Goal: Task Accomplishment & Management: Manage account settings

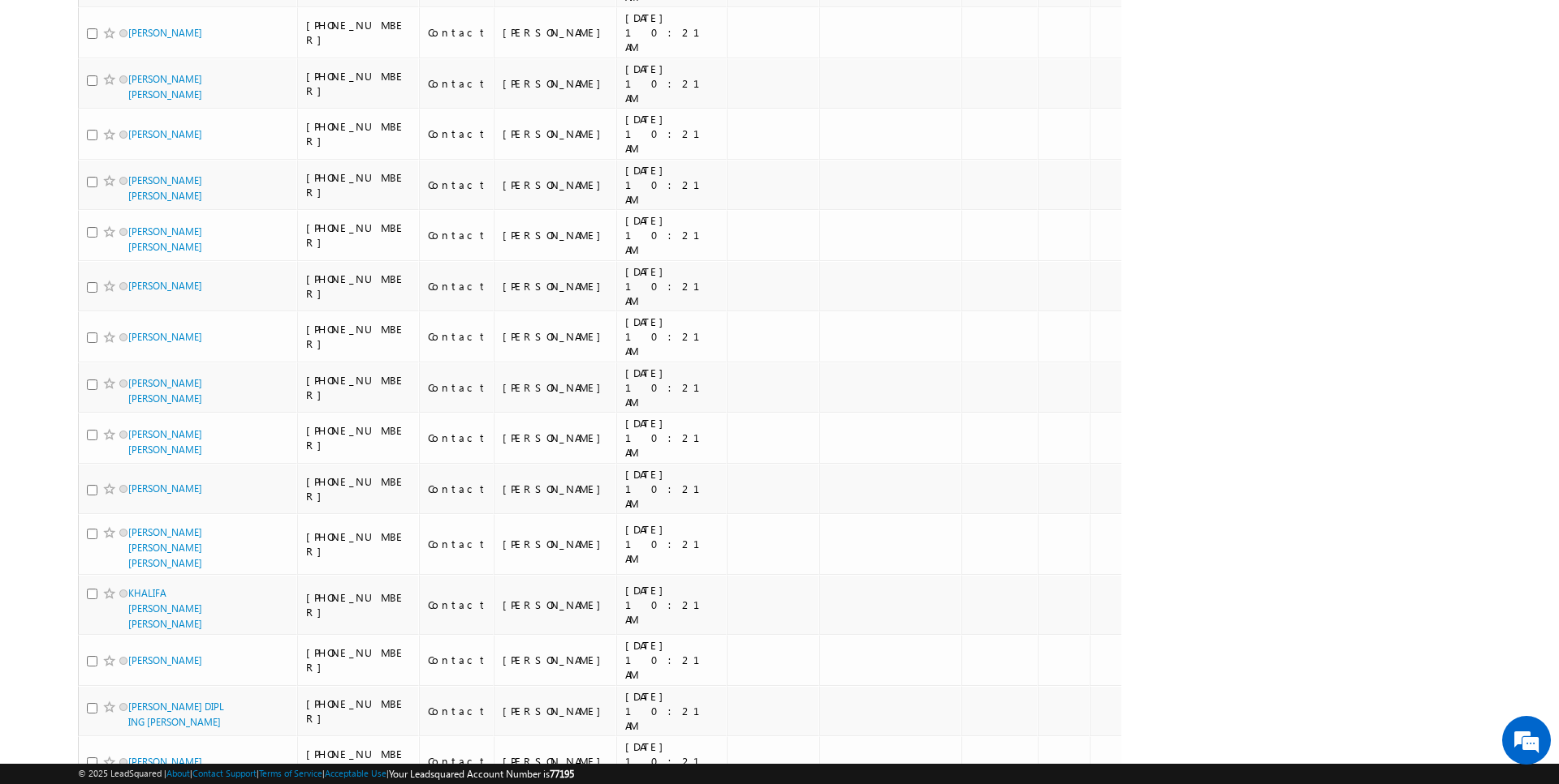
scroll to position [8070, 0]
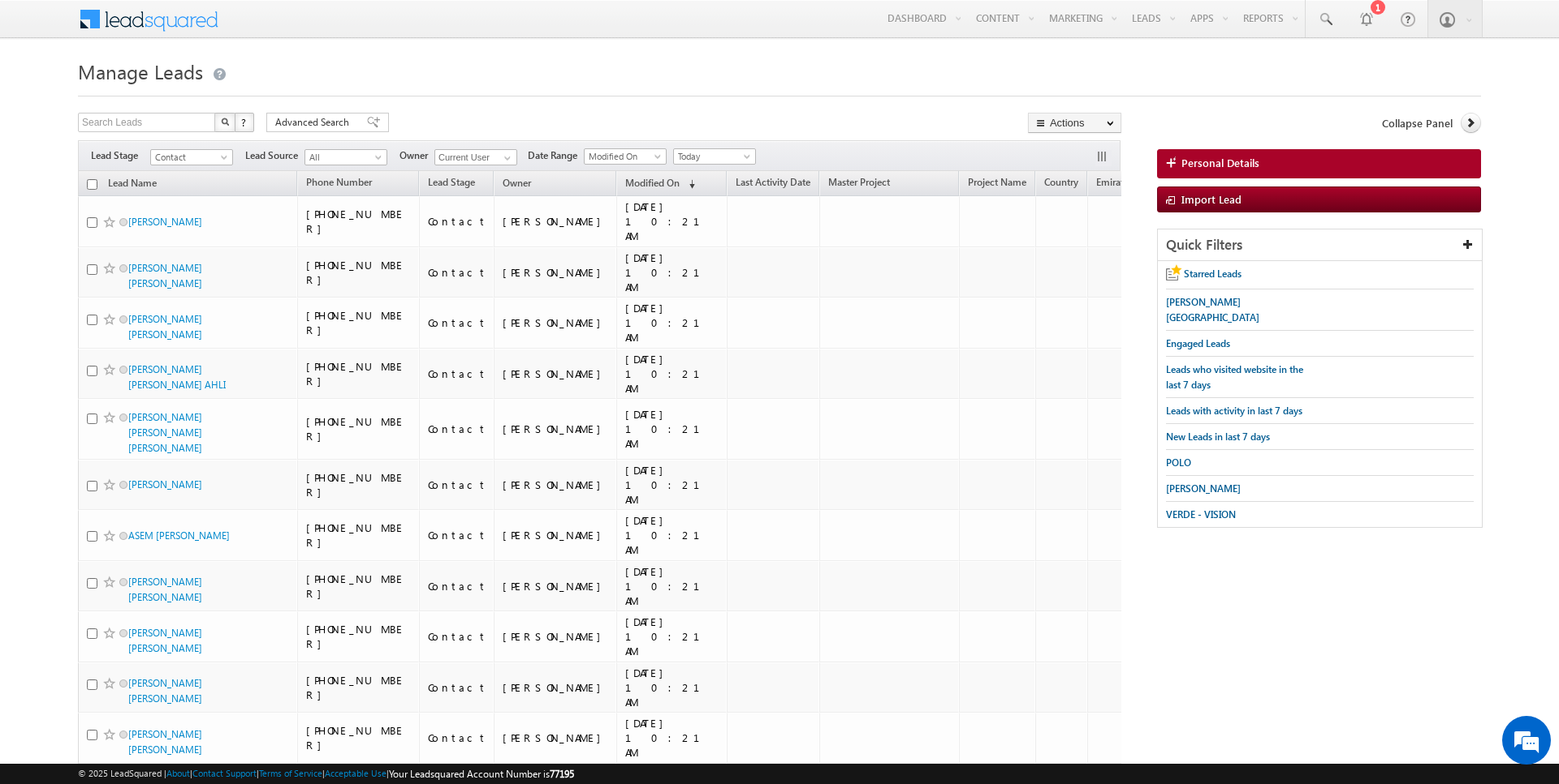
click at [93, 184] on input "checkbox" at bounding box center [91, 185] width 11 height 11
checkbox input "true"
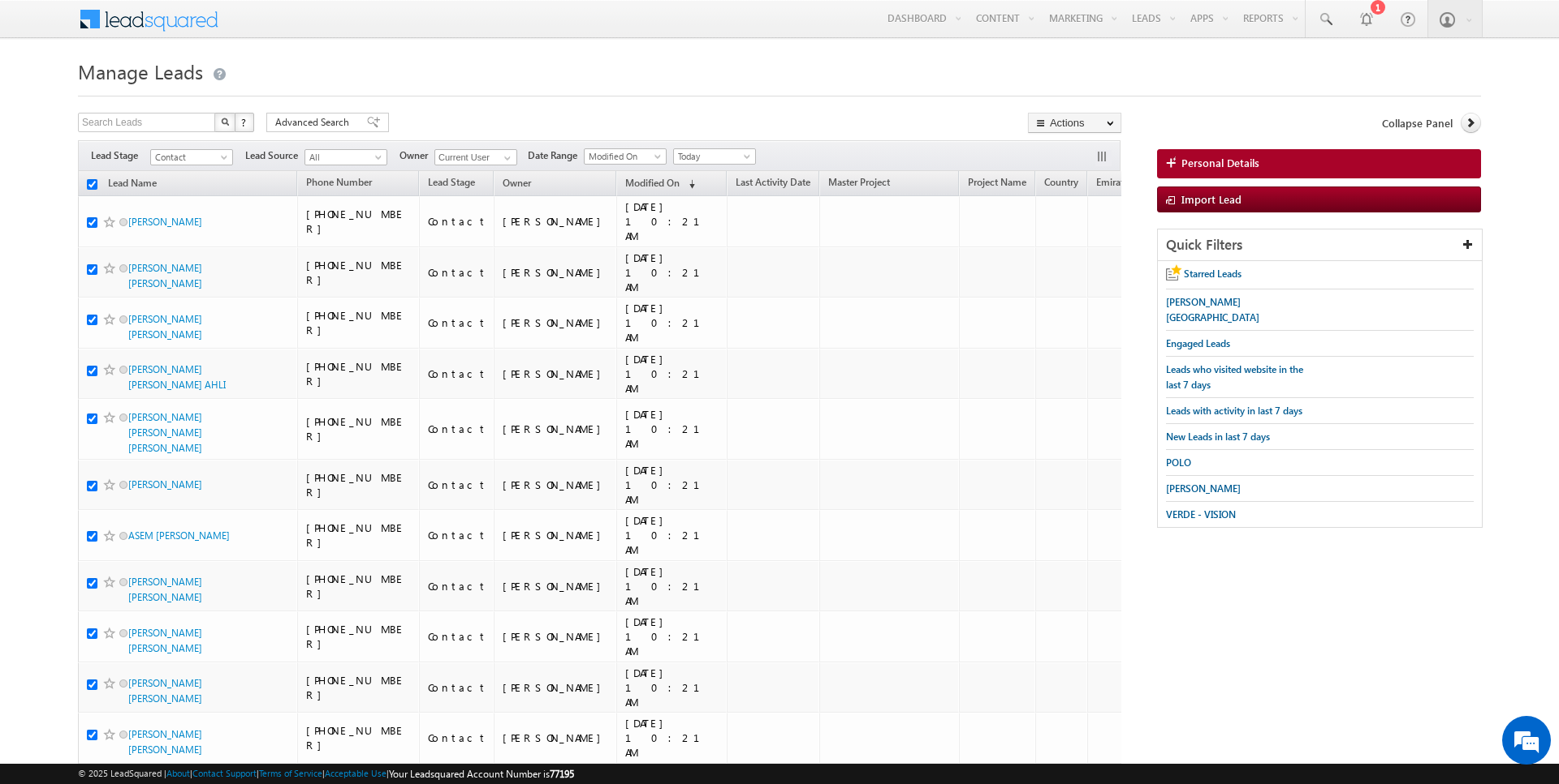
checkbox input "true"
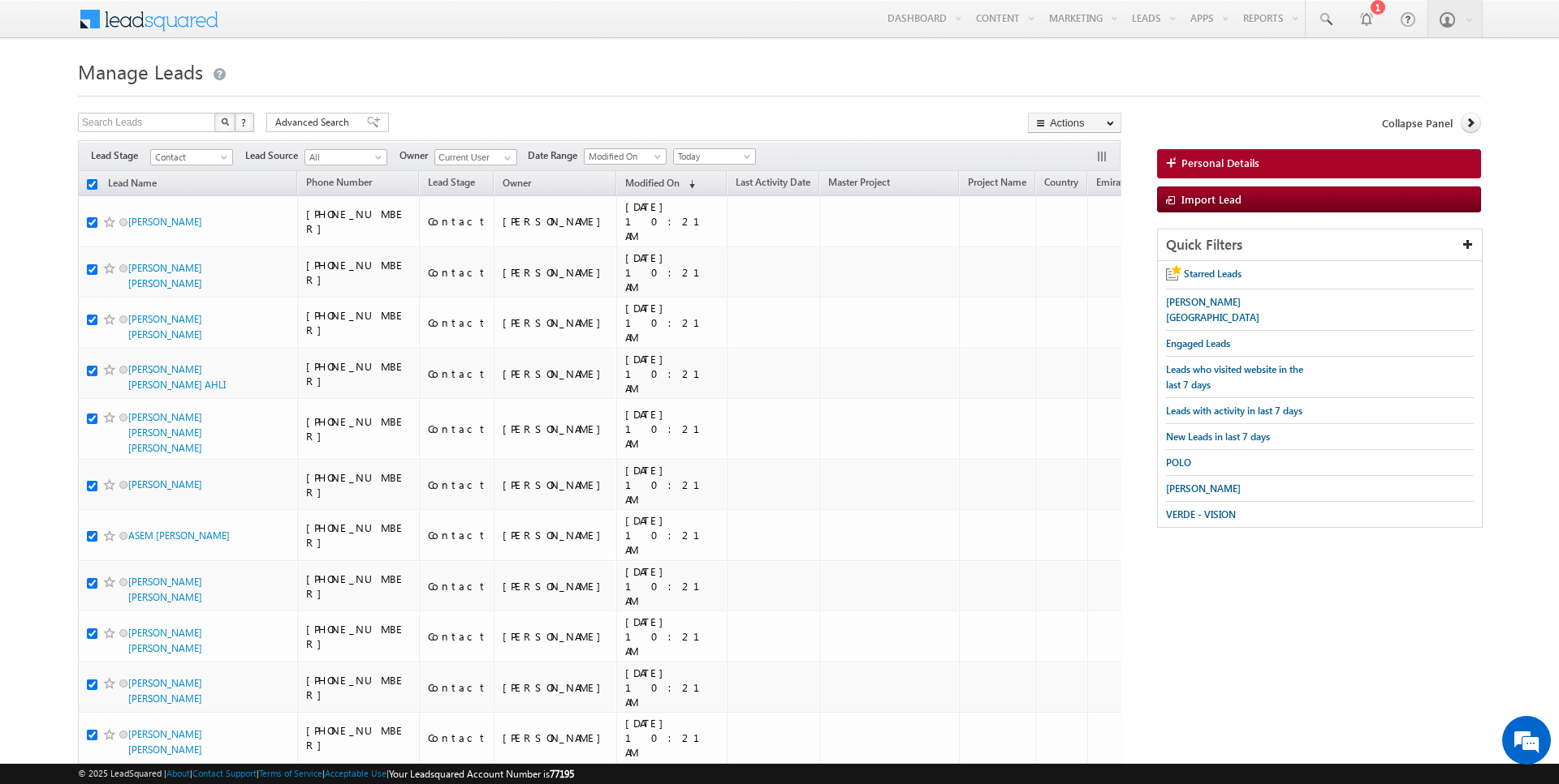
checkbox input "true"
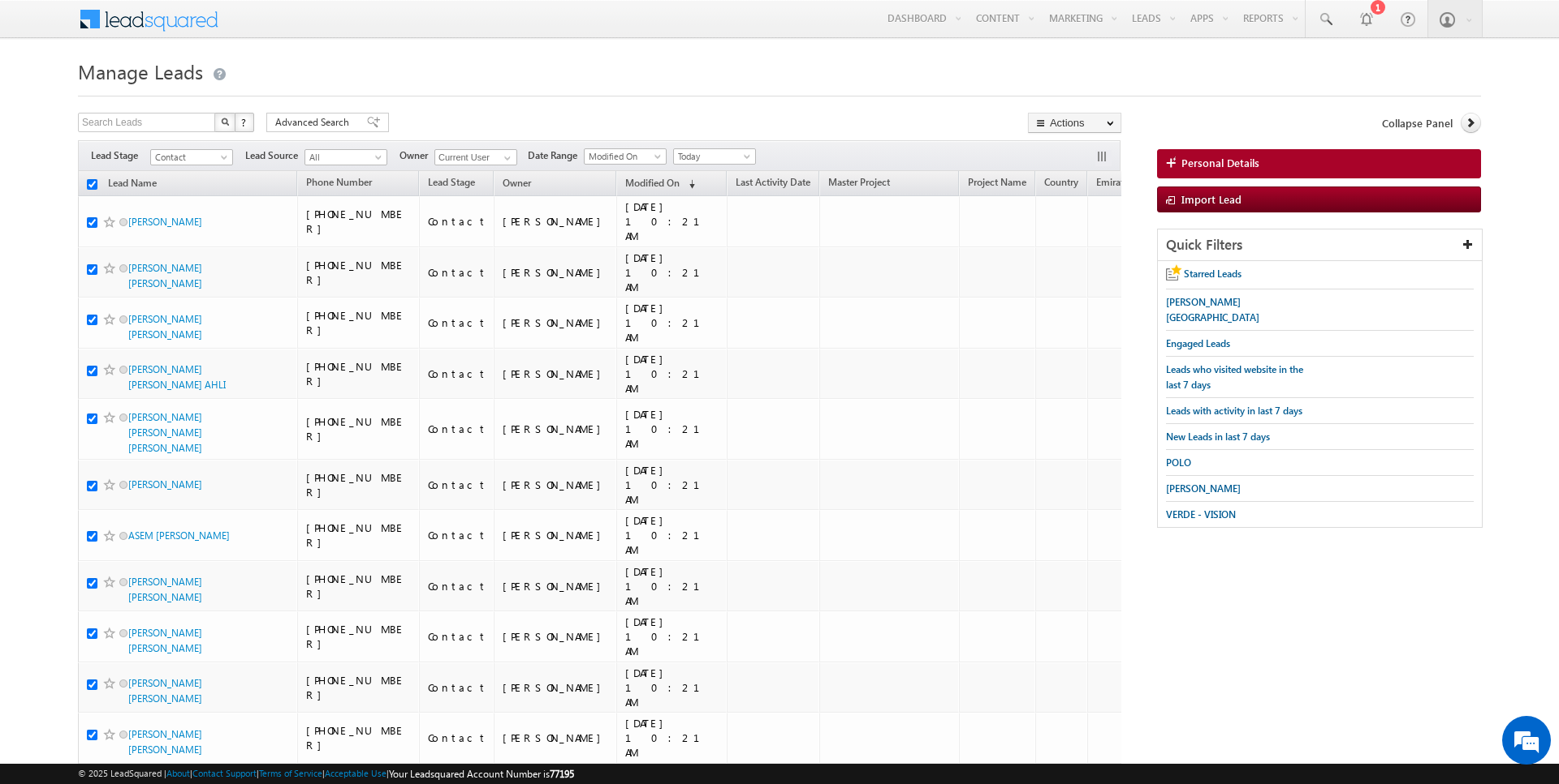
checkbox input "true"
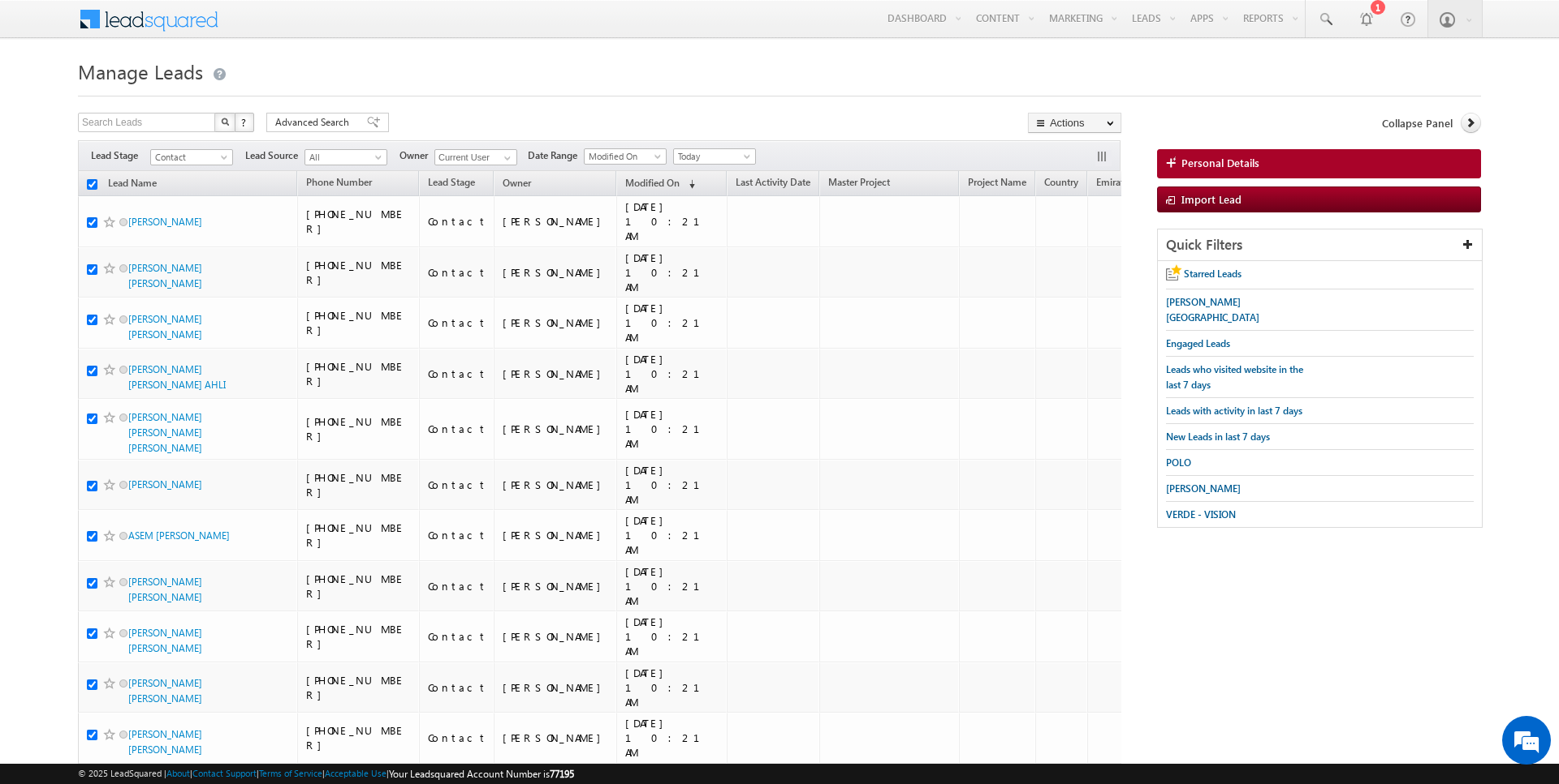
checkbox input "true"
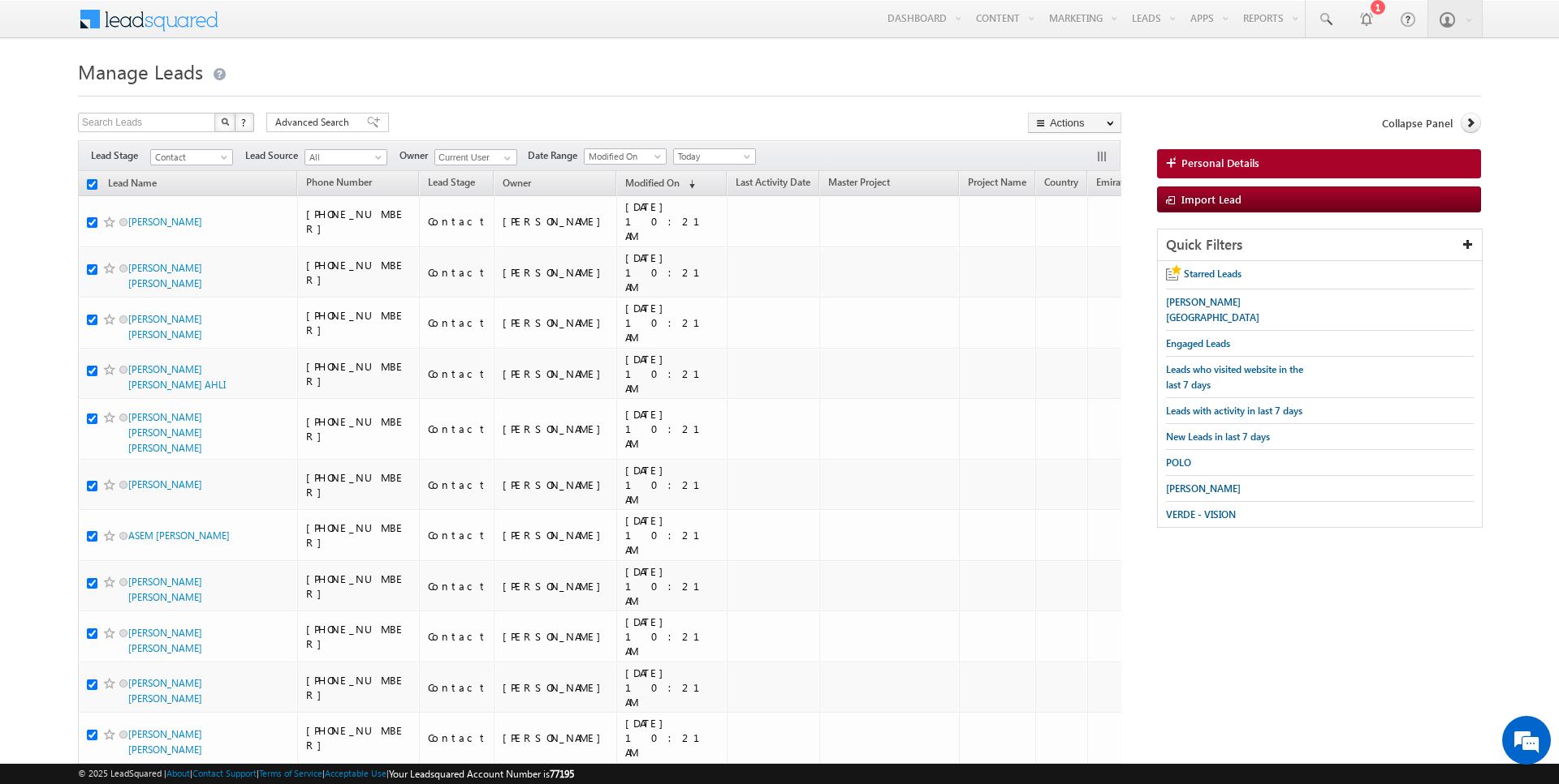
checkbox input "true"
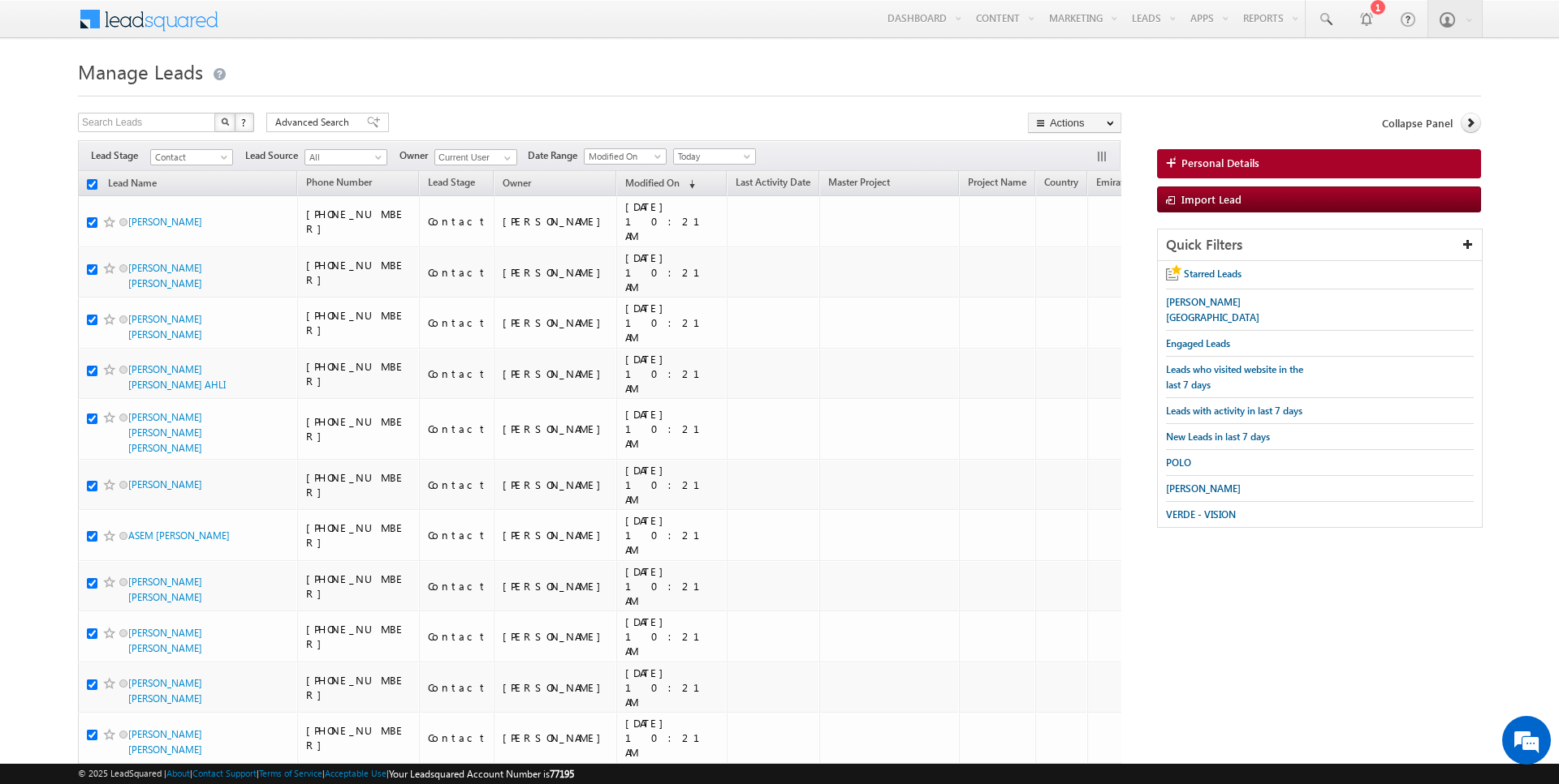
checkbox input "true"
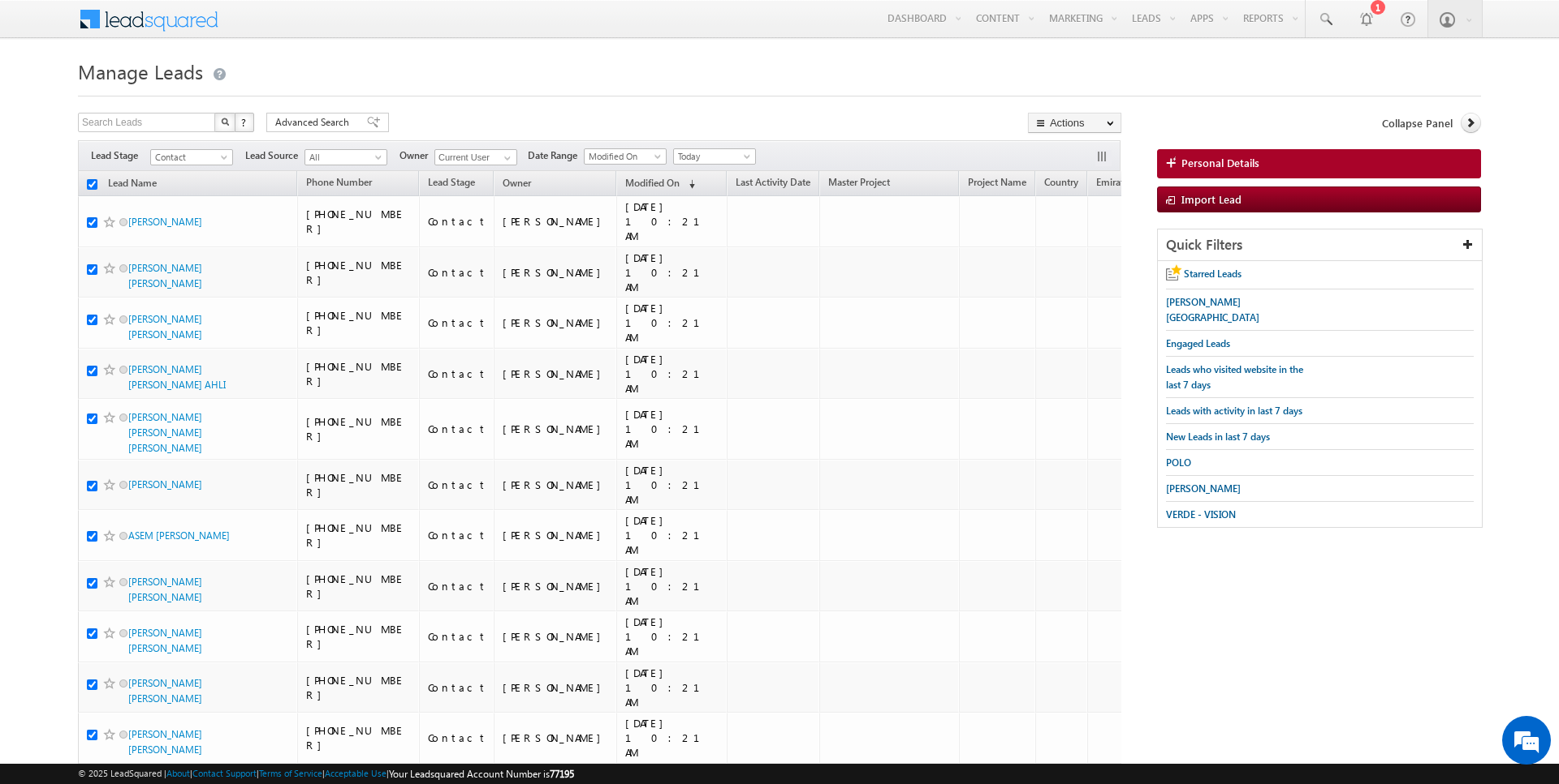
checkbox input "true"
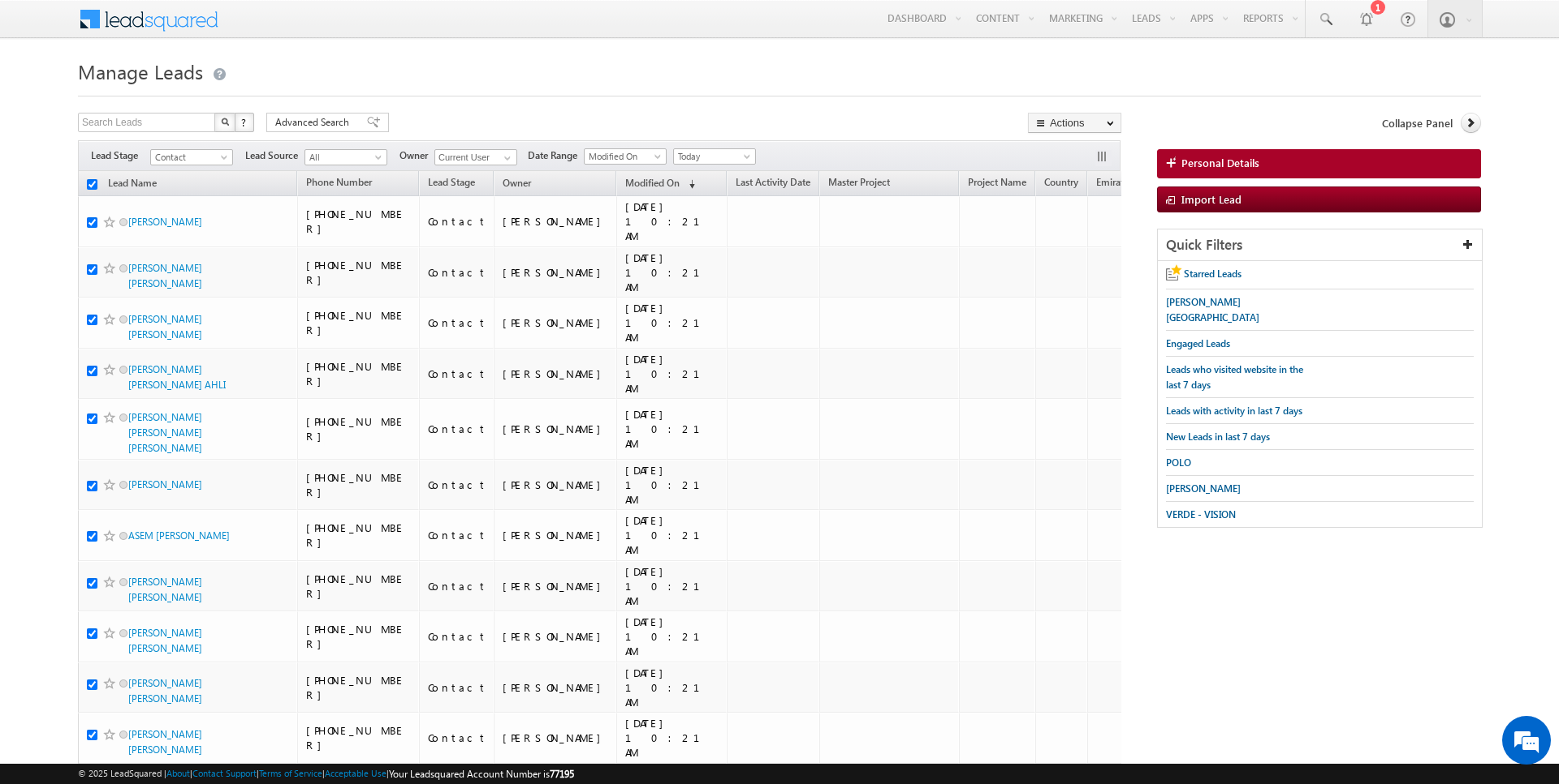
checkbox input "true"
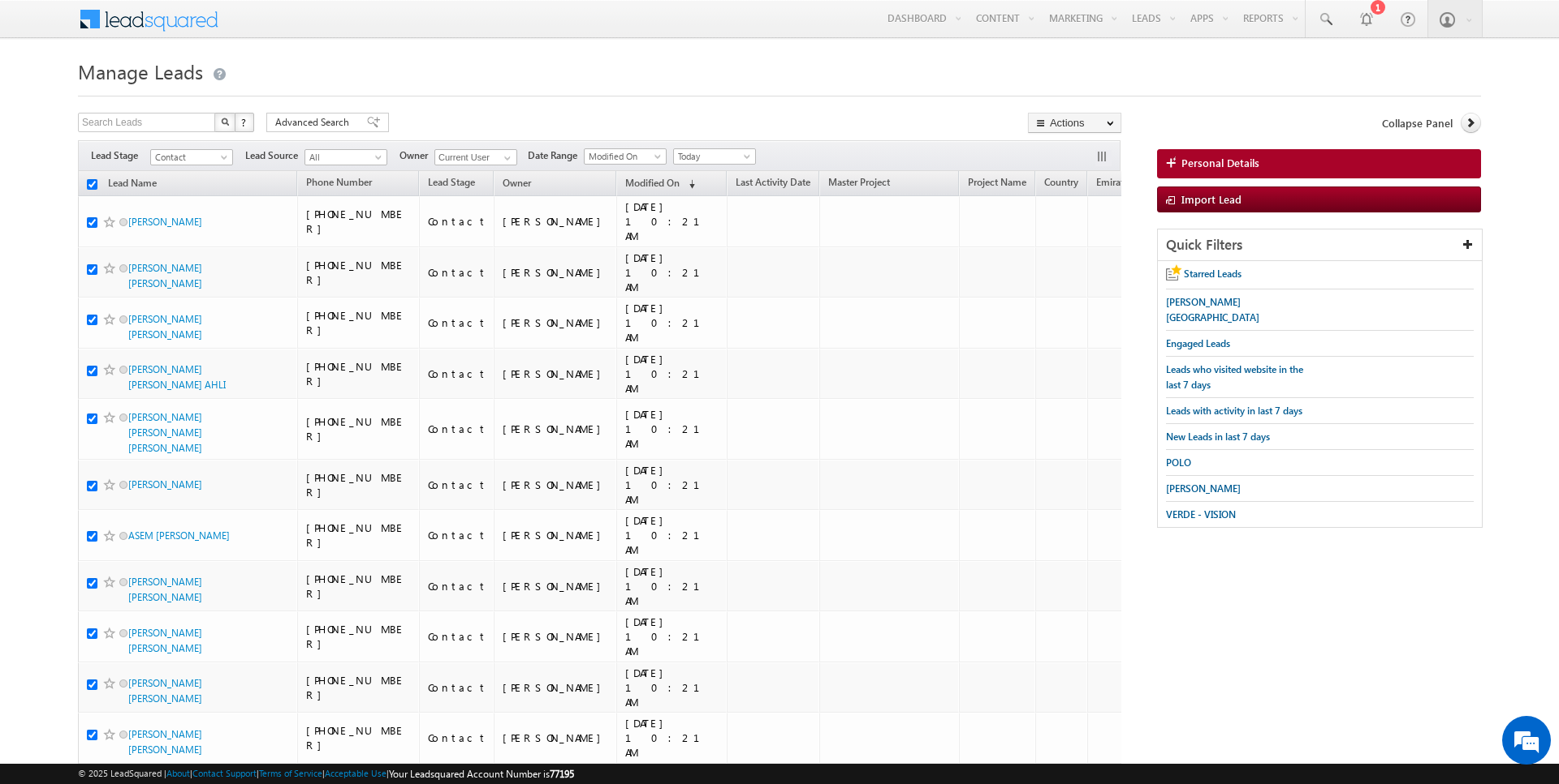
checkbox input "true"
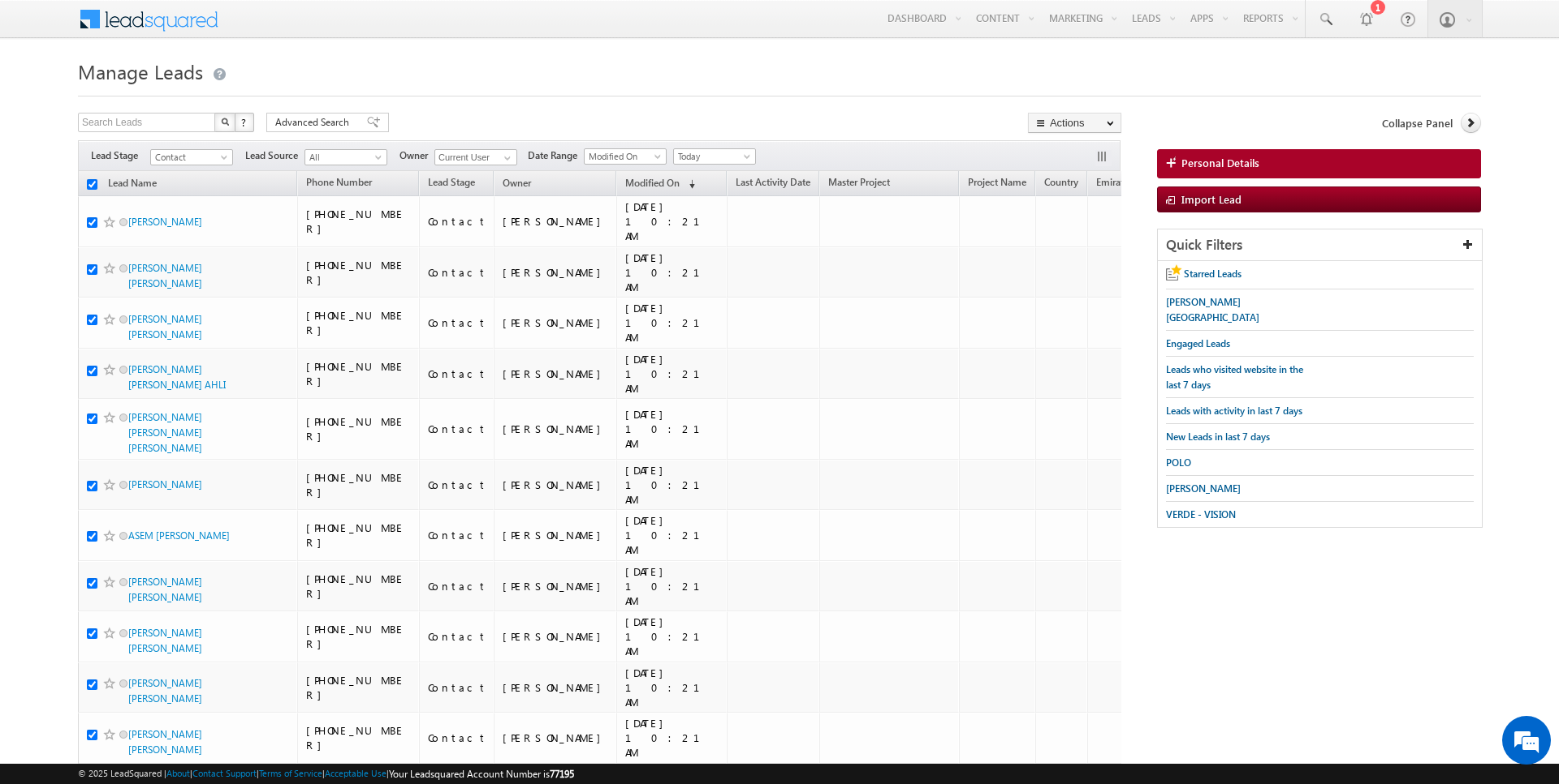
checkbox input "true"
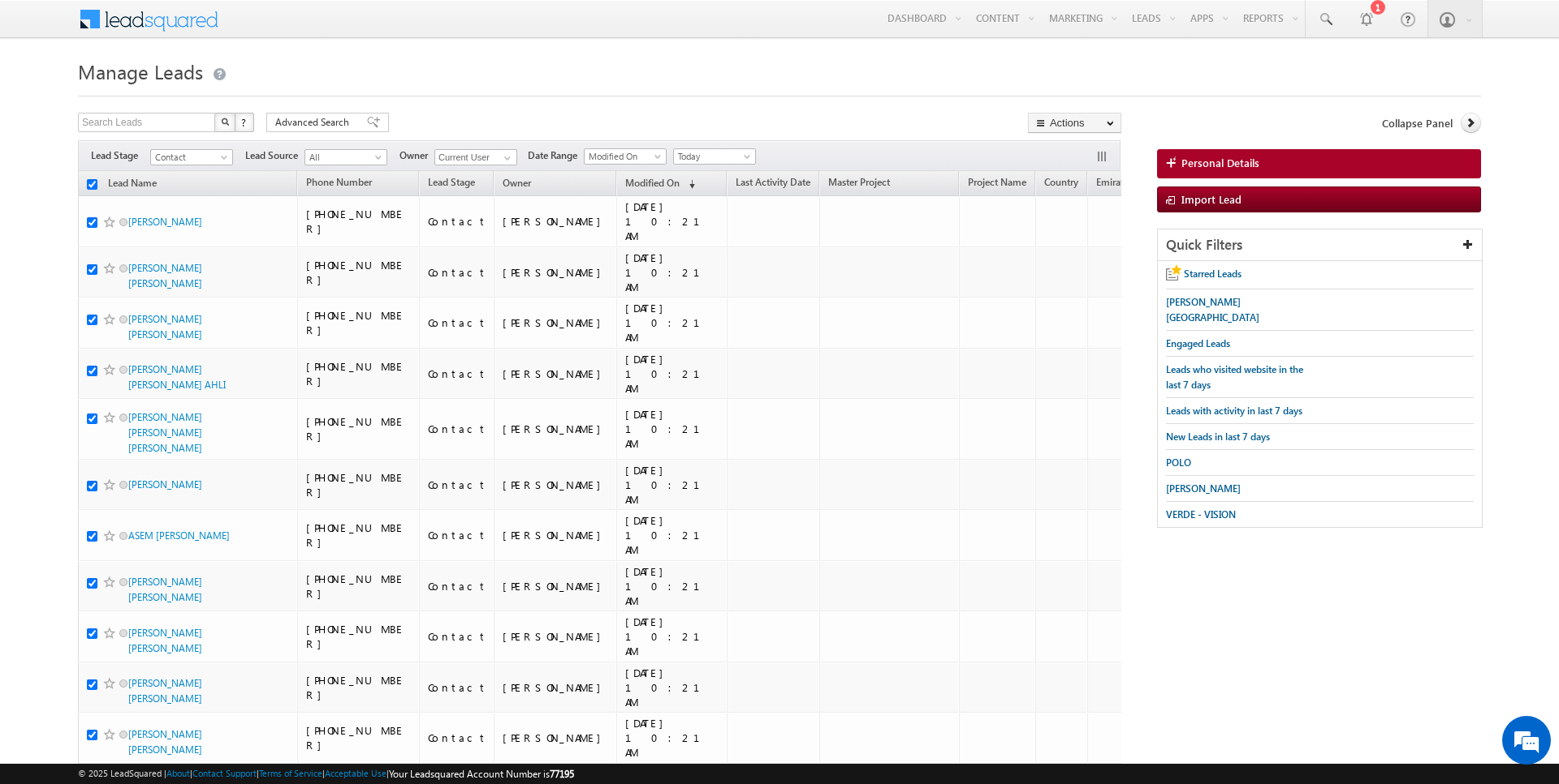
checkbox input "true"
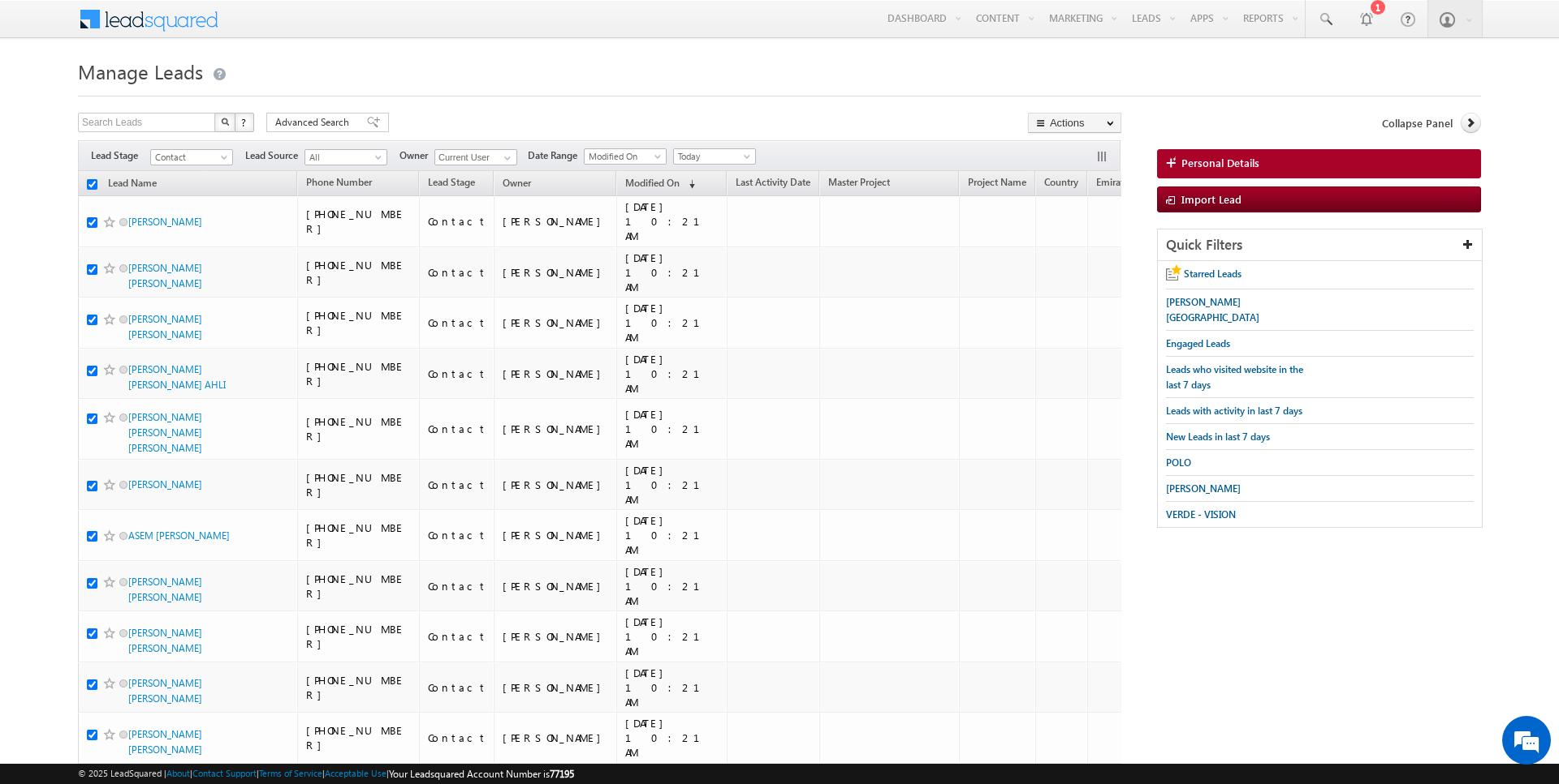
checkbox input "true"
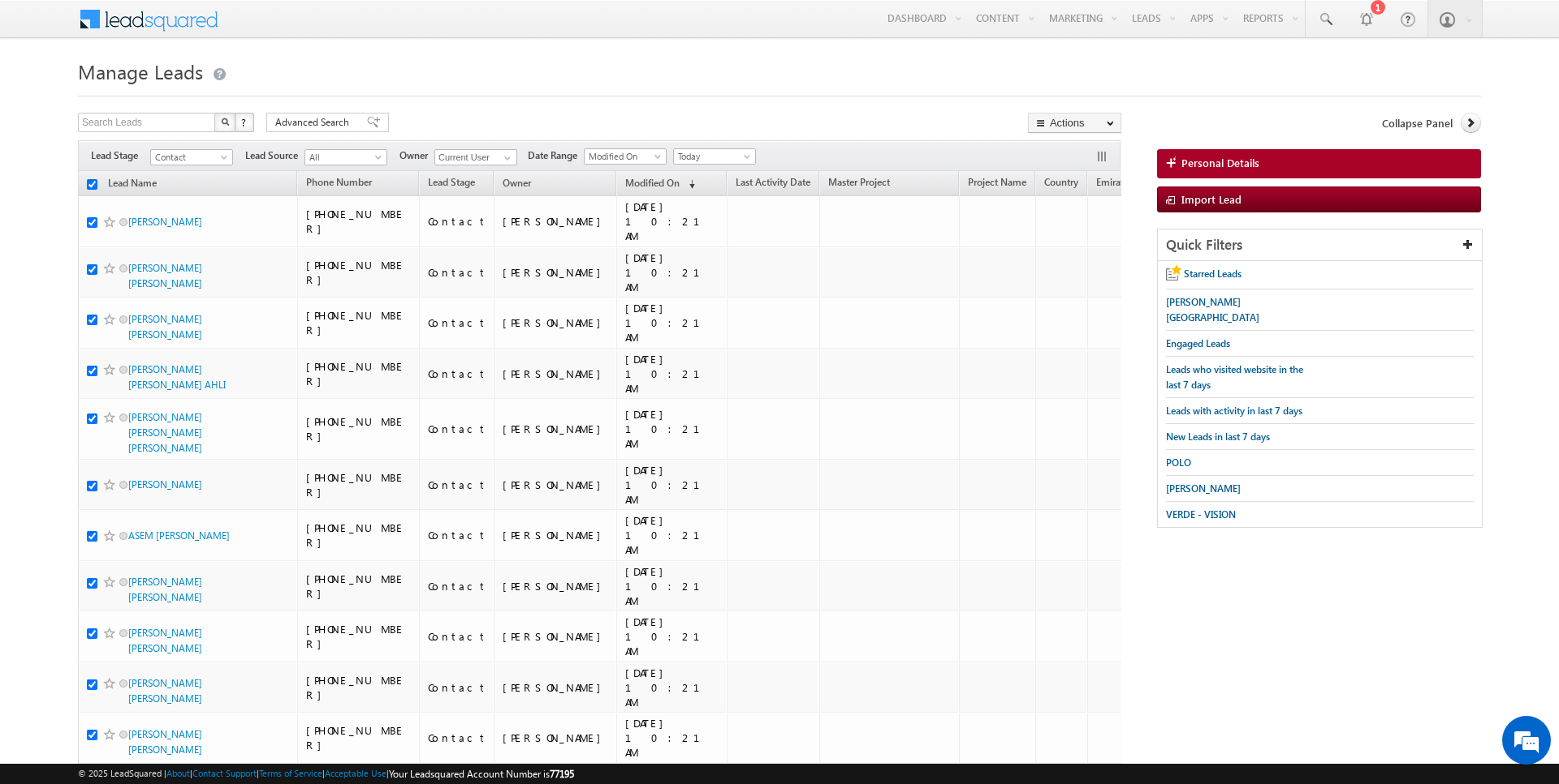
checkbox input "true"
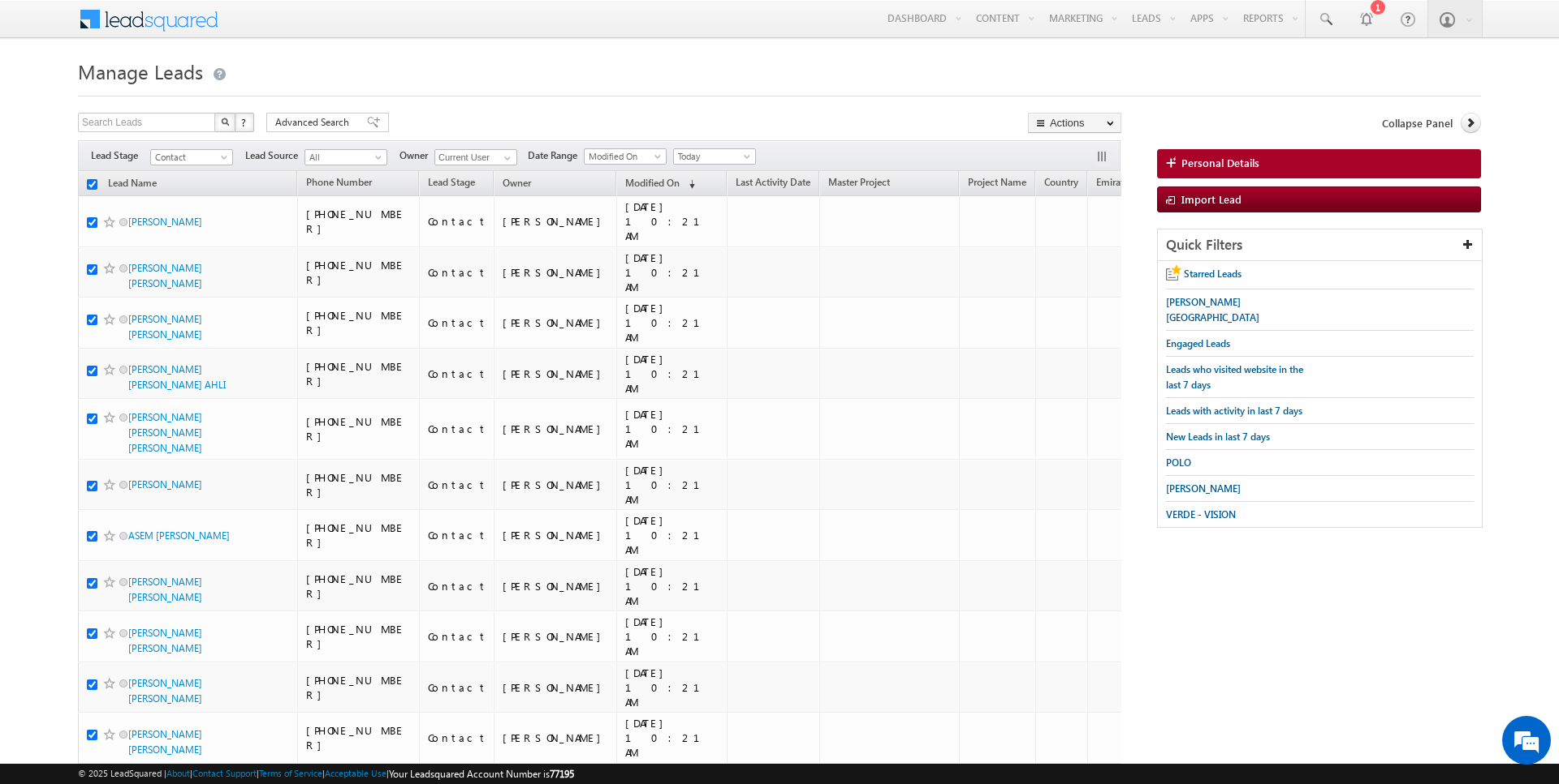
checkbox input "true"
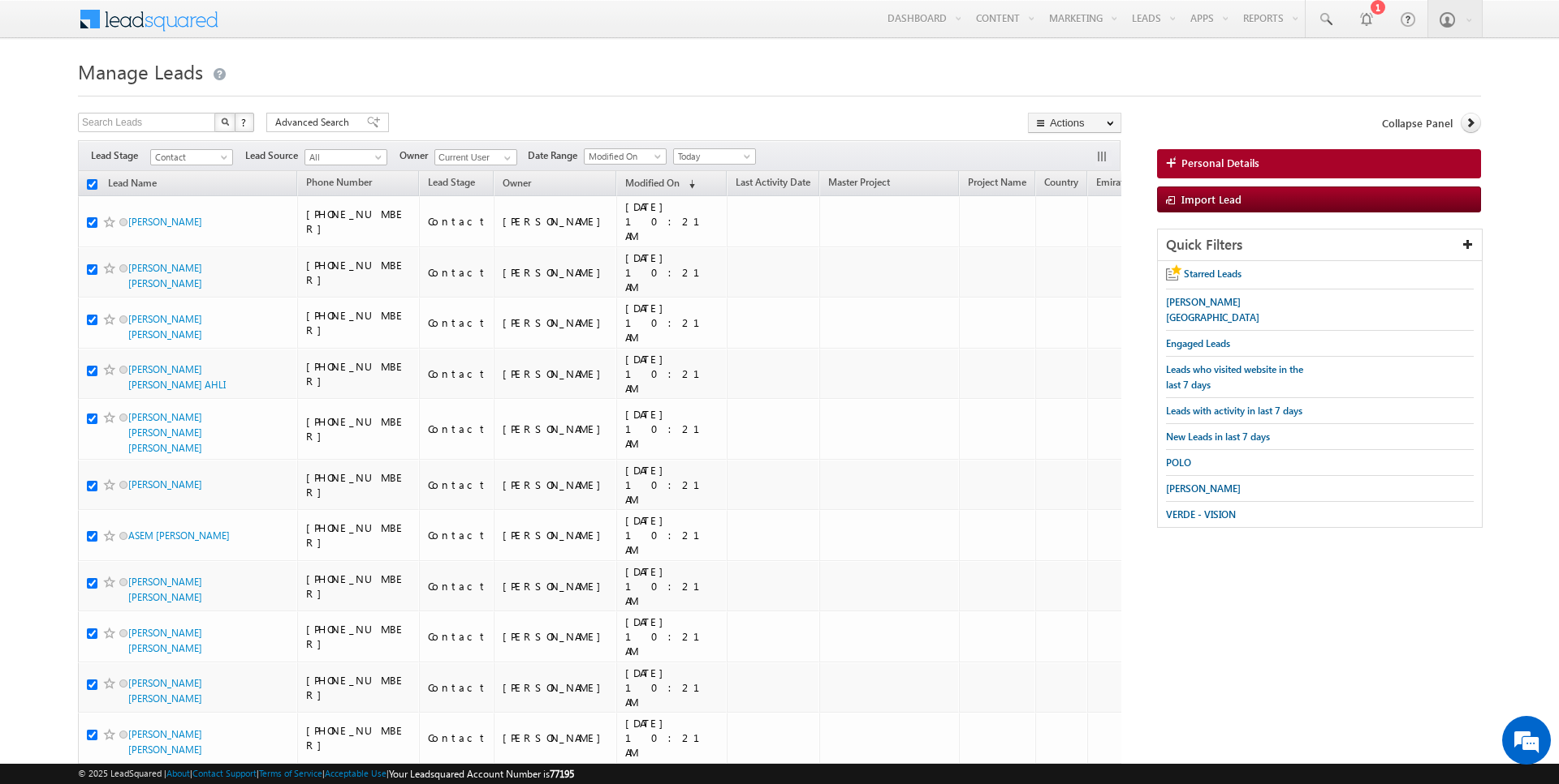
checkbox input "true"
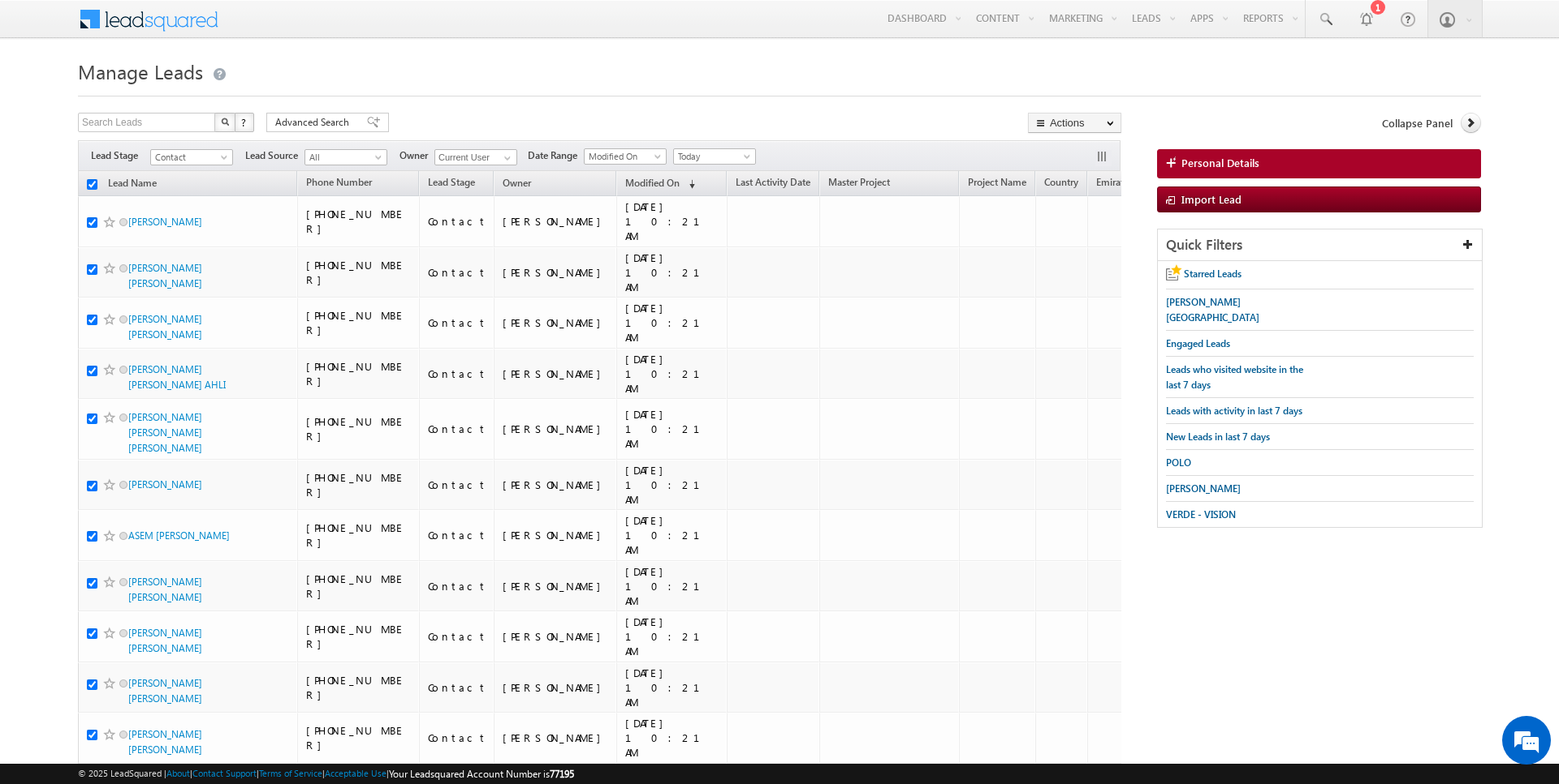
checkbox input "true"
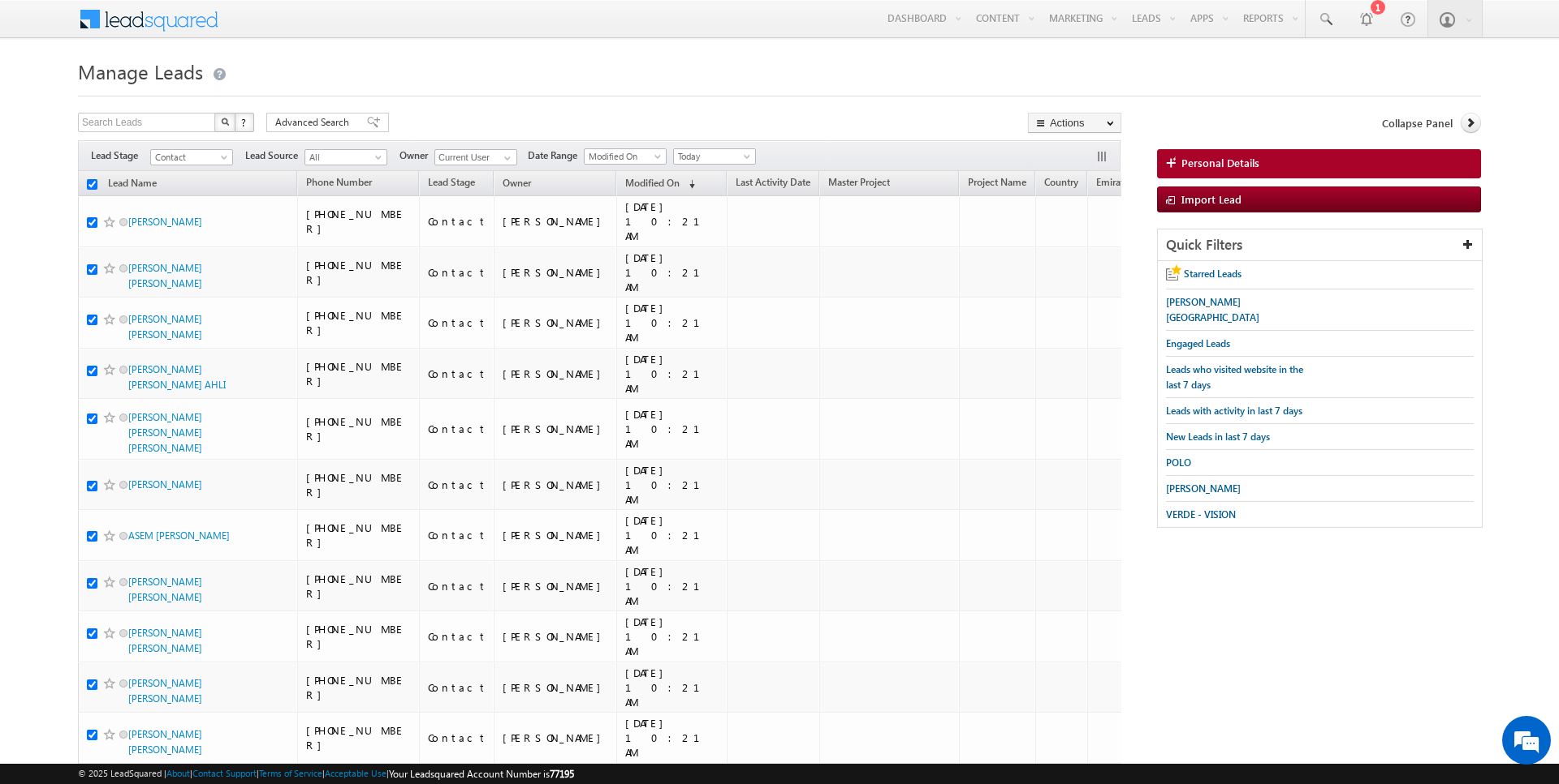
checkbox input "true"
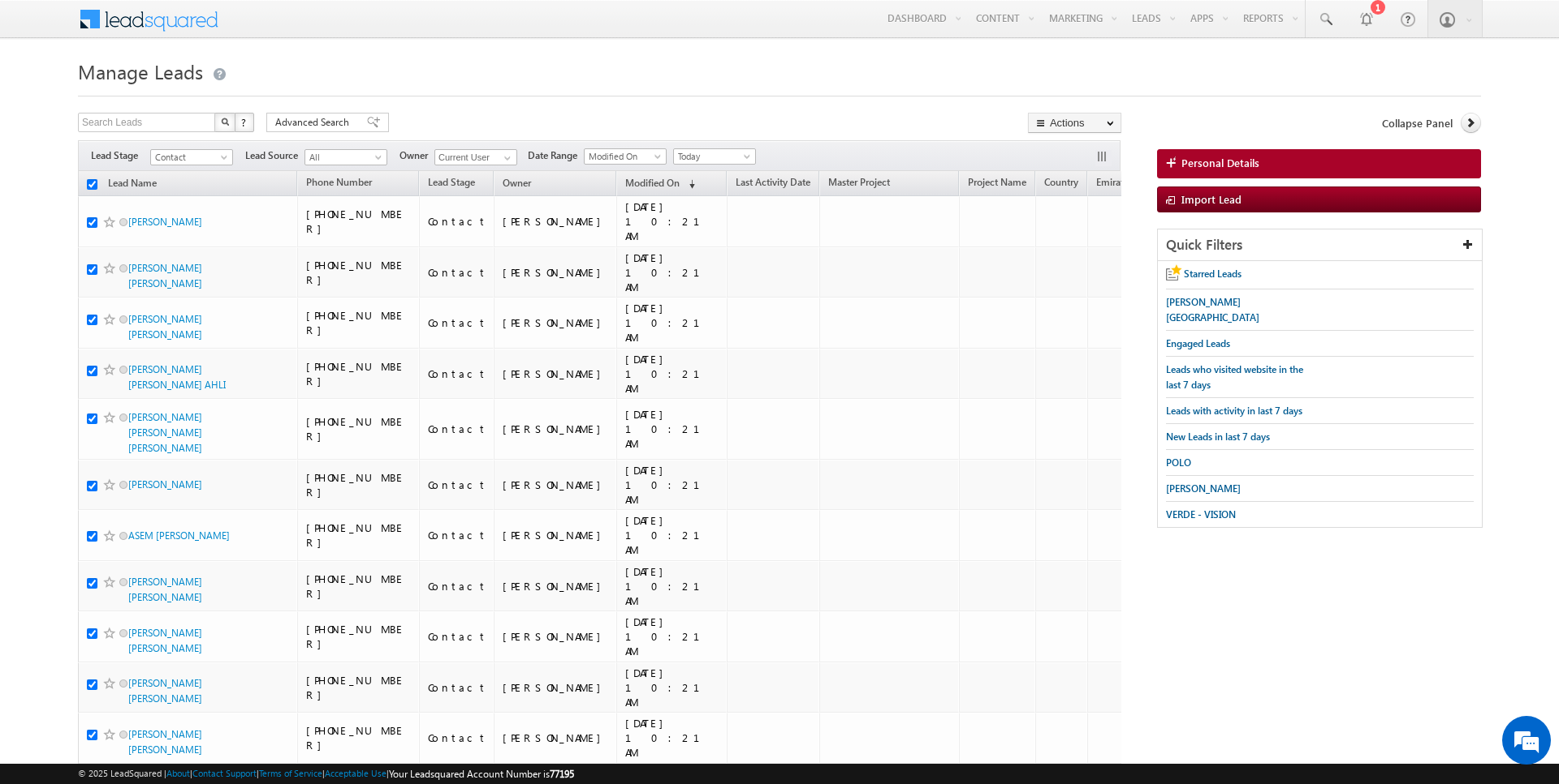
checkbox input "true"
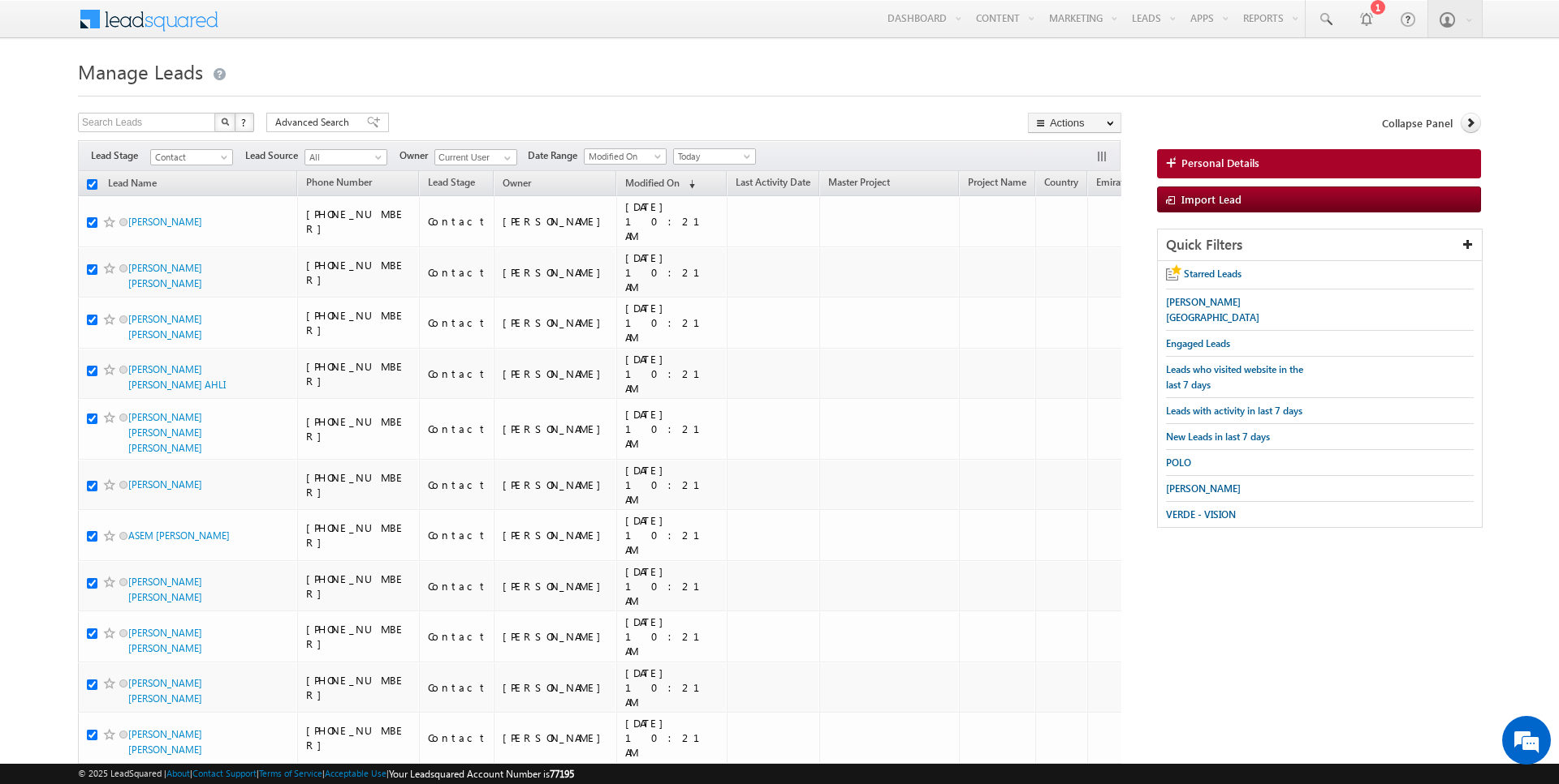
checkbox input "true"
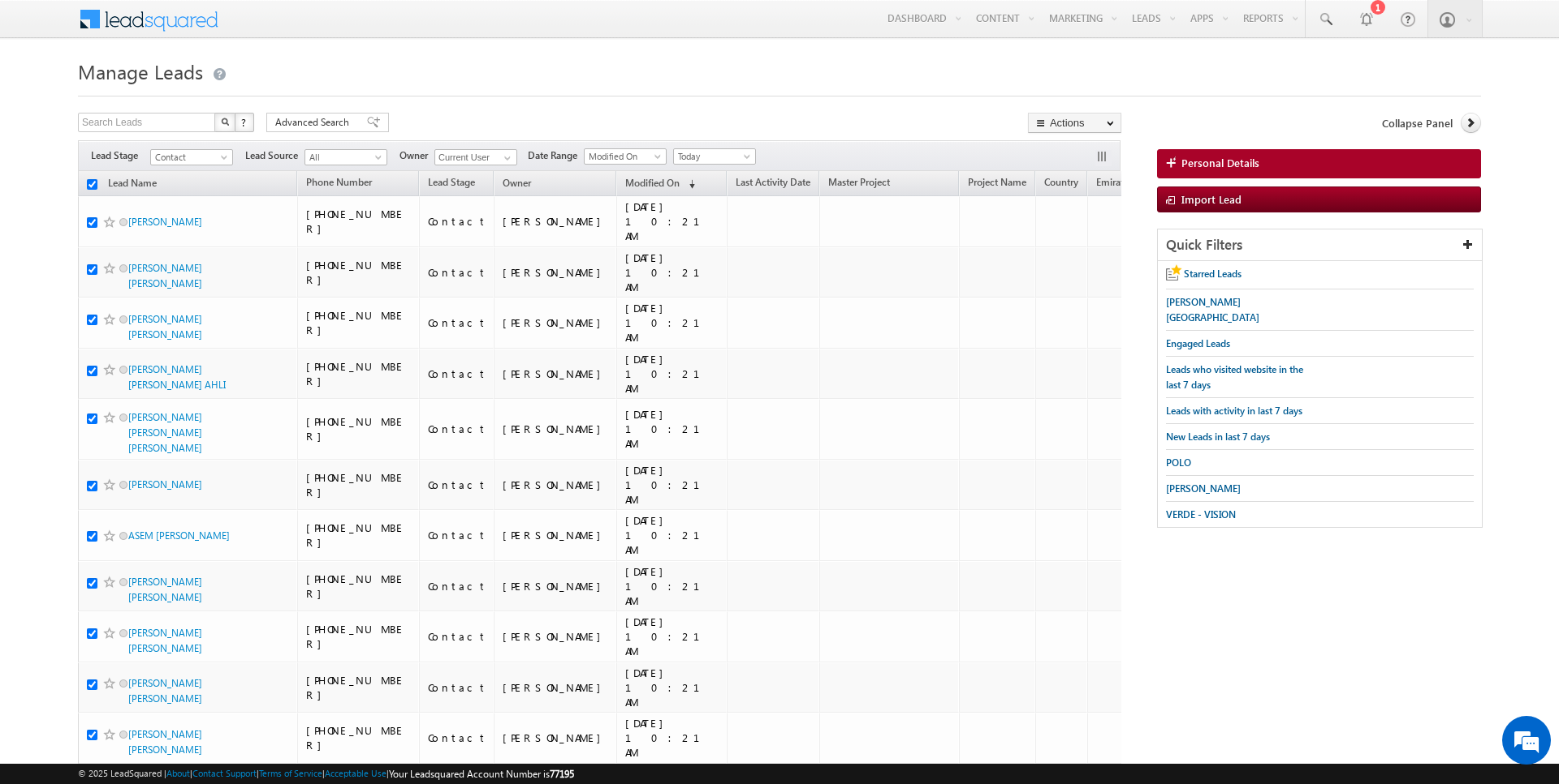
checkbox input "true"
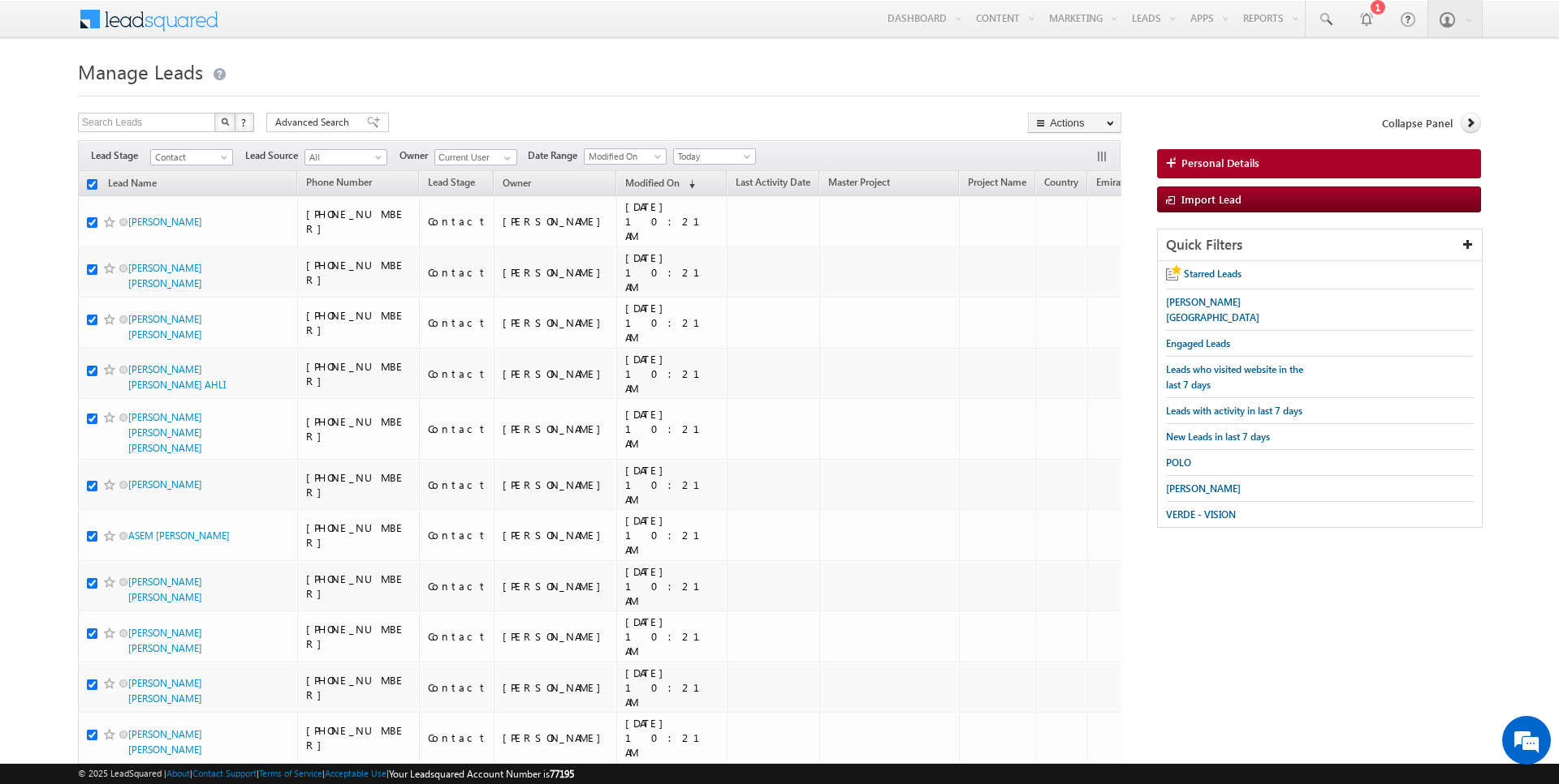
checkbox input "true"
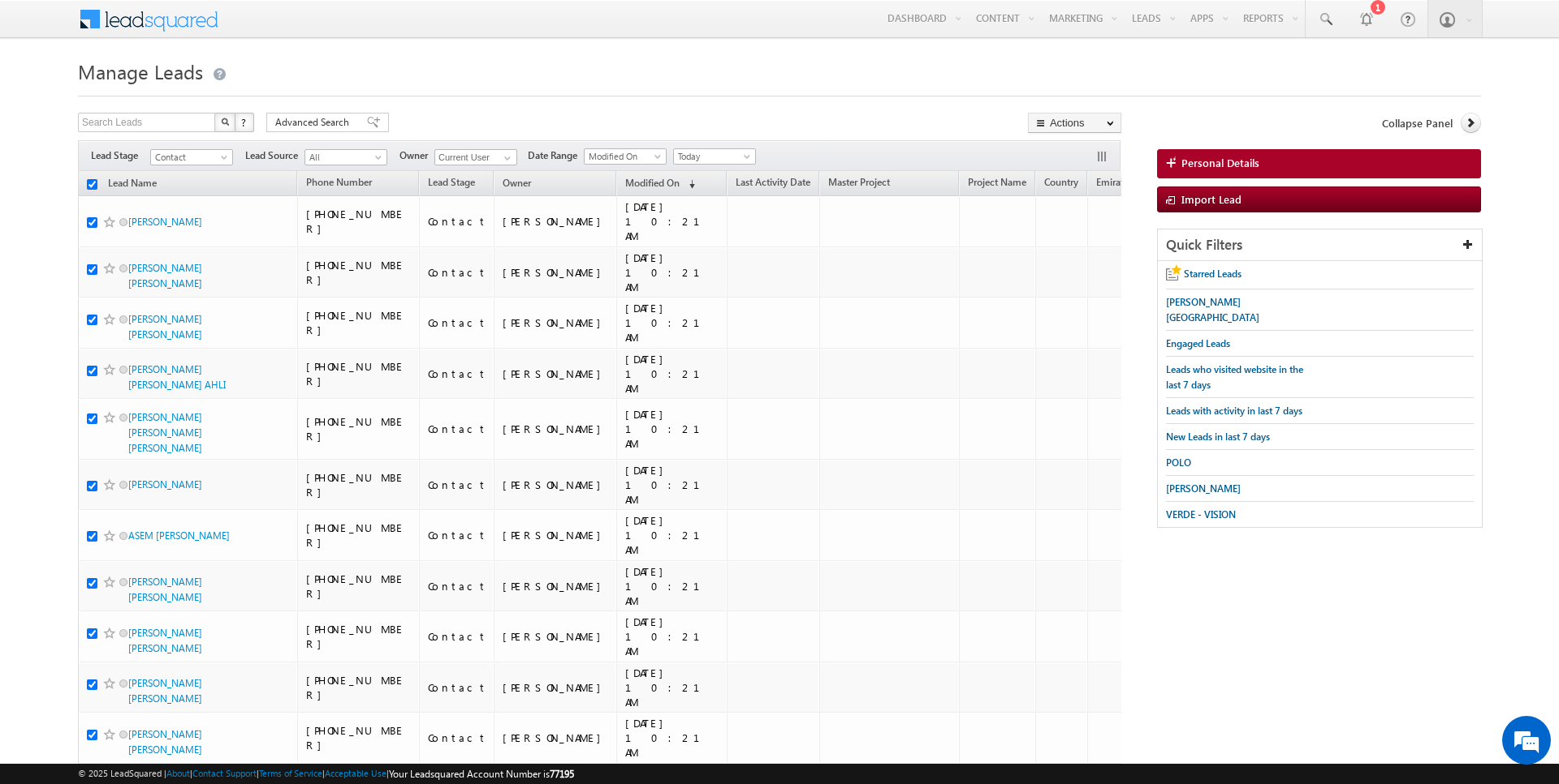
checkbox input "true"
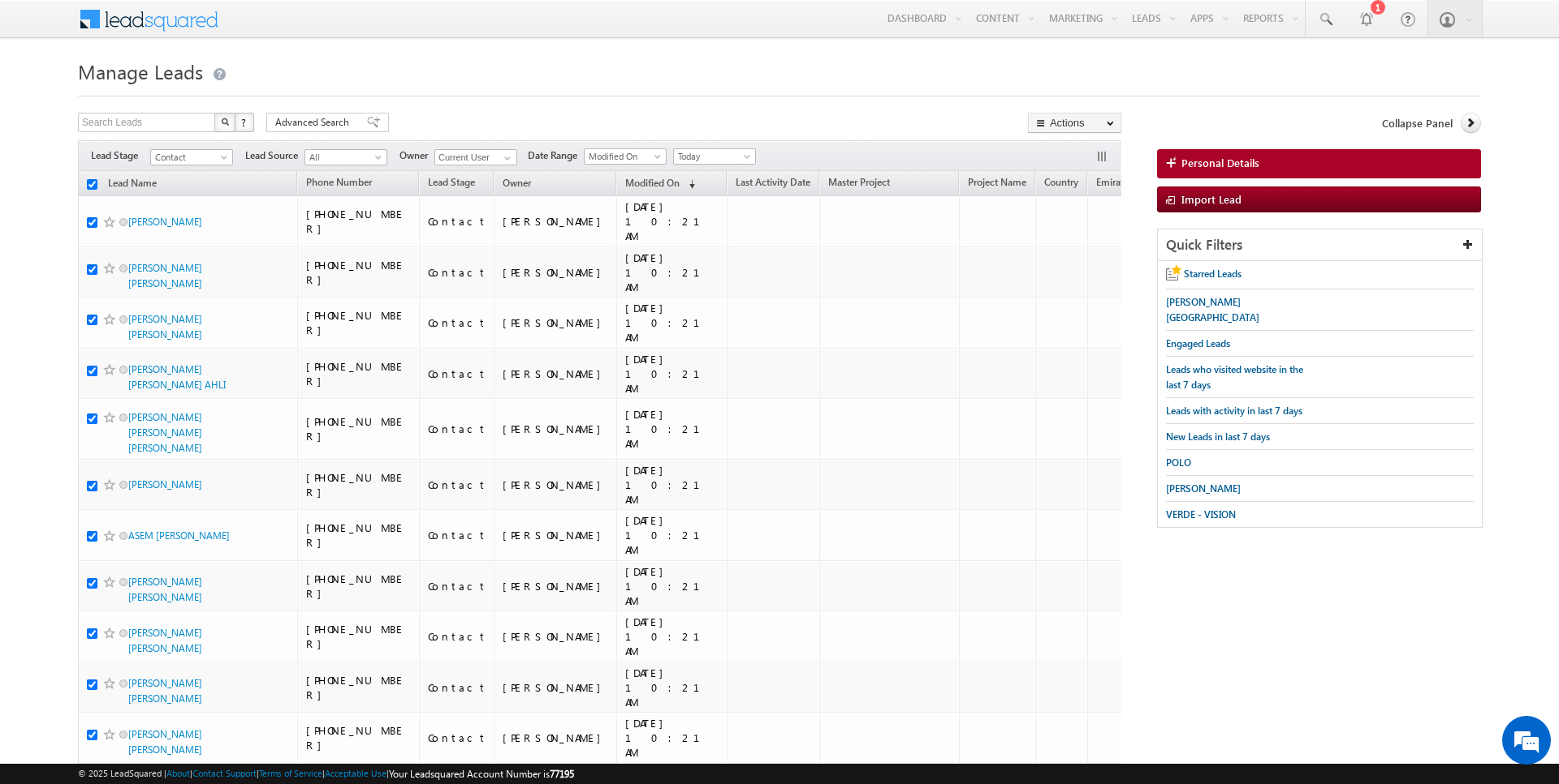
checkbox input "true"
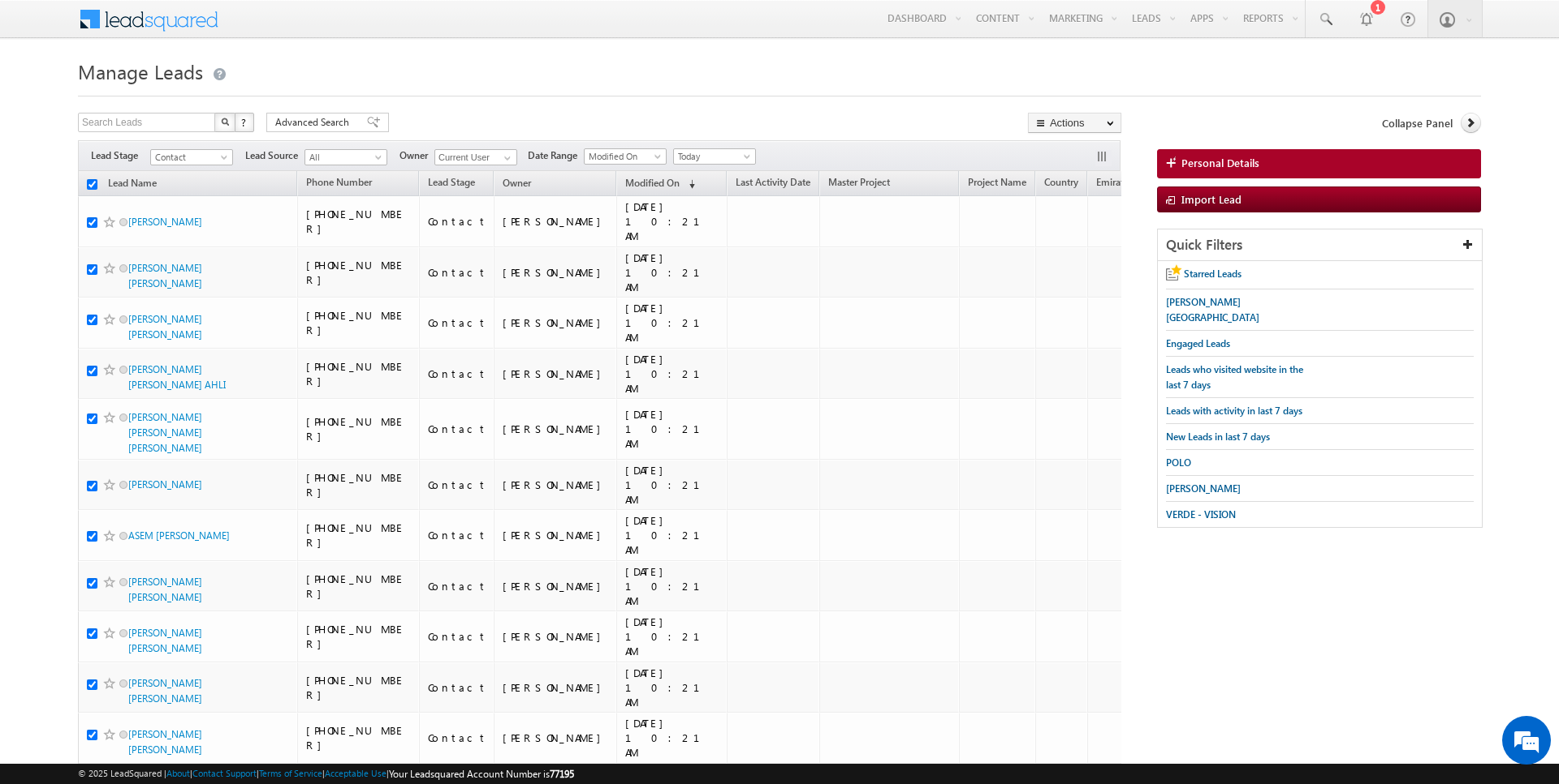
checkbox input "true"
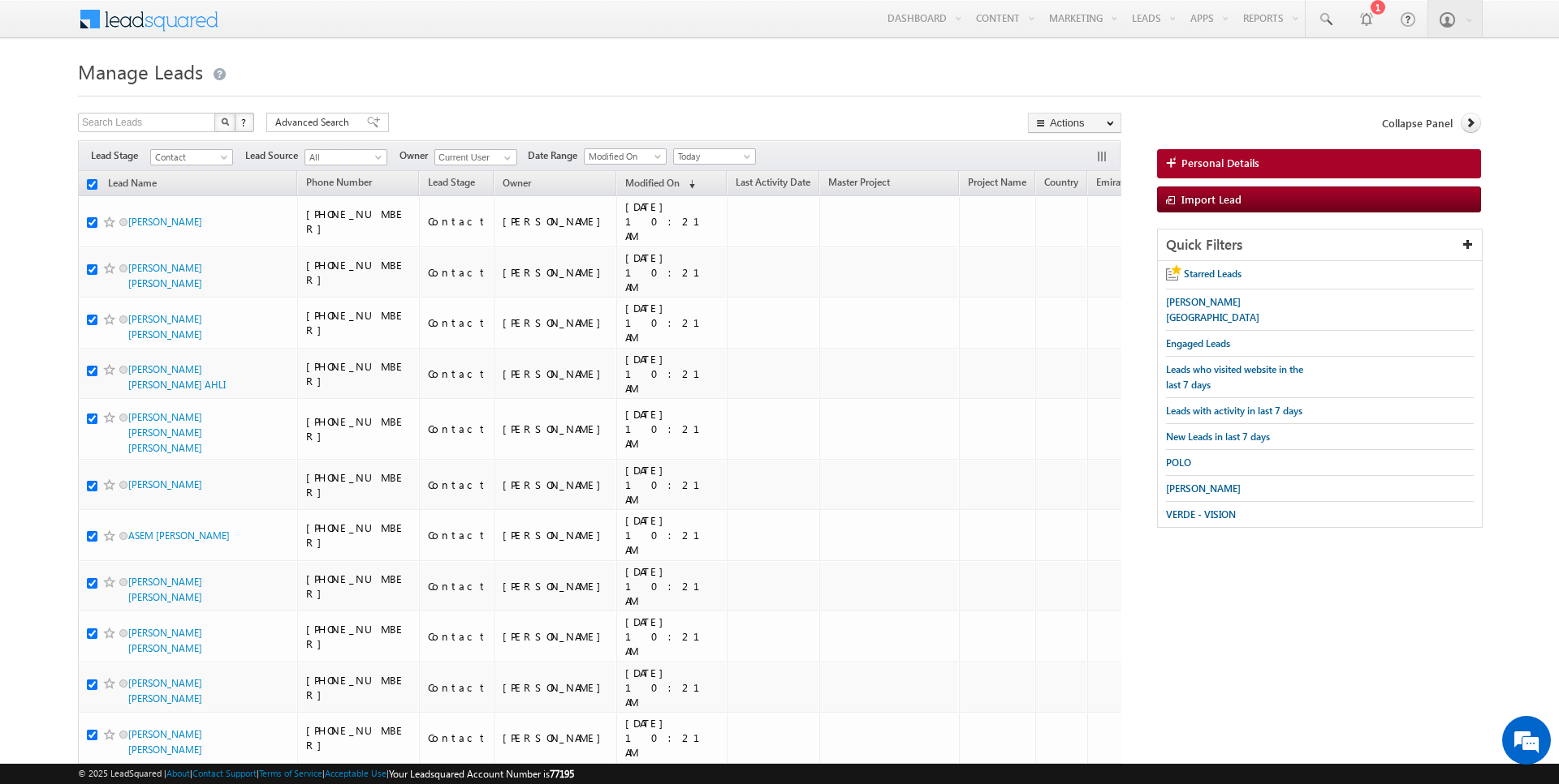
checkbox input "true"
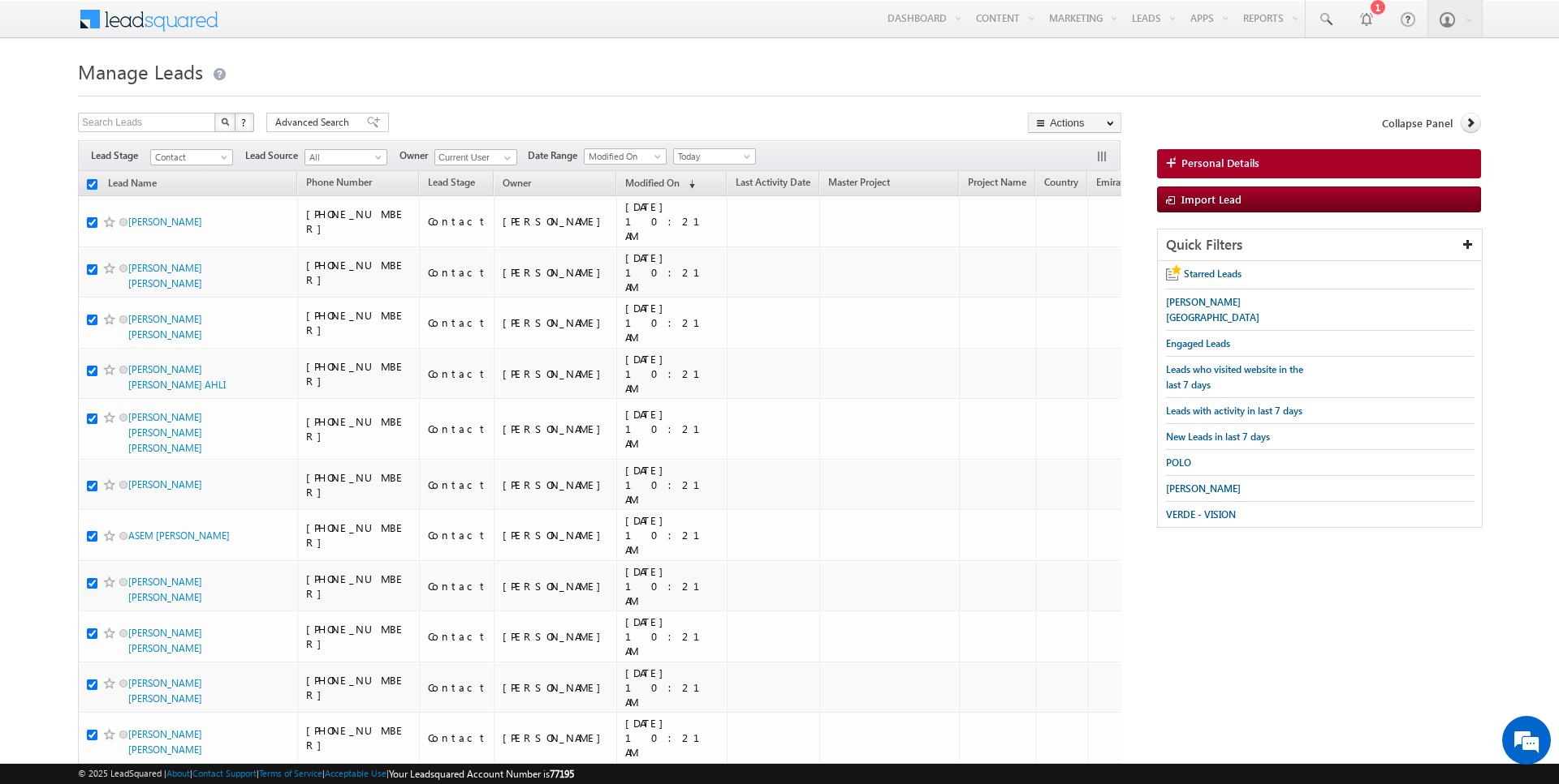
checkbox input "true"
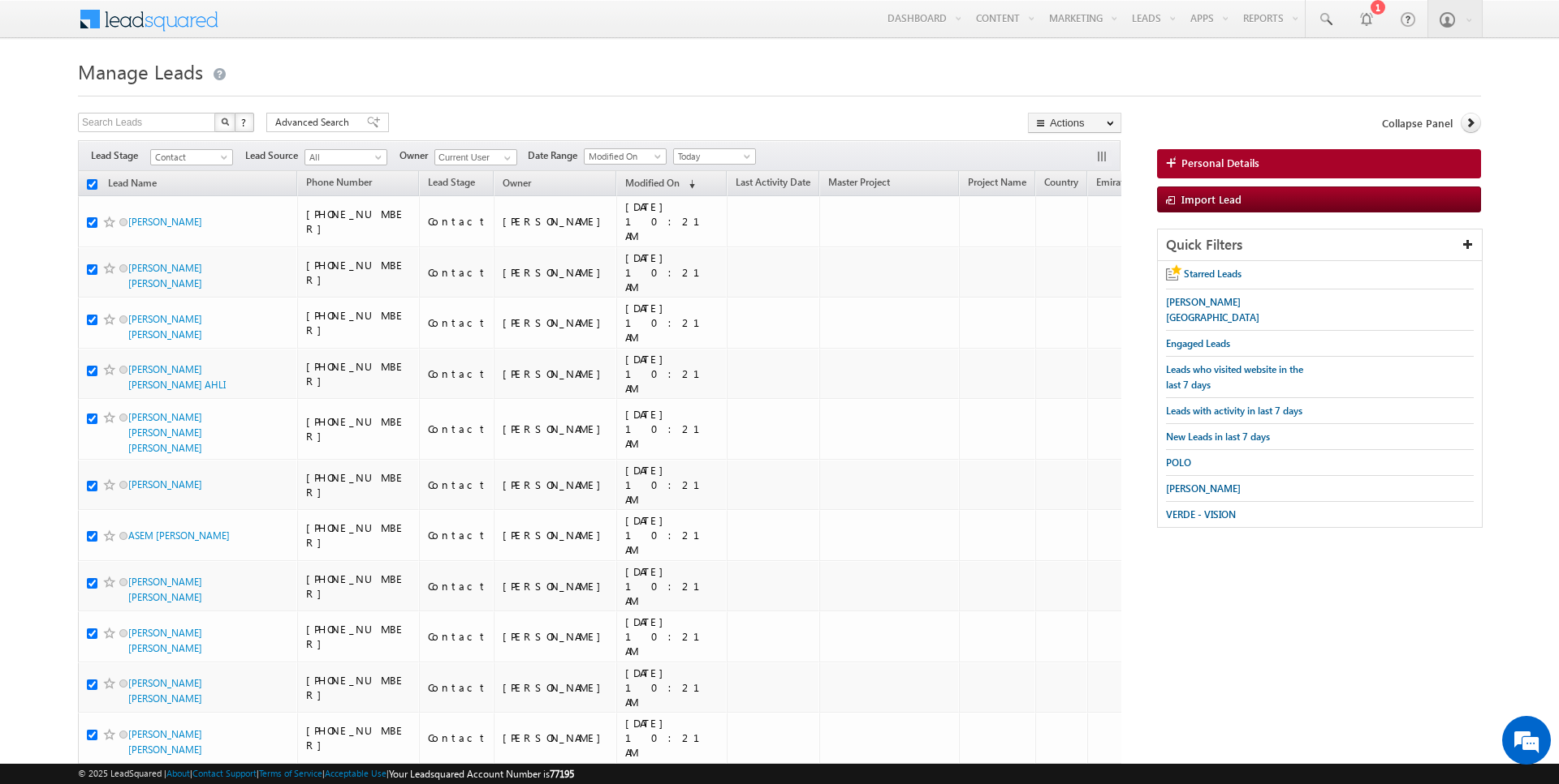
checkbox input "true"
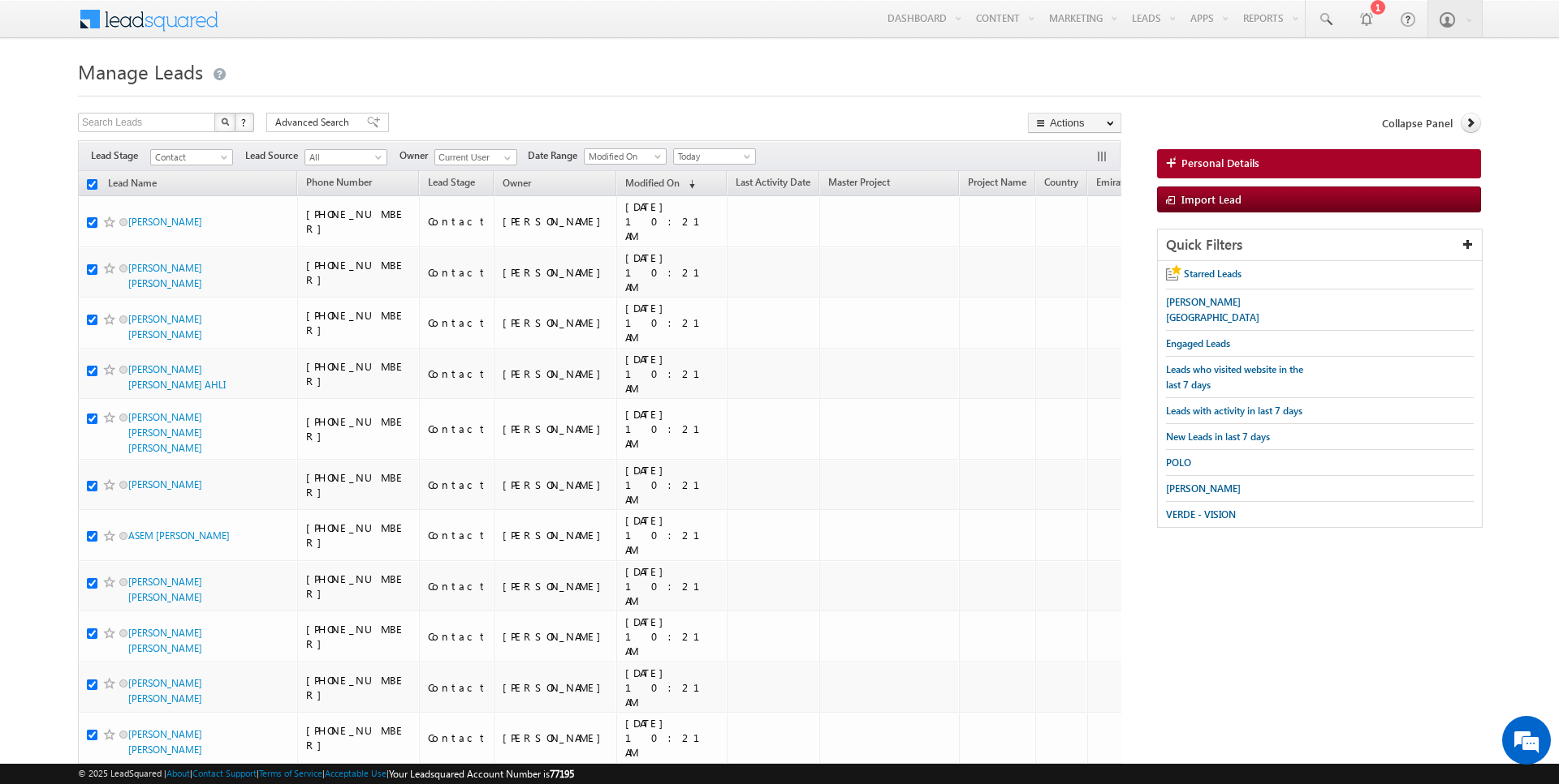
checkbox input "true"
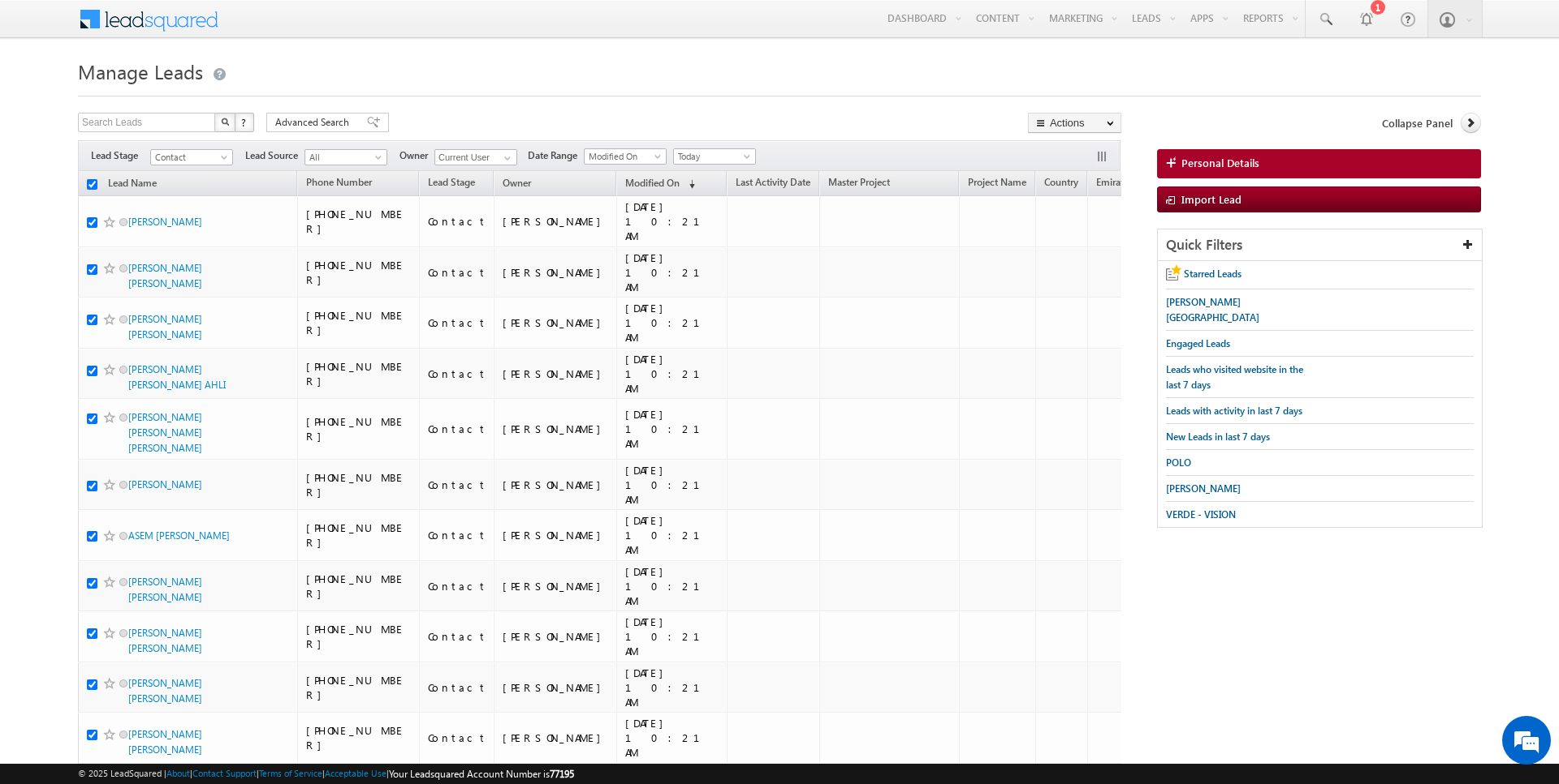
checkbox input "true"
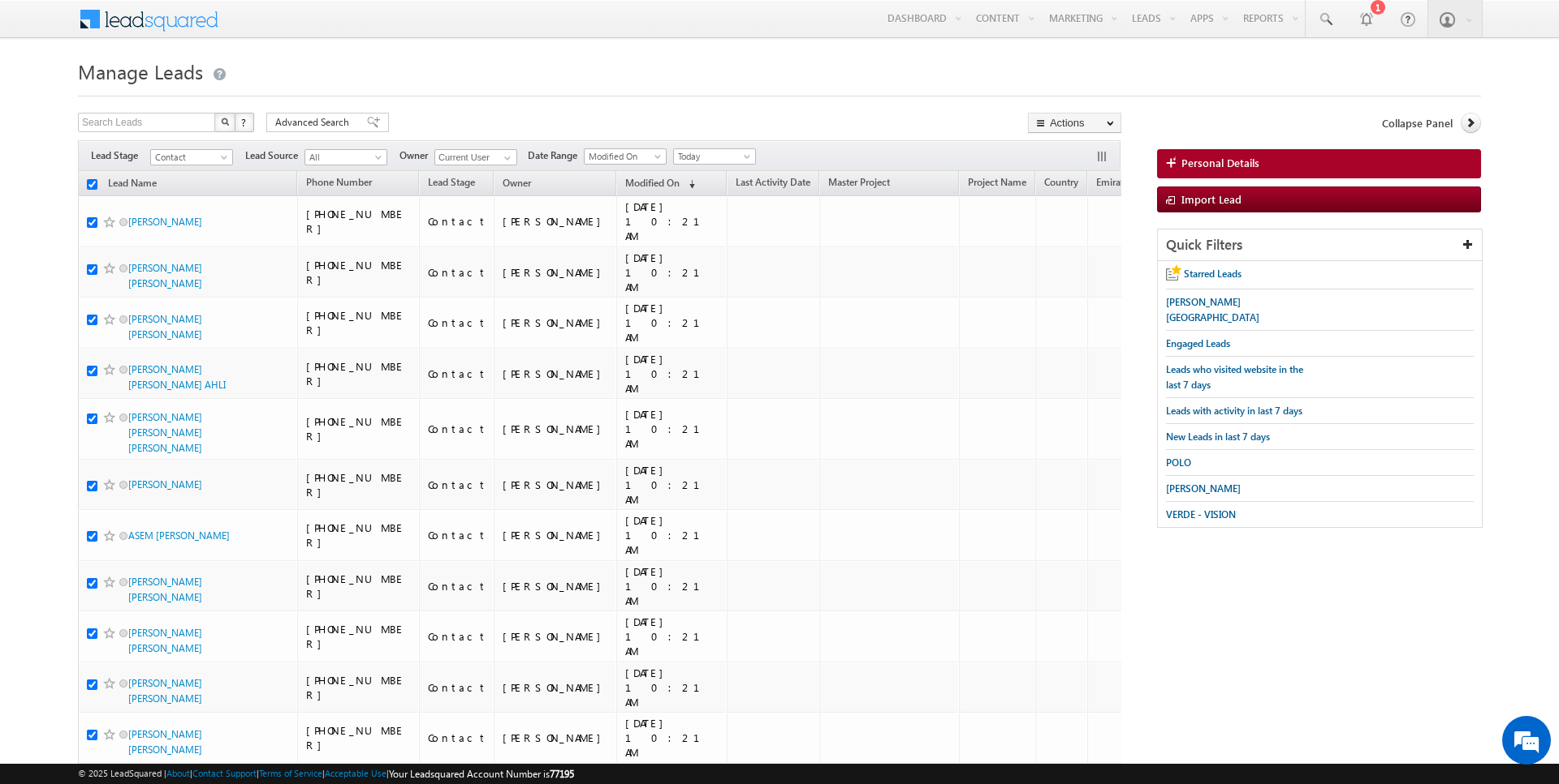
checkbox input "true"
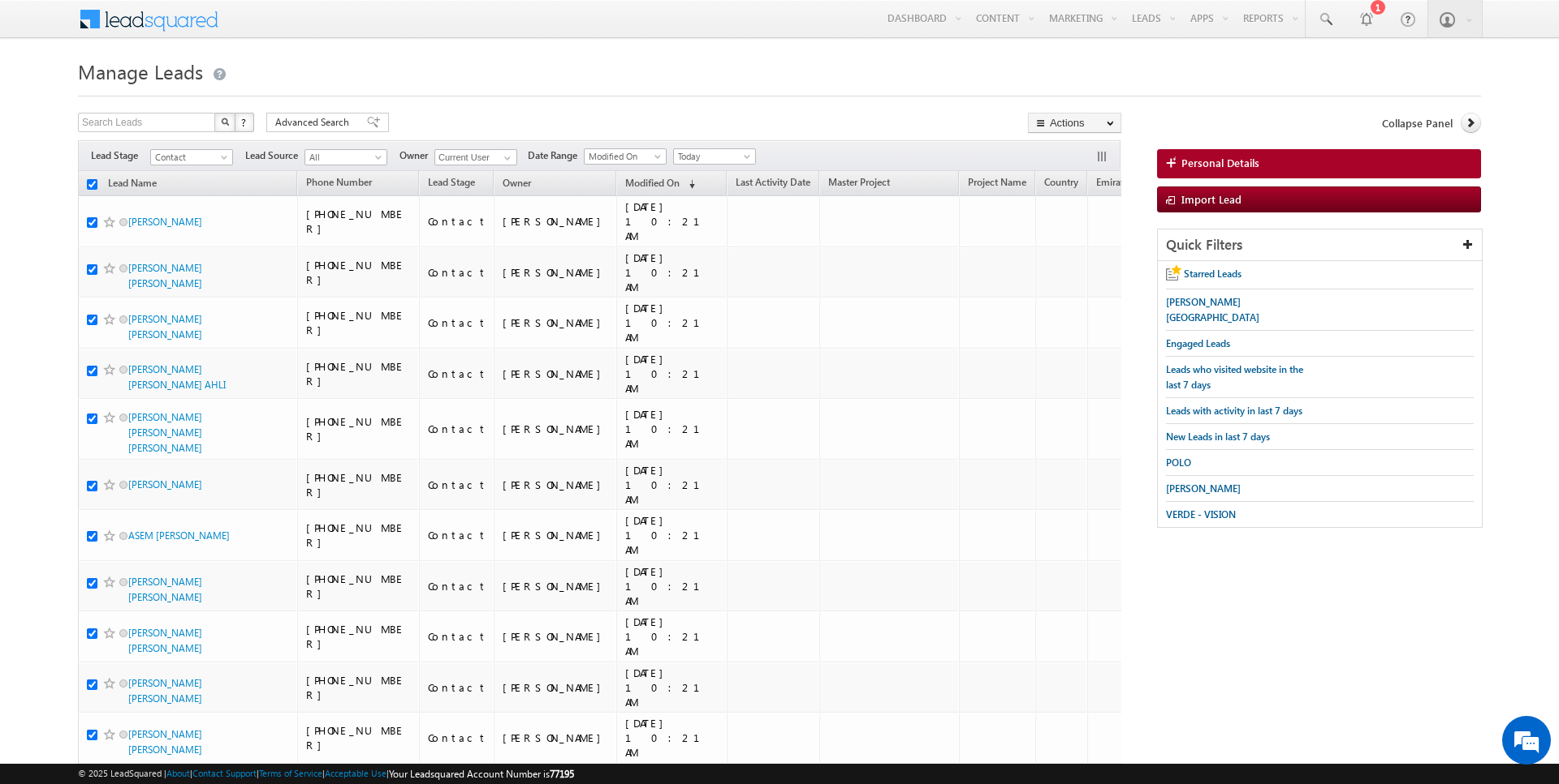
checkbox input "true"
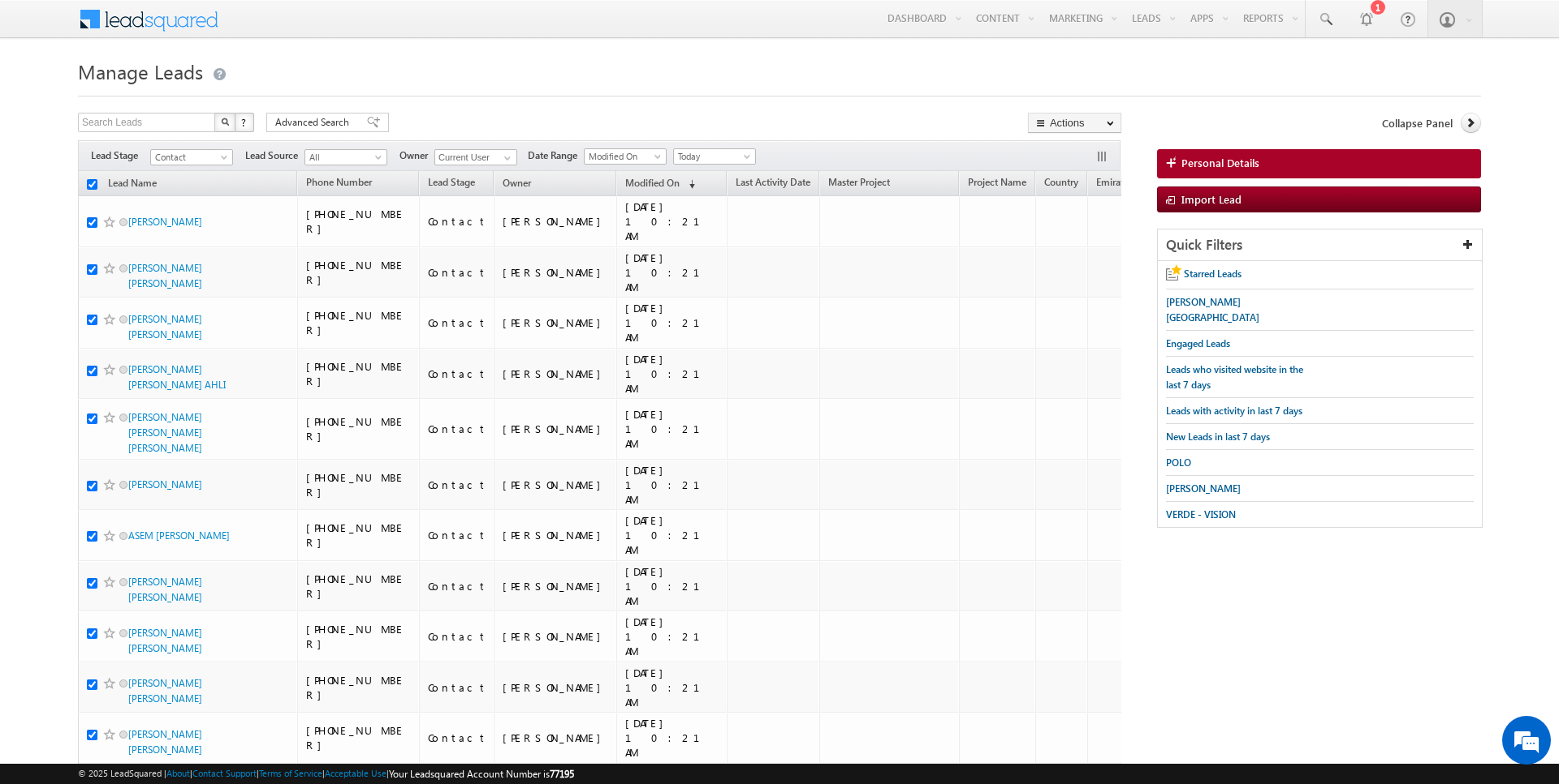
checkbox input "true"
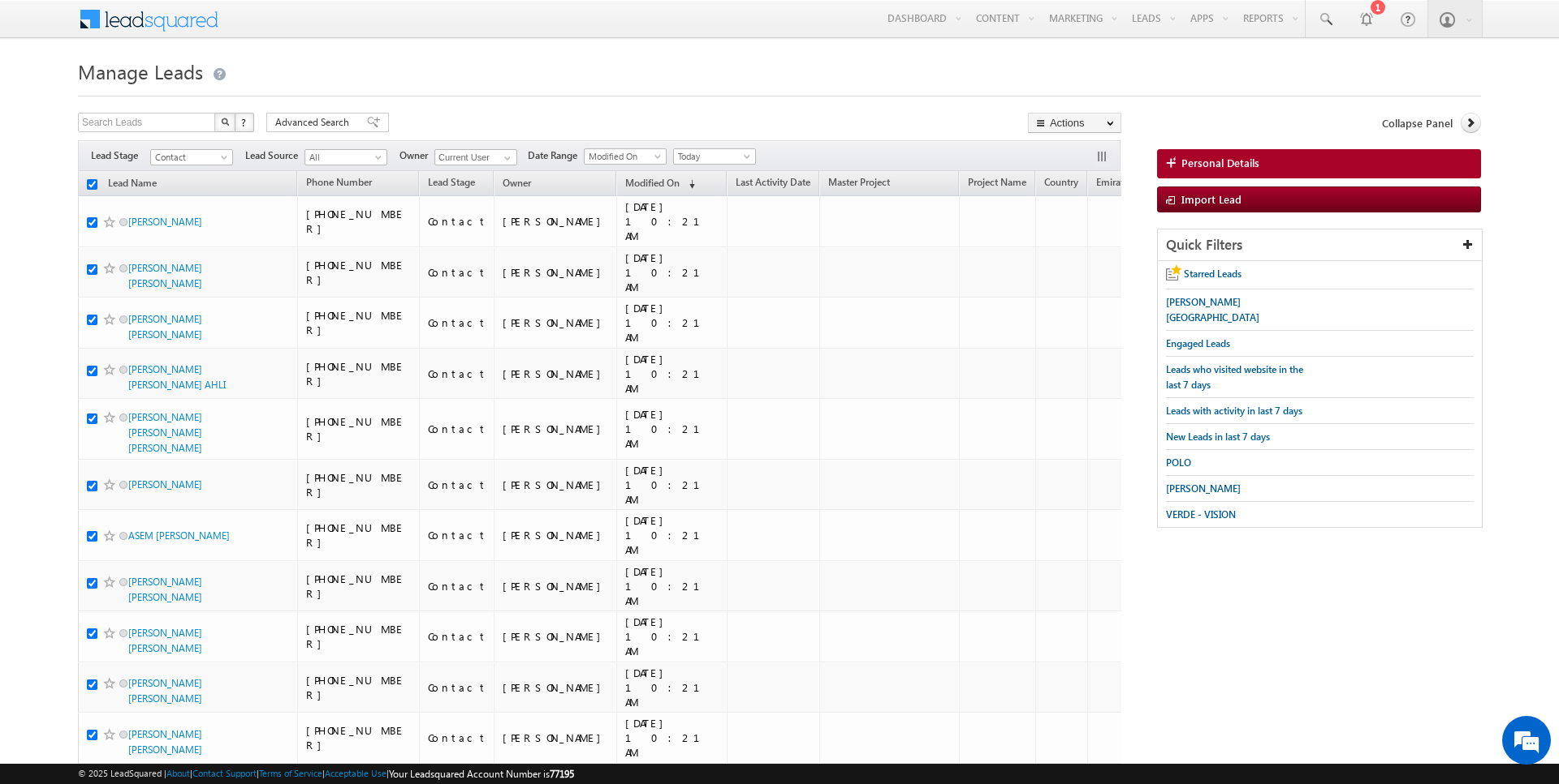
checkbox input "true"
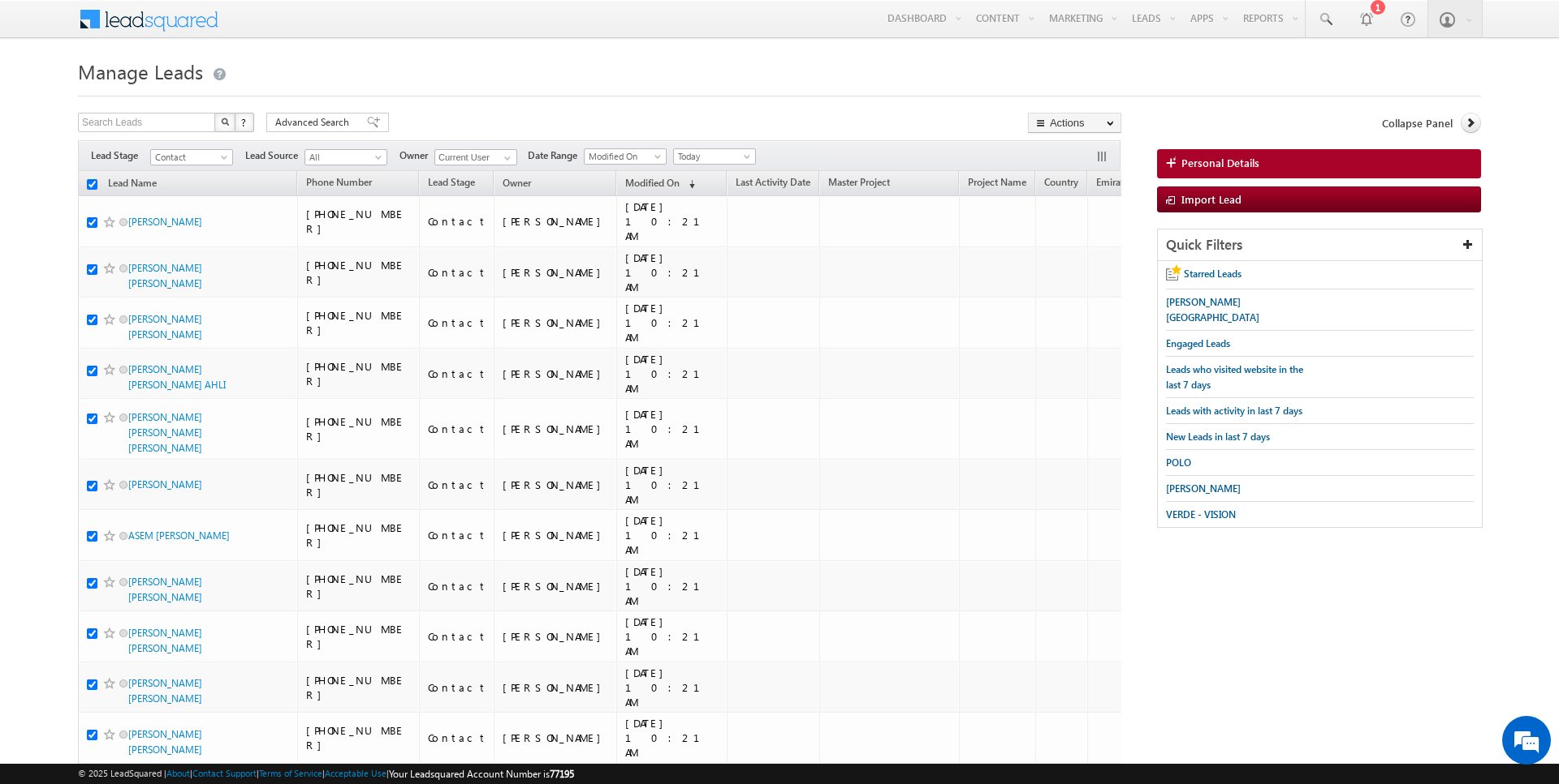
checkbox input "true"
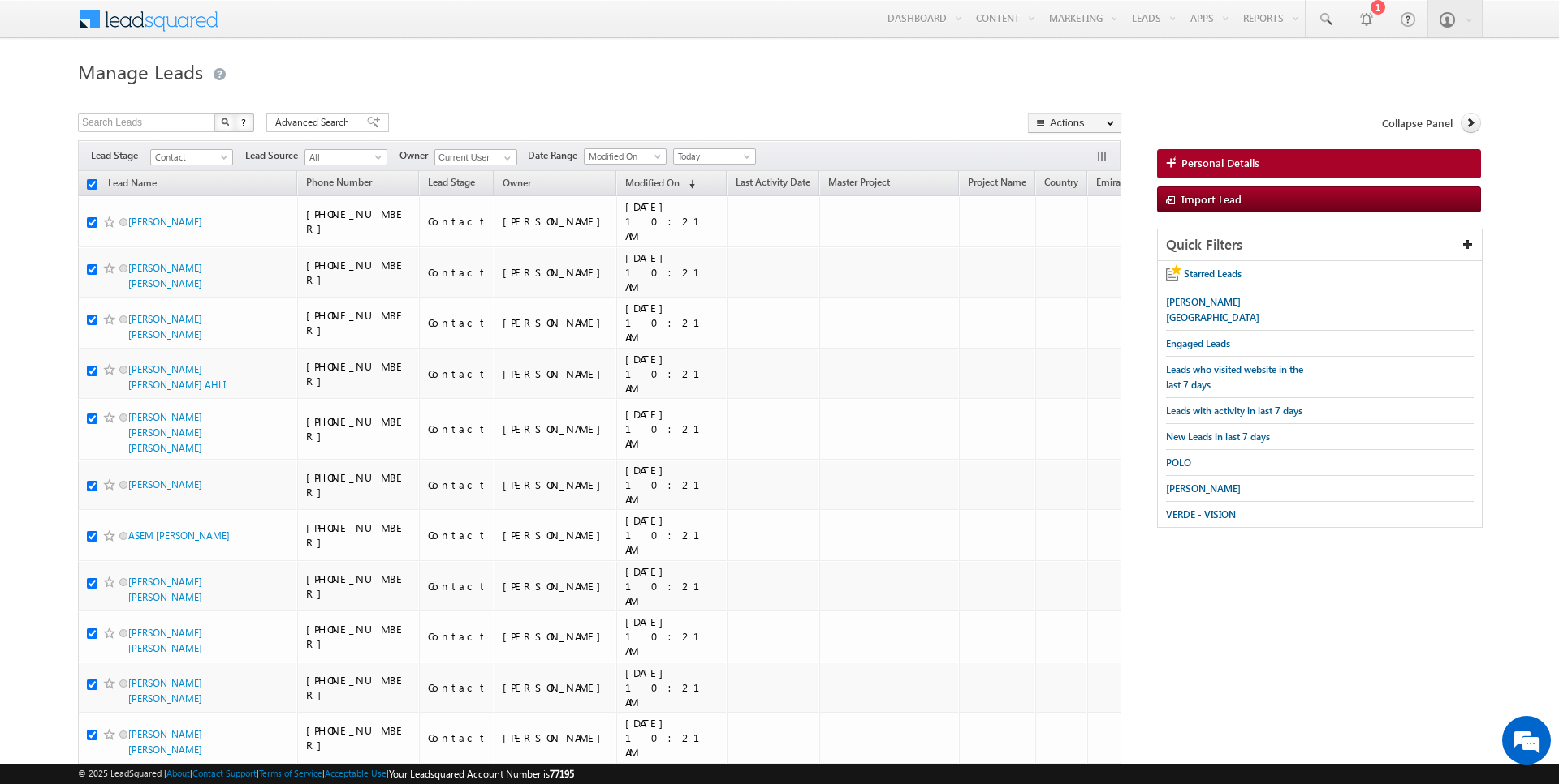
checkbox input "true"
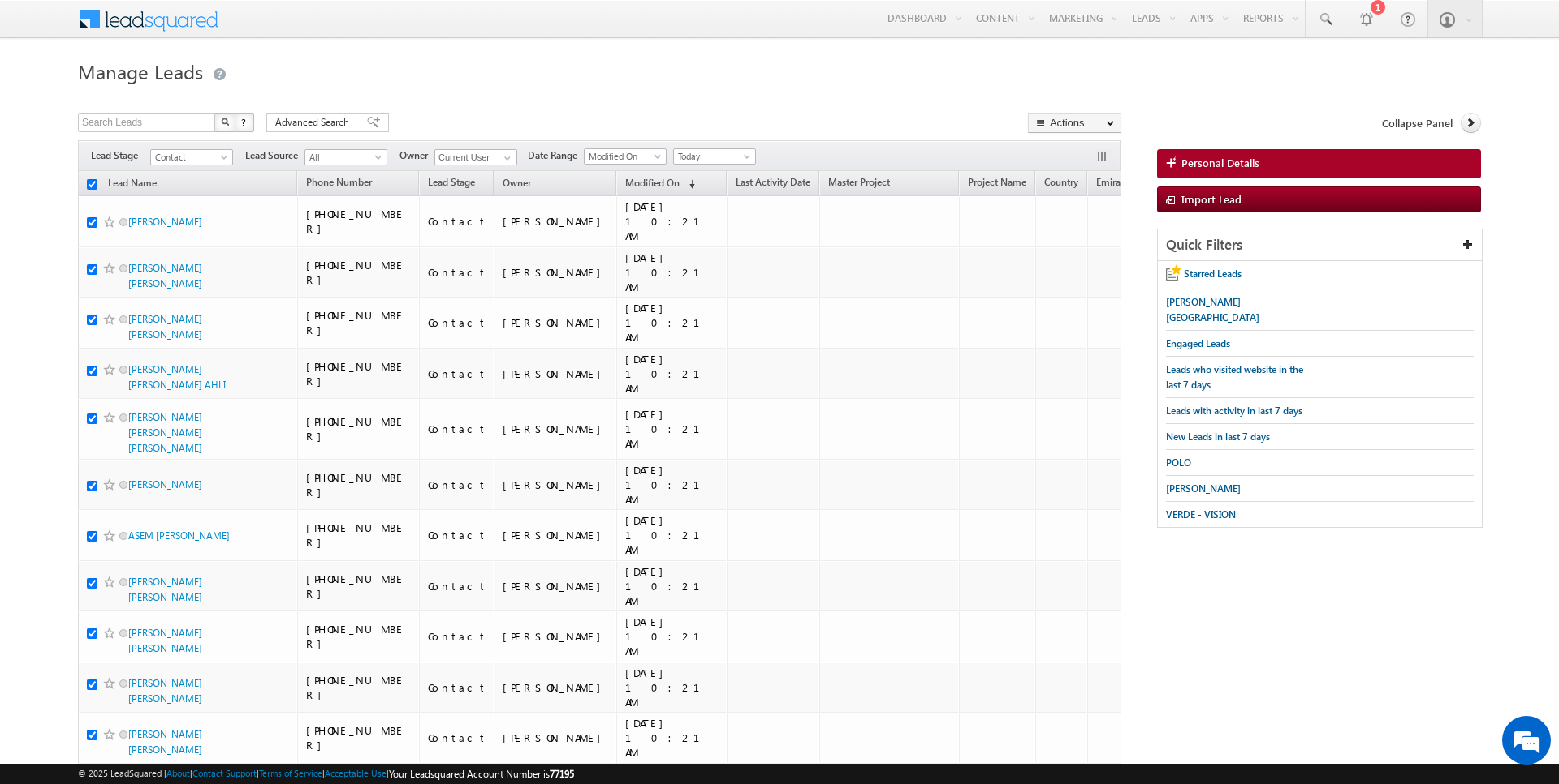
checkbox input "true"
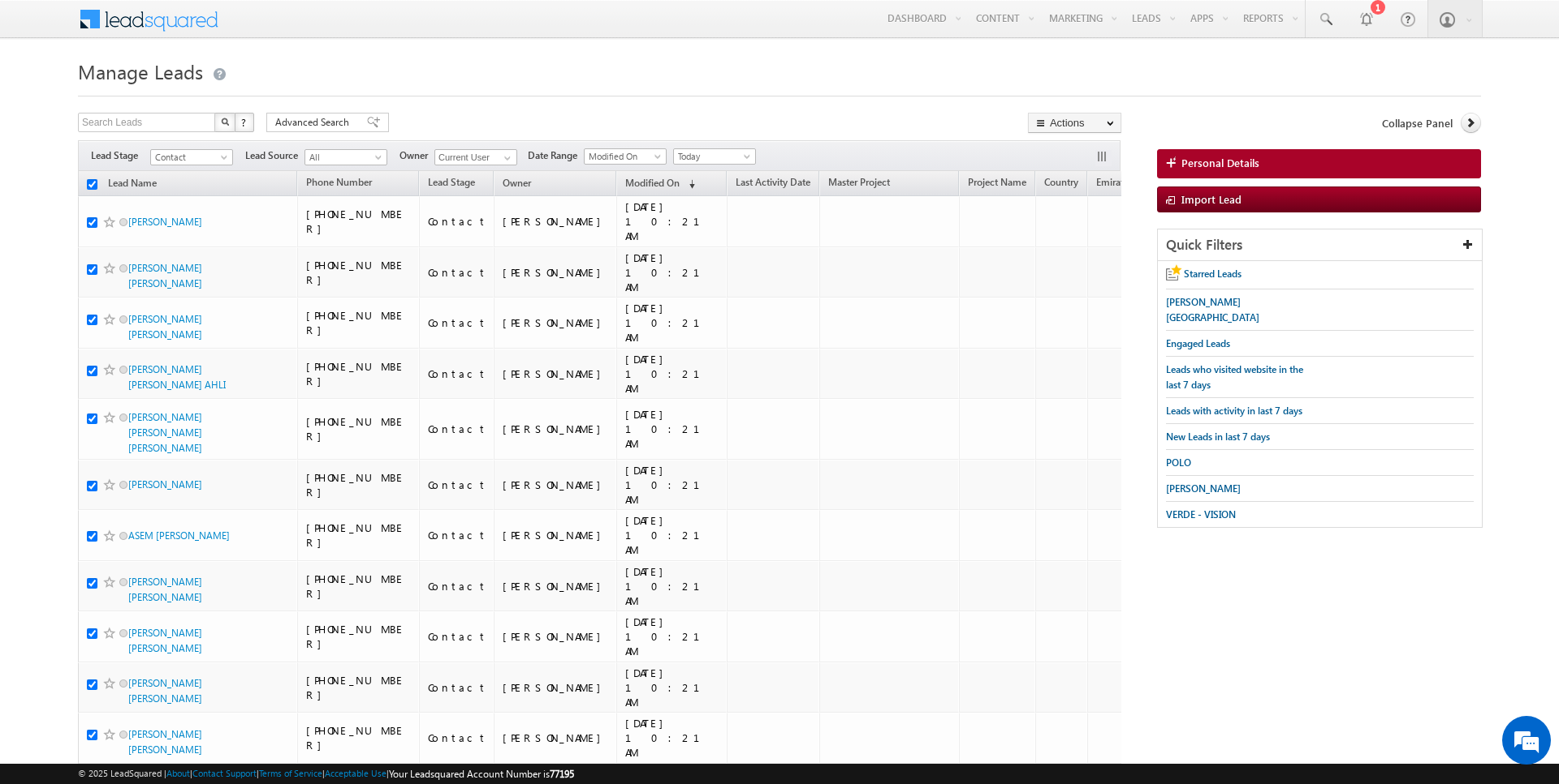
checkbox input "true"
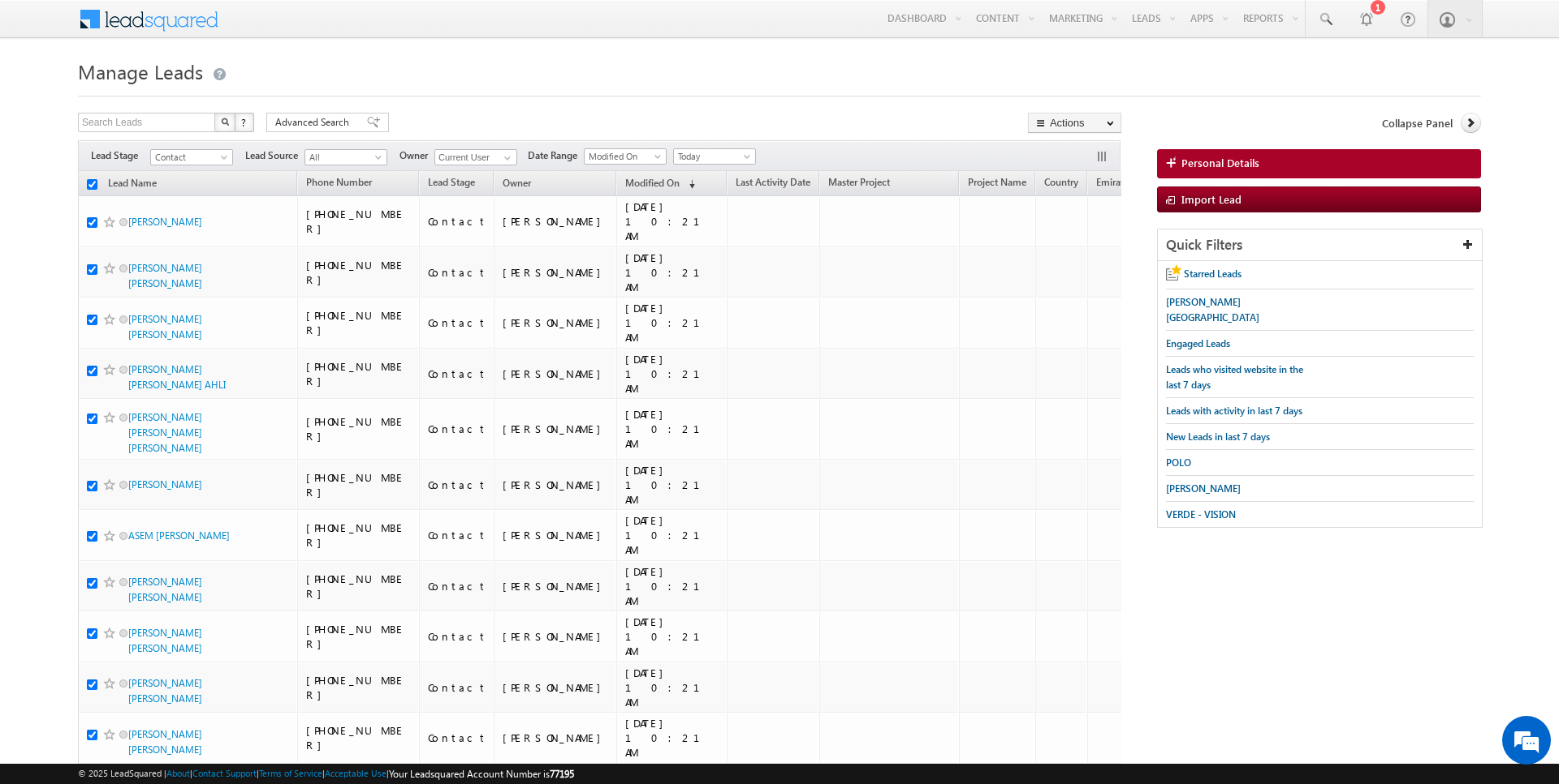
checkbox input "true"
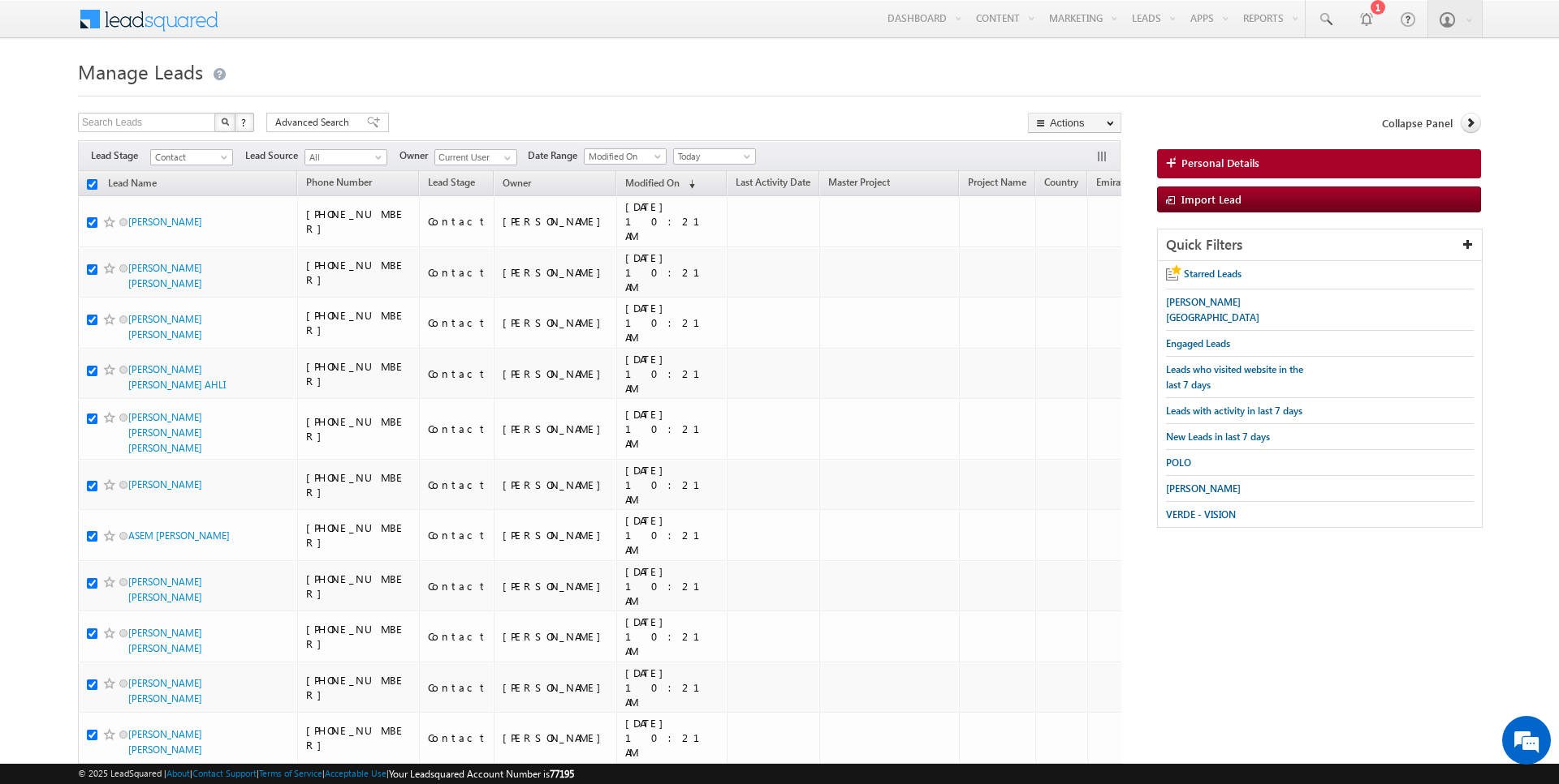
checkbox input "true"
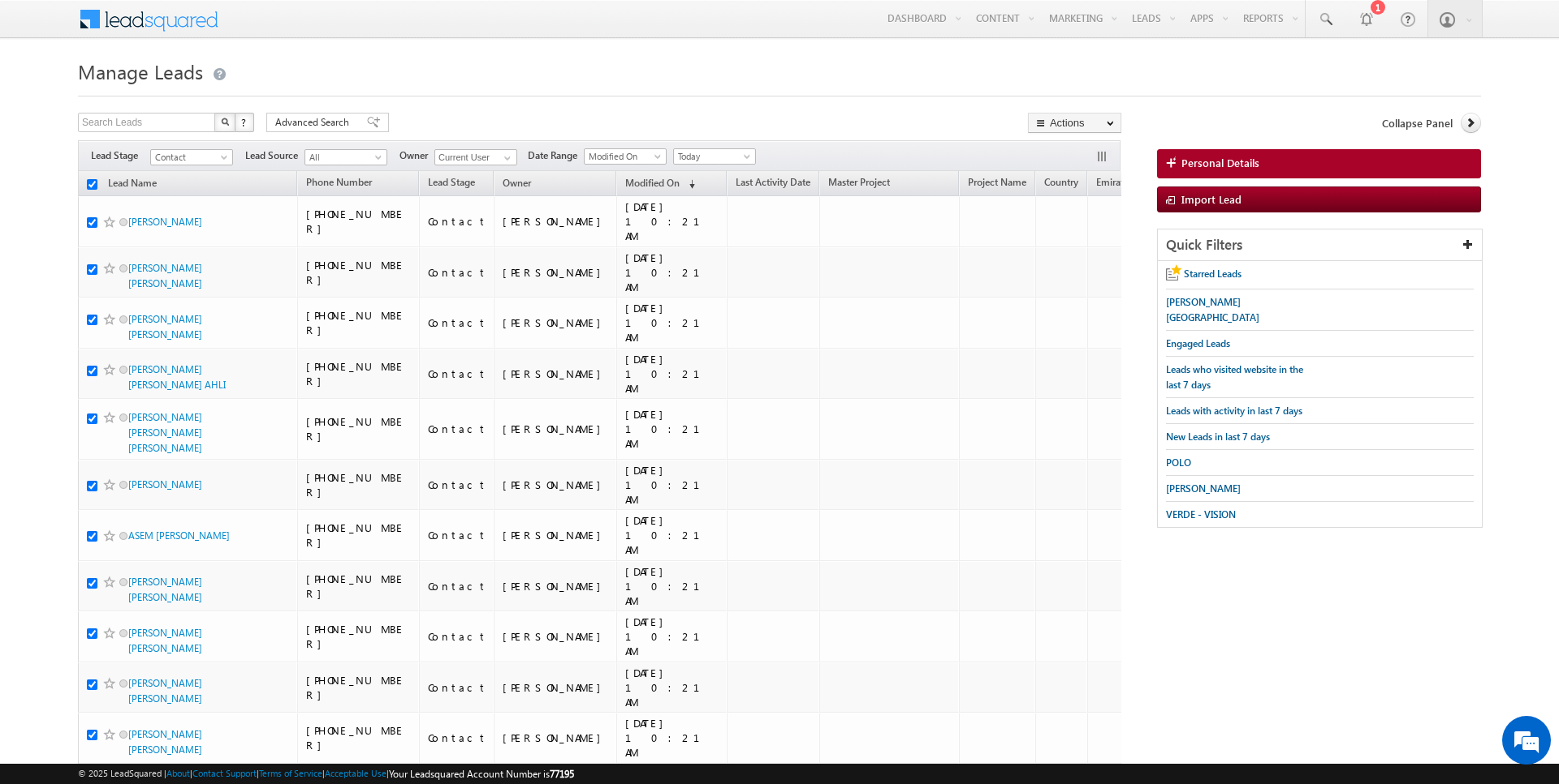
checkbox input "true"
click at [1078, 259] on link "Change Owner" at bounding box center [1074, 263] width 91 height 20
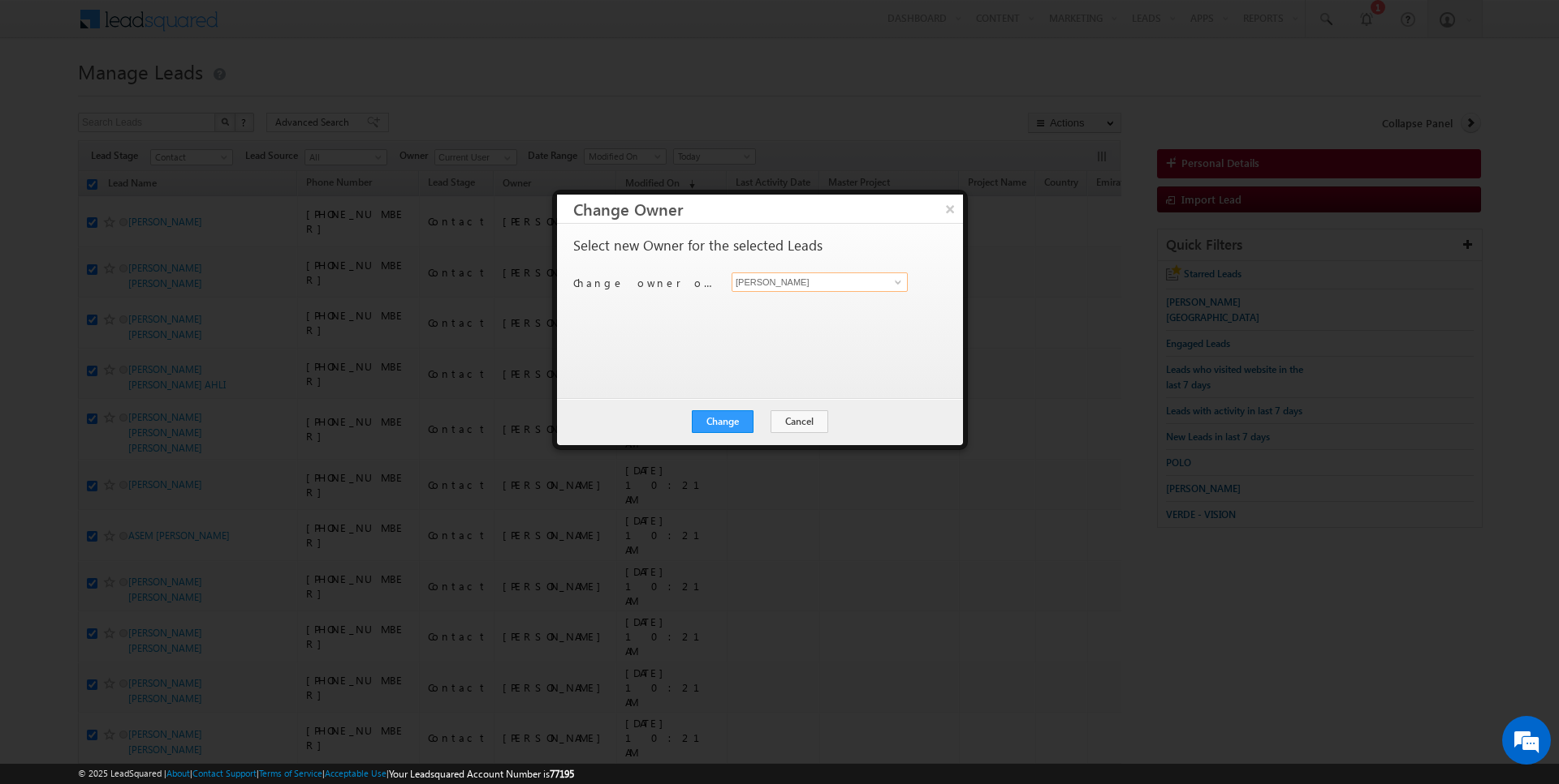
click at [808, 279] on input "[PERSON_NAME]" at bounding box center [819, 283] width 176 height 20
click at [717, 412] on button "Change" at bounding box center [722, 422] width 62 height 23
click at [761, 421] on button "Close" at bounding box center [762, 422] width 52 height 23
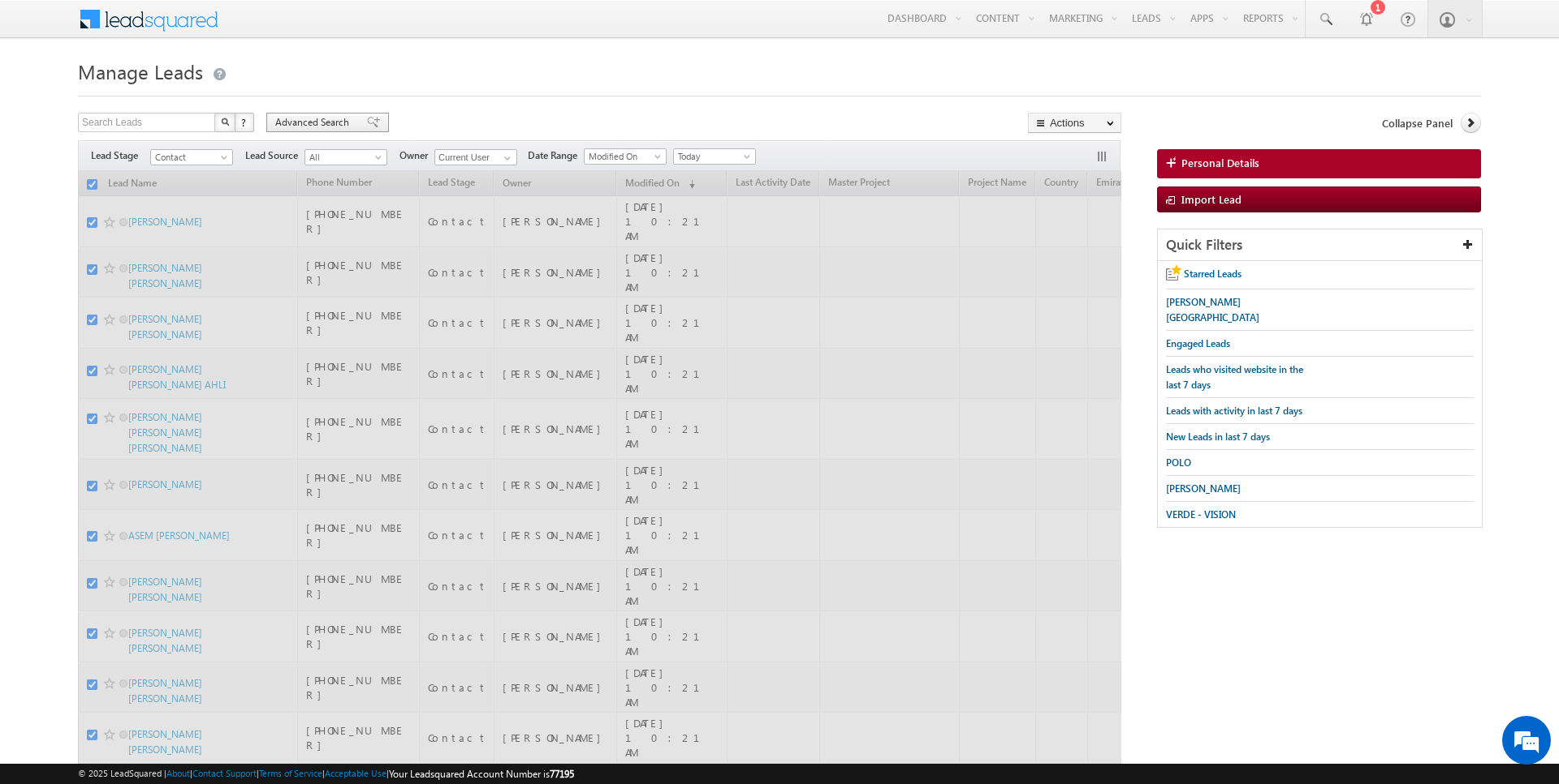
click at [329, 113] on div "Advanced Search" at bounding box center [327, 123] width 122 height 20
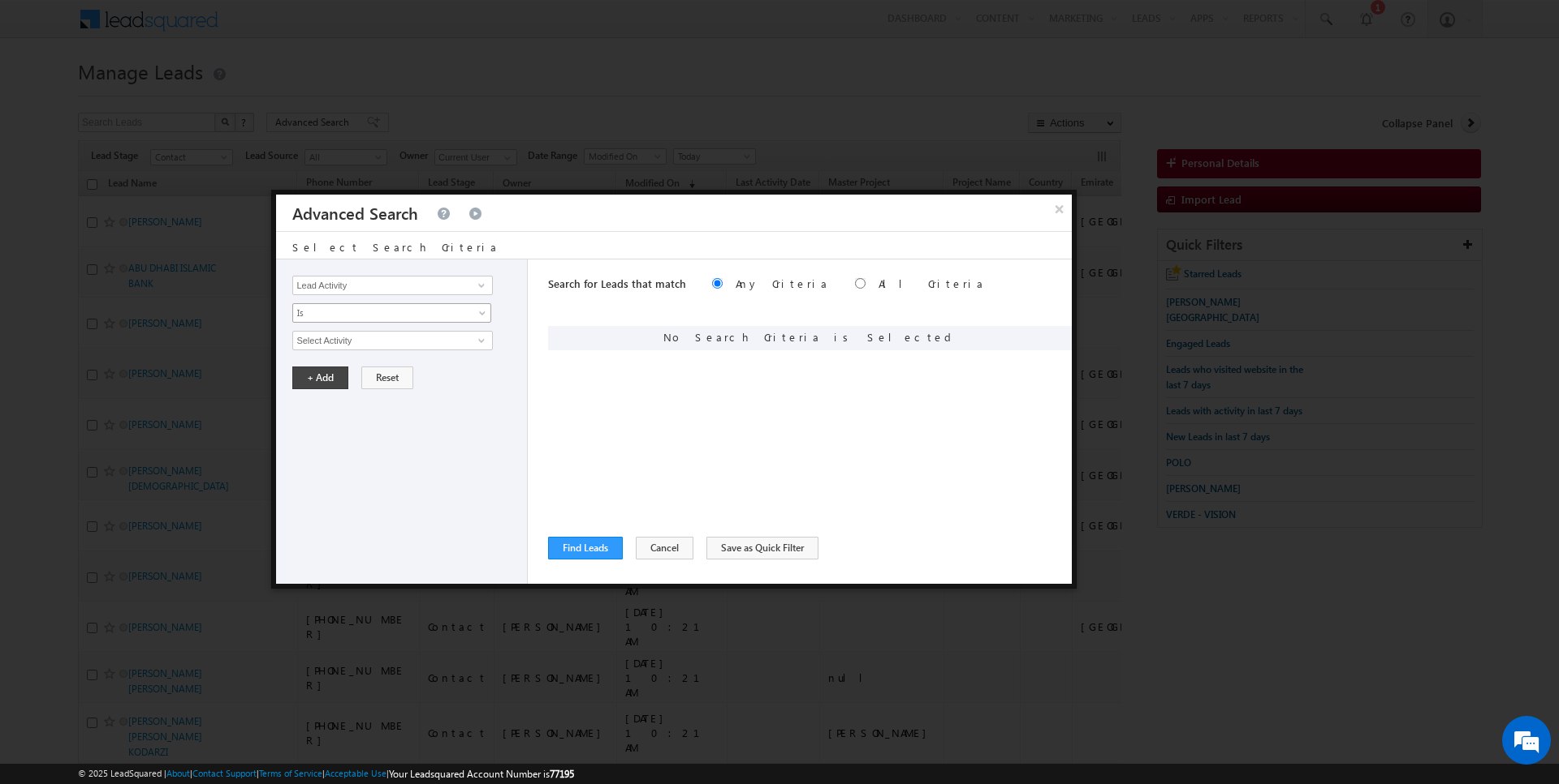
click at [328, 312] on span "Is" at bounding box center [380, 313] width 176 height 15
click at [328, 350] on link "Is Not" at bounding box center [391, 346] width 198 height 15
click at [336, 348] on div "Opportunity Type Lead Activity Task Sales Group Prospect Id Address 1 Address 2…" at bounding box center [401, 422] width 251 height 325
click at [348, 340] on input "Select Activity" at bounding box center [391, 341] width 200 height 20
click at [304, 394] on button "+ Add" at bounding box center [320, 405] width 56 height 23
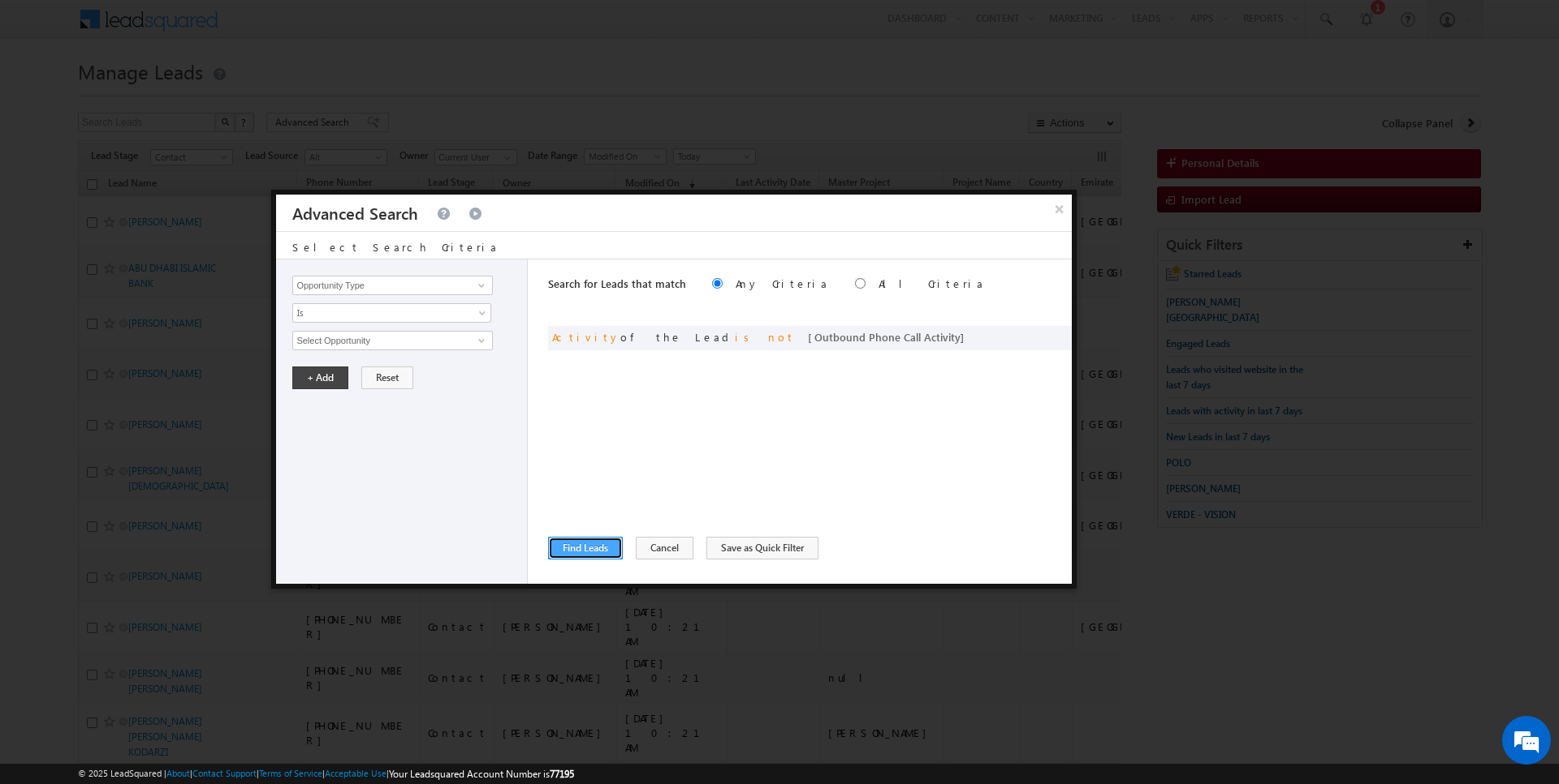
click at [576, 557] on button "Find Leads" at bounding box center [585, 548] width 74 height 23
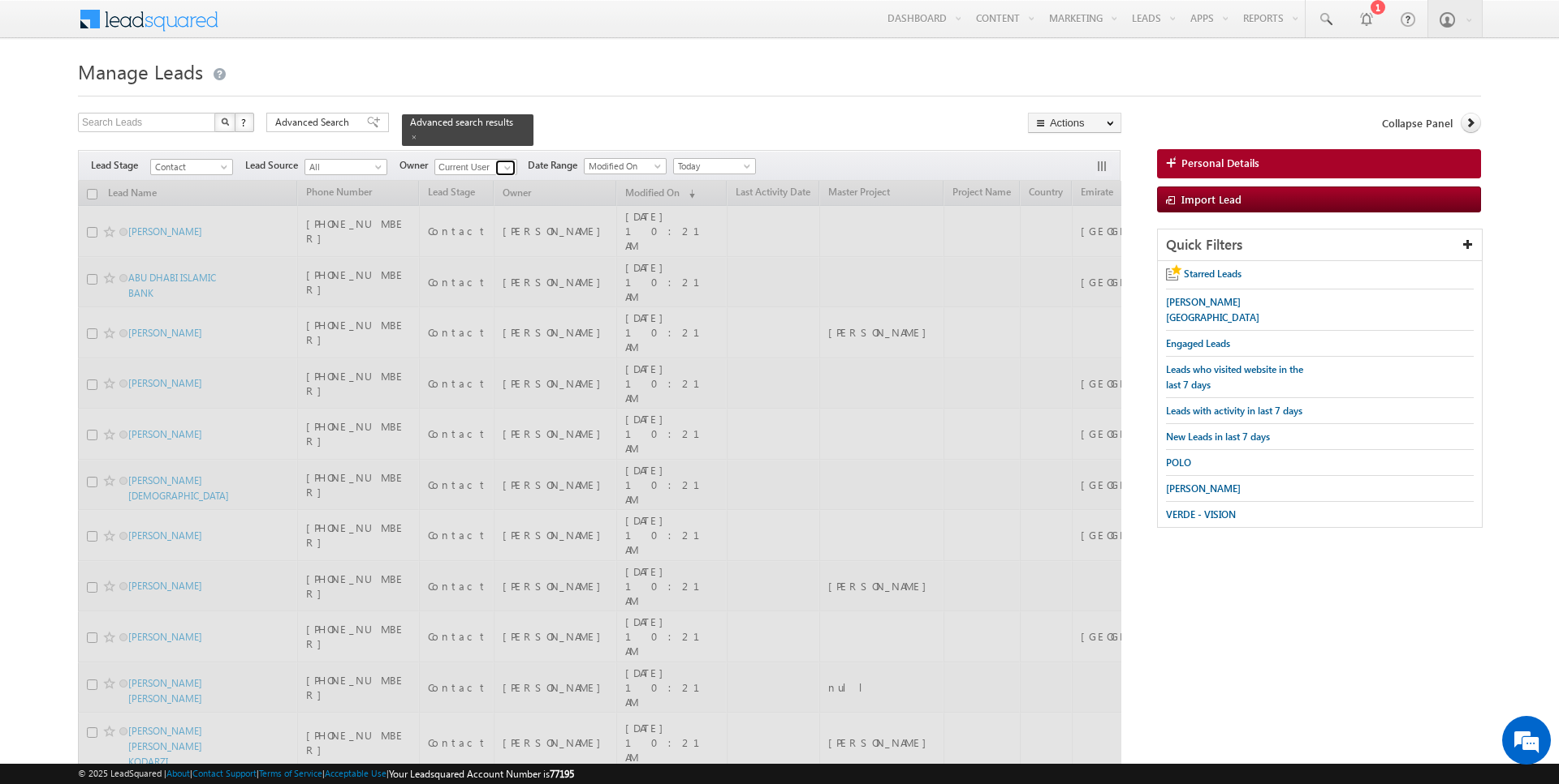
click at [501, 169] on span at bounding box center [506, 168] width 13 height 13
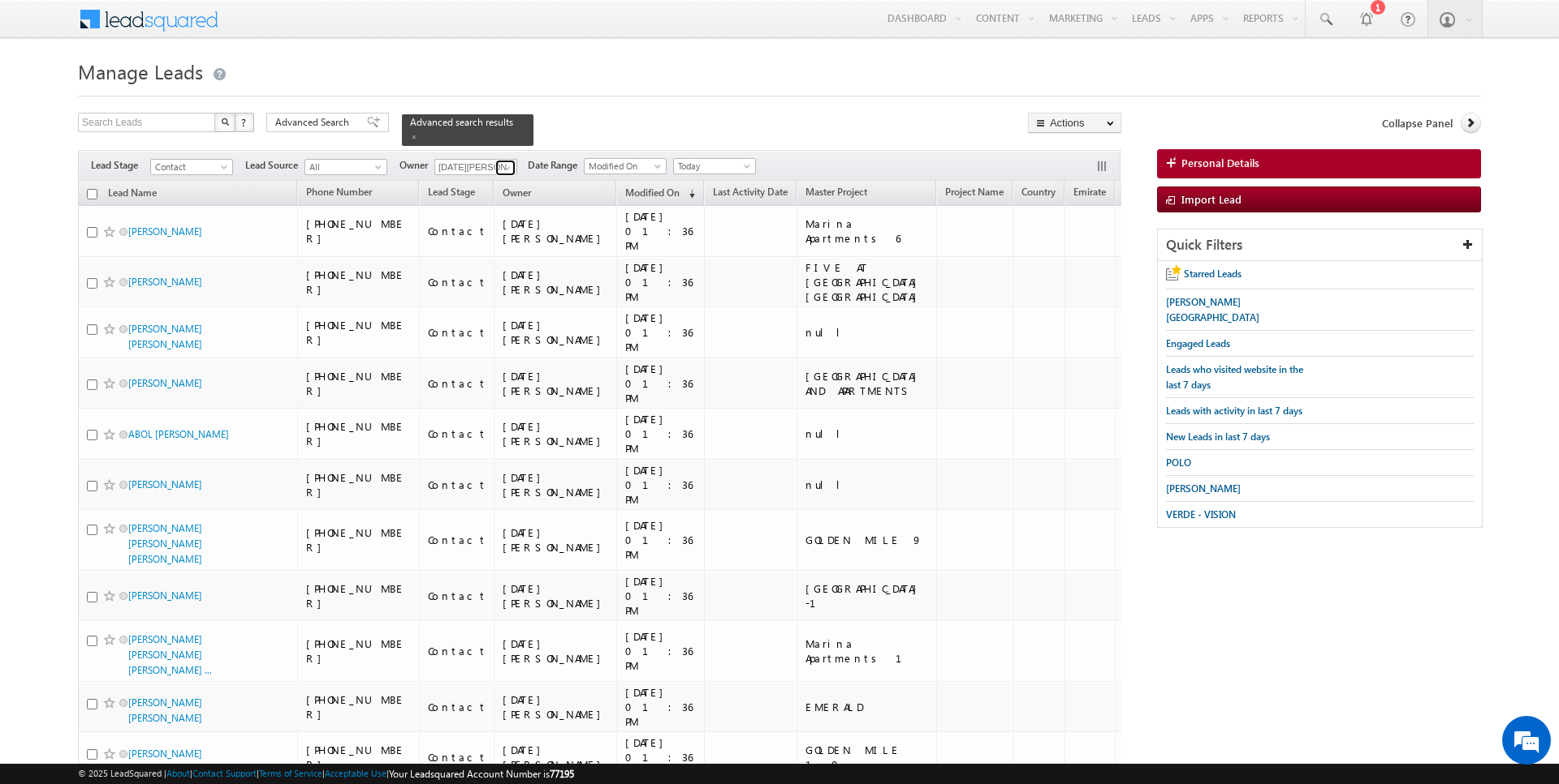
click at [500, 167] on span at bounding box center [506, 168] width 13 height 13
click at [470, 197] on link "Current User" at bounding box center [514, 199] width 162 height 19
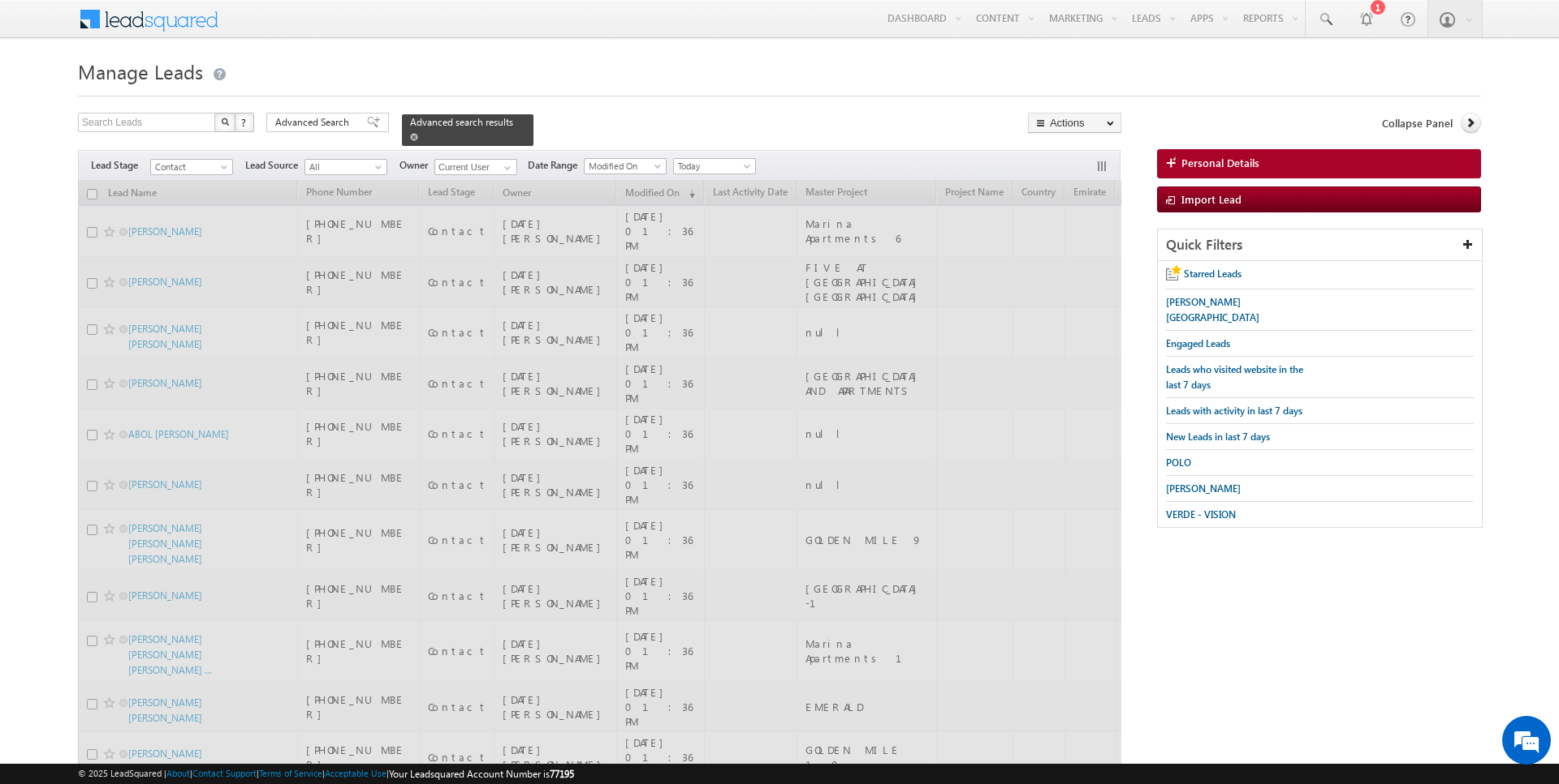
click at [410, 137] on span at bounding box center [414, 137] width 8 height 8
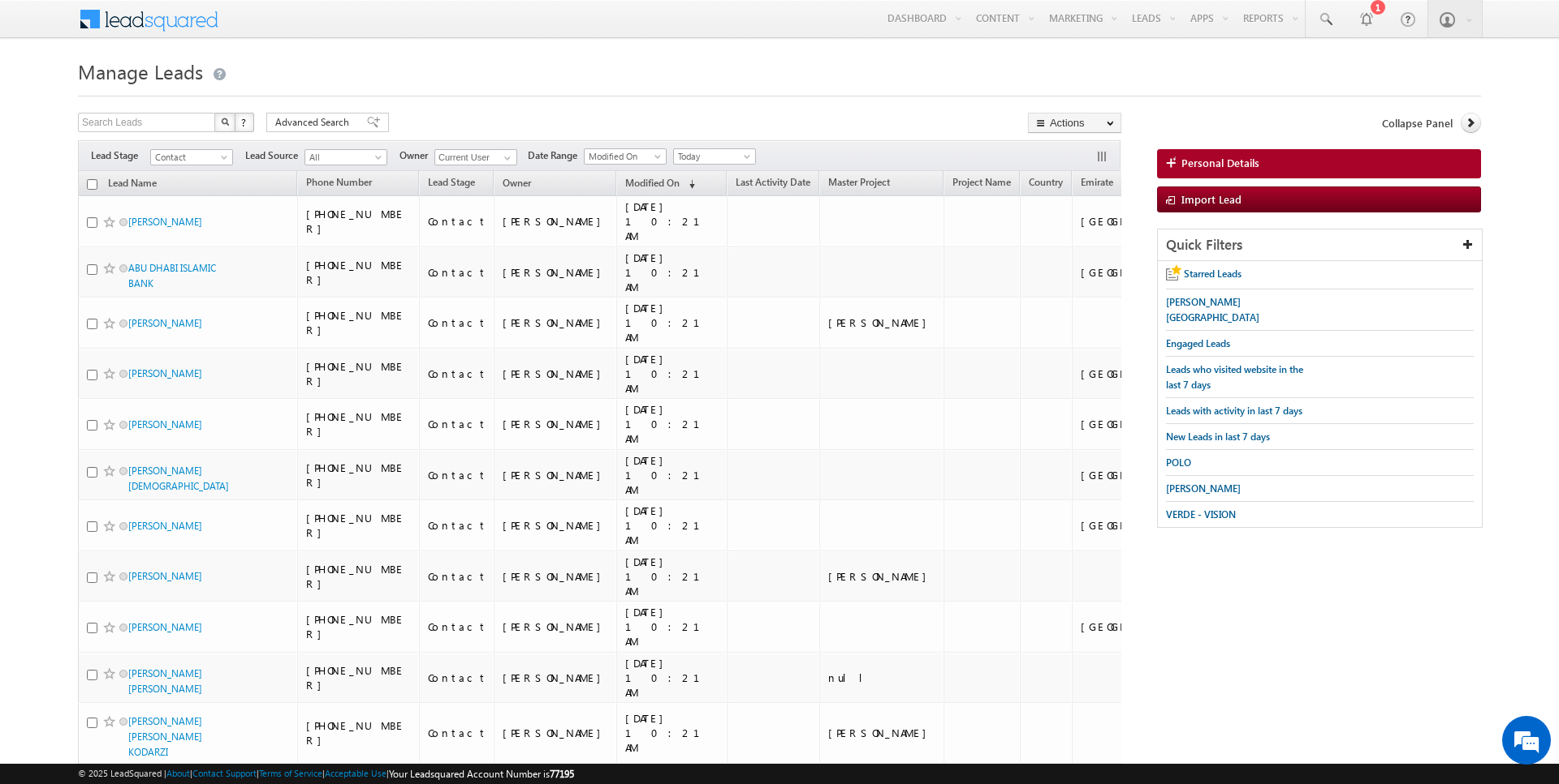
click at [91, 185] on input "checkbox" at bounding box center [91, 185] width 11 height 11
checkbox input "true"
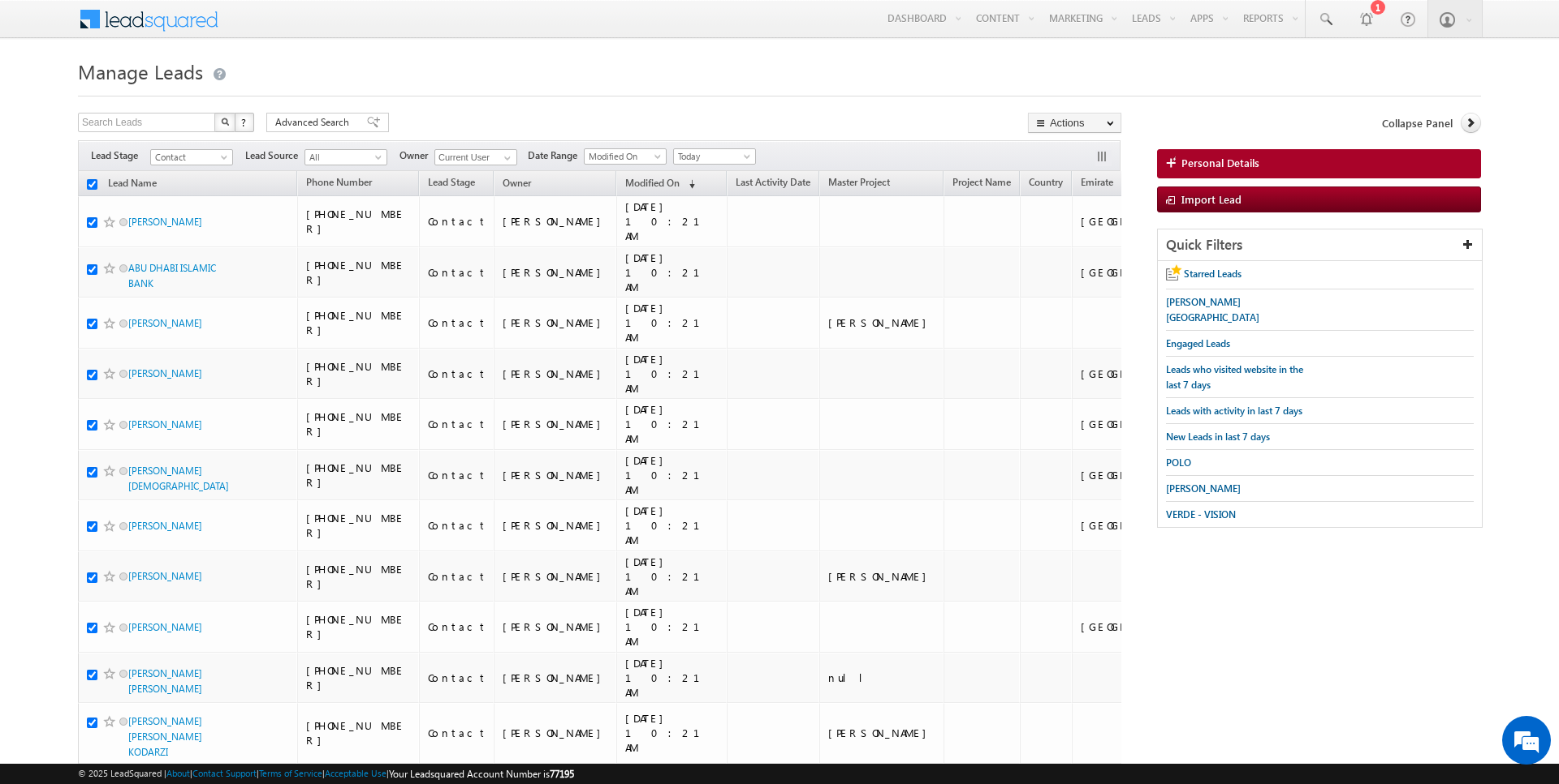
checkbox input "true"
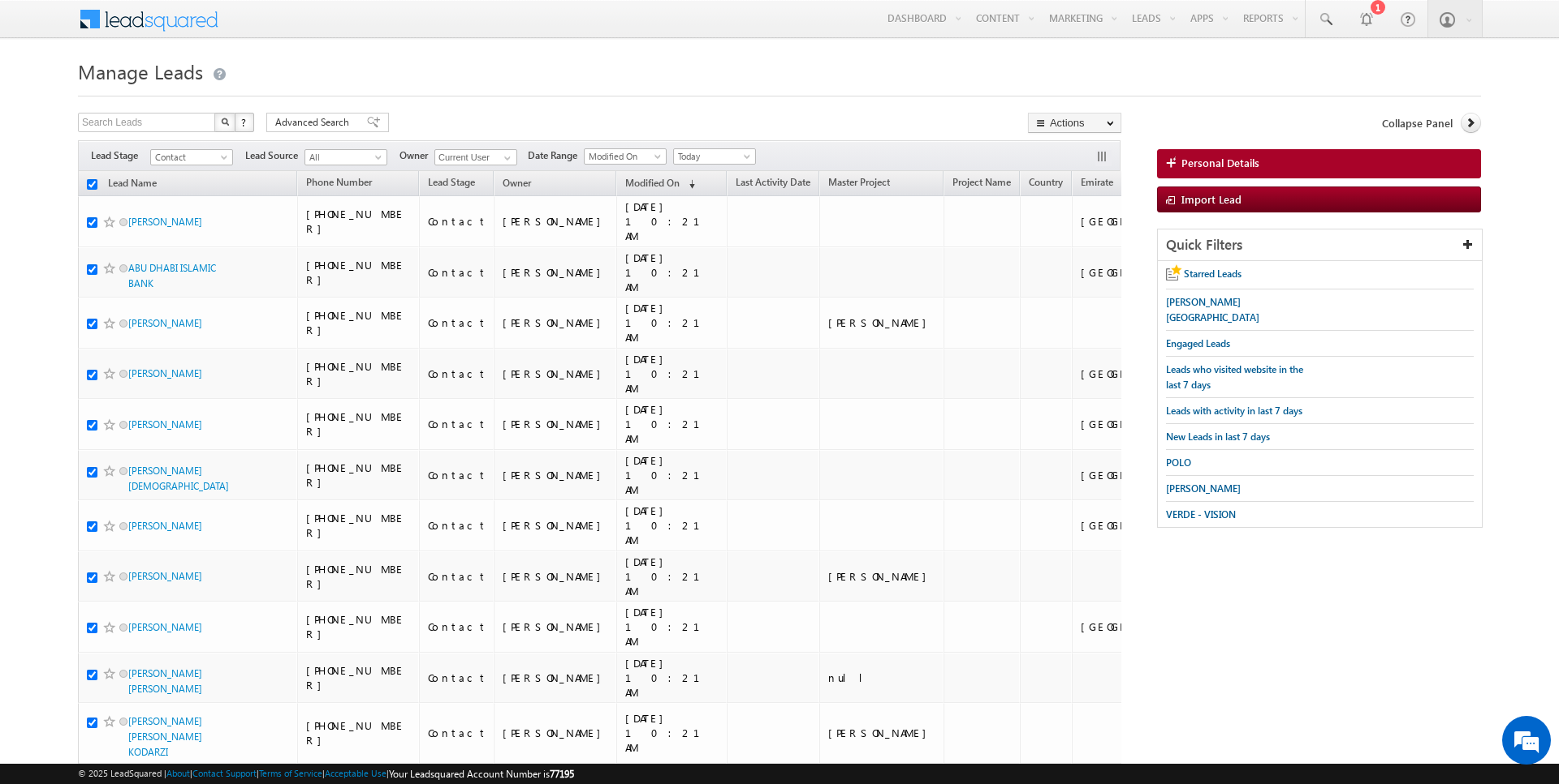
checkbox input "true"
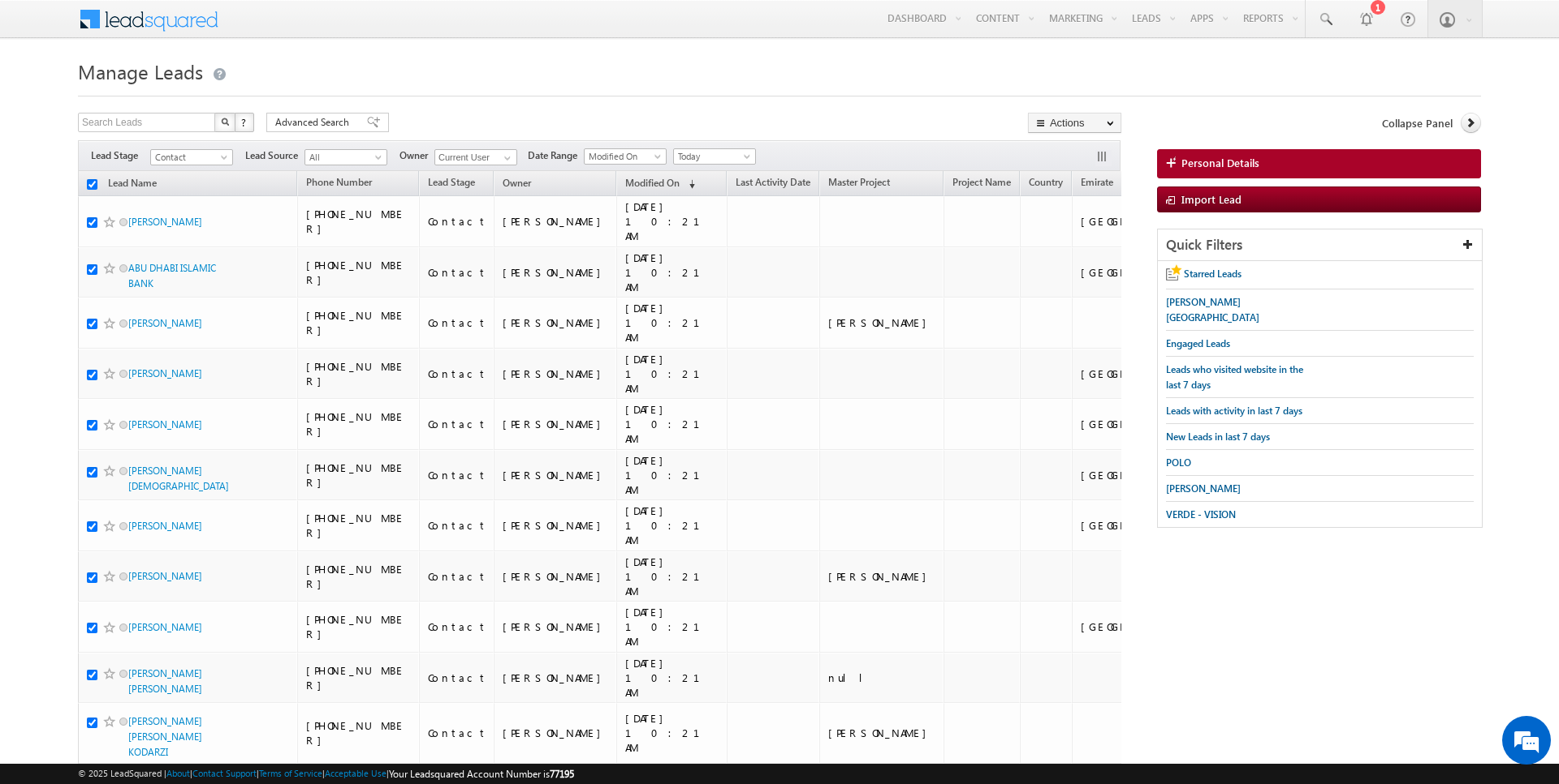
checkbox input "true"
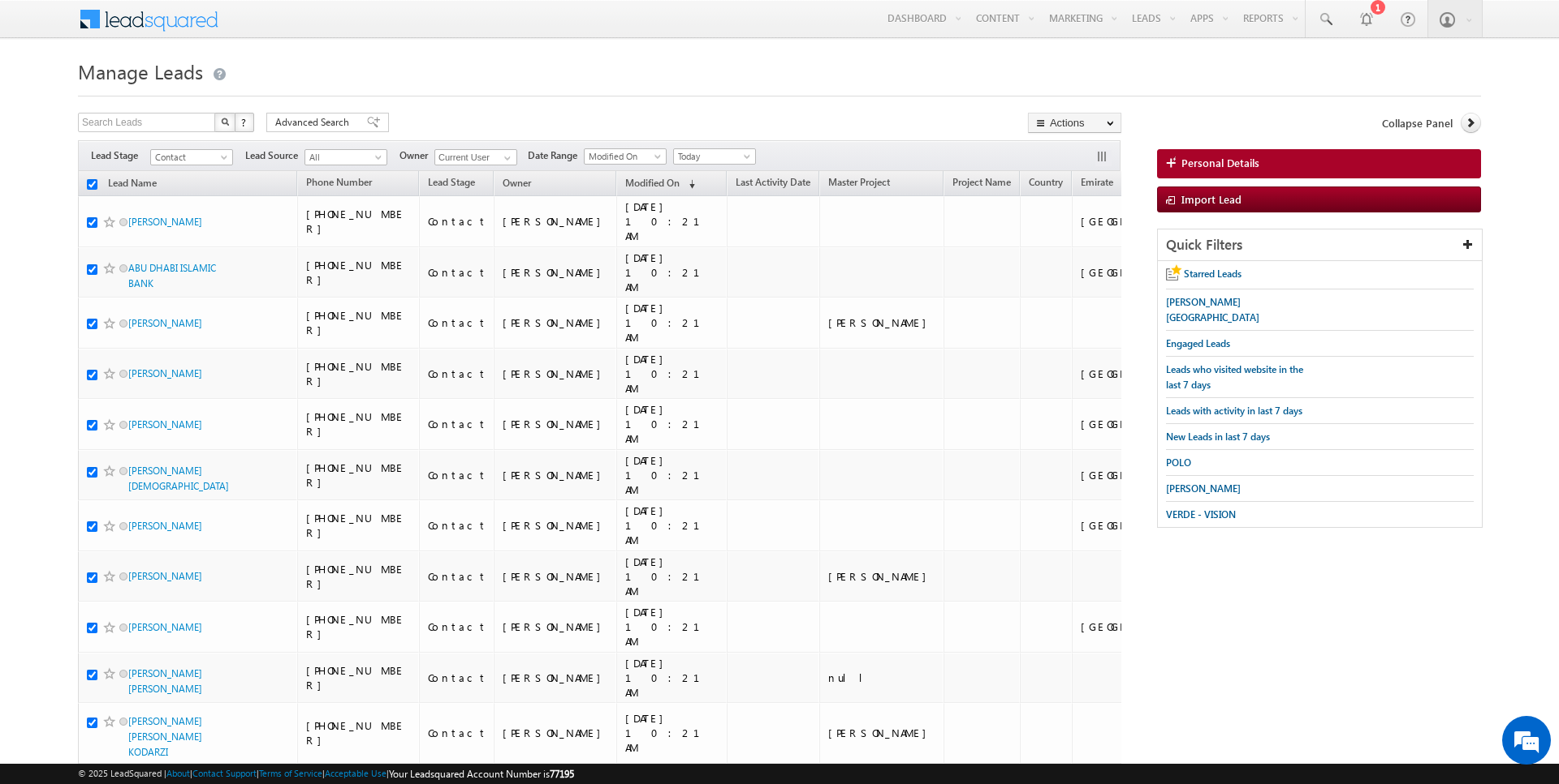
checkbox input "true"
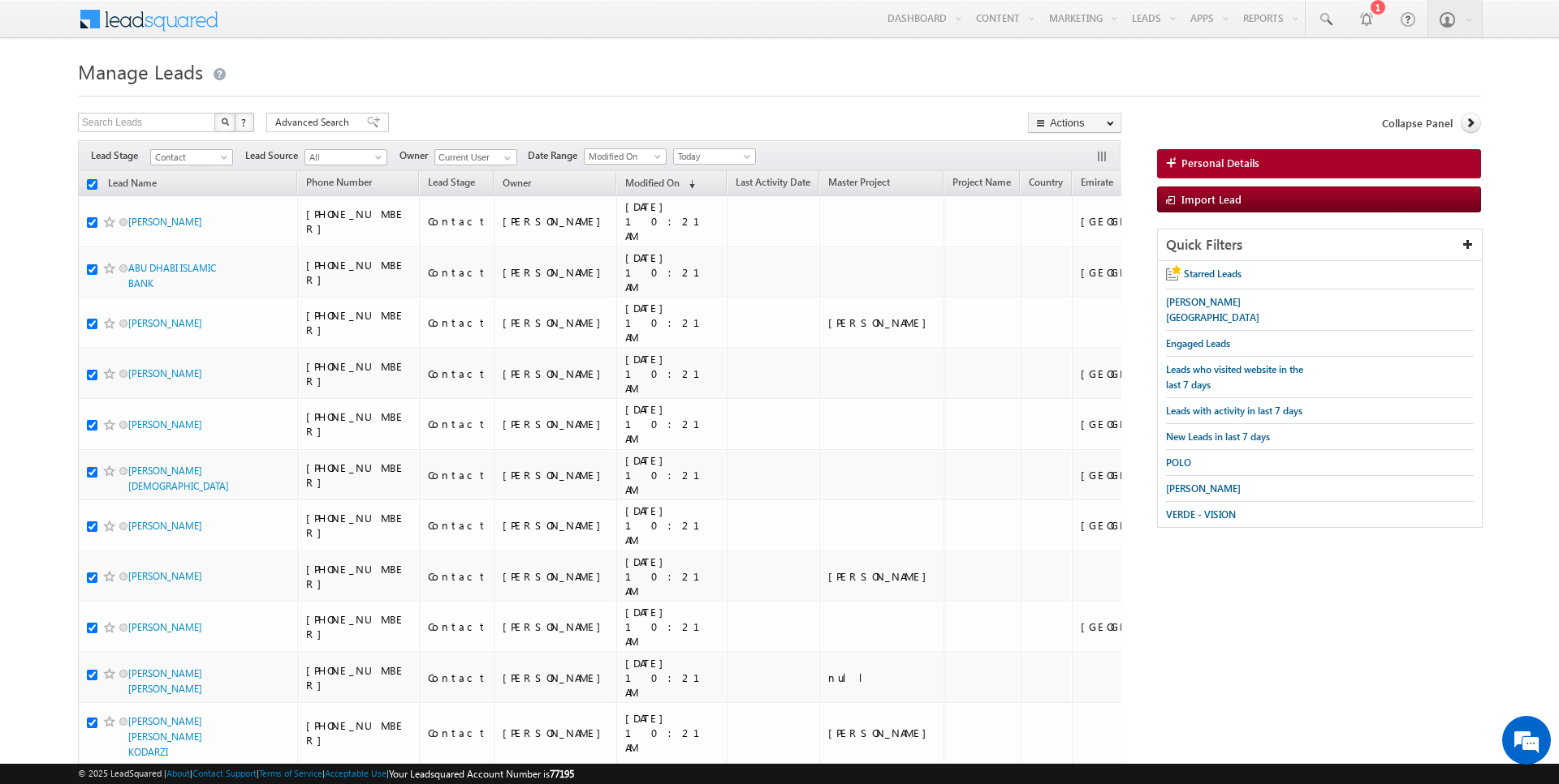
checkbox input "true"
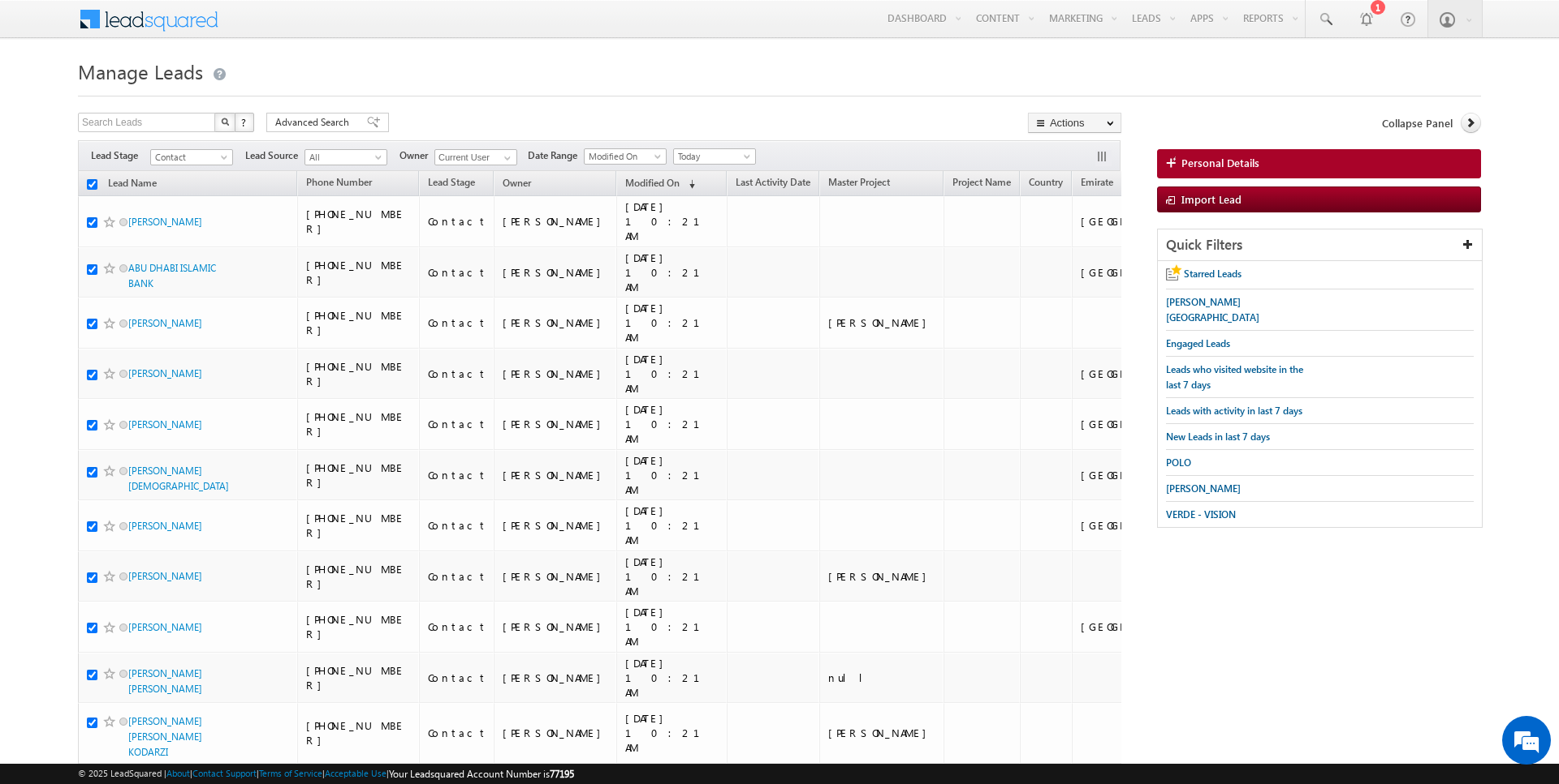
checkbox input "true"
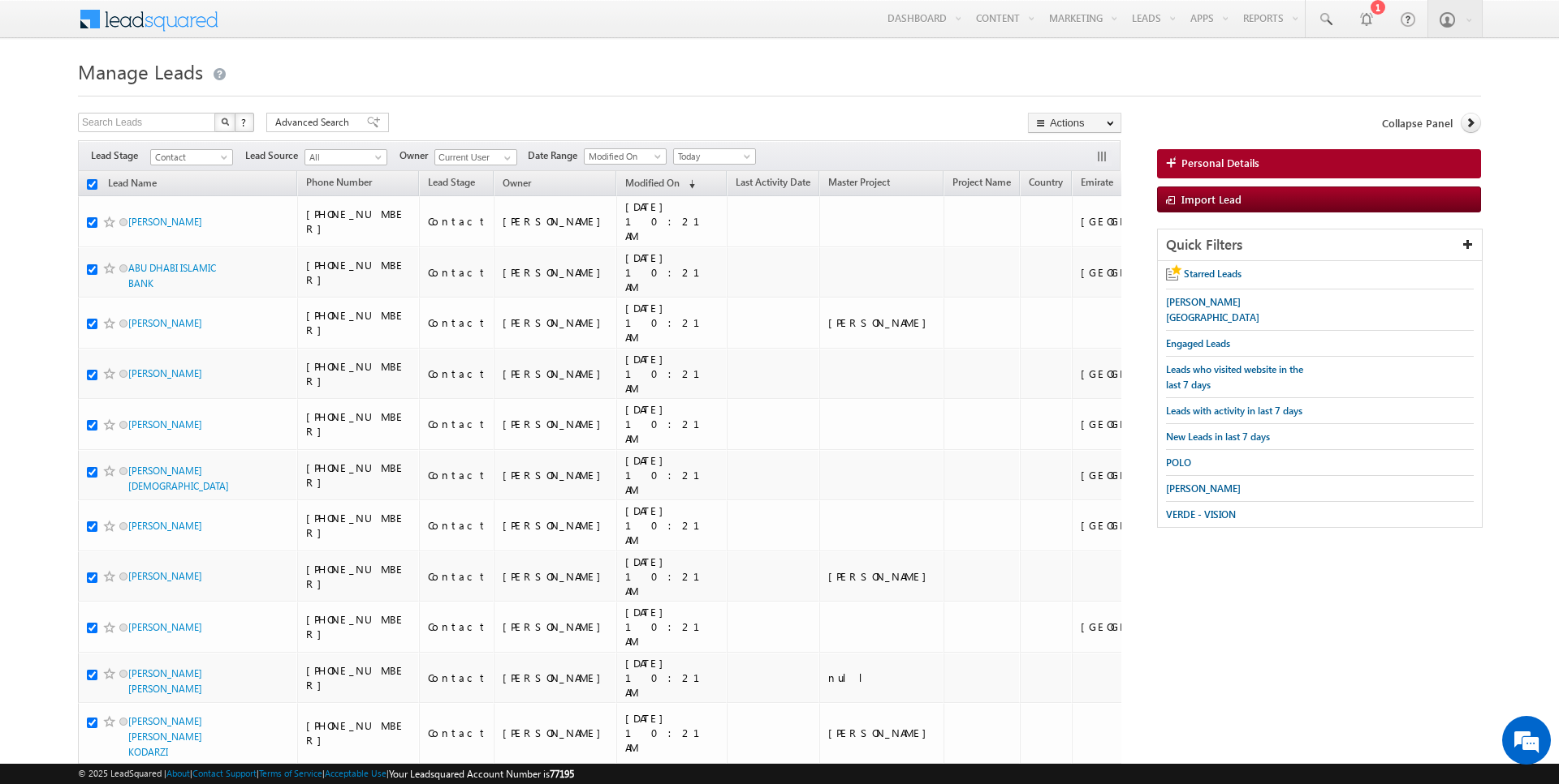
checkbox input "true"
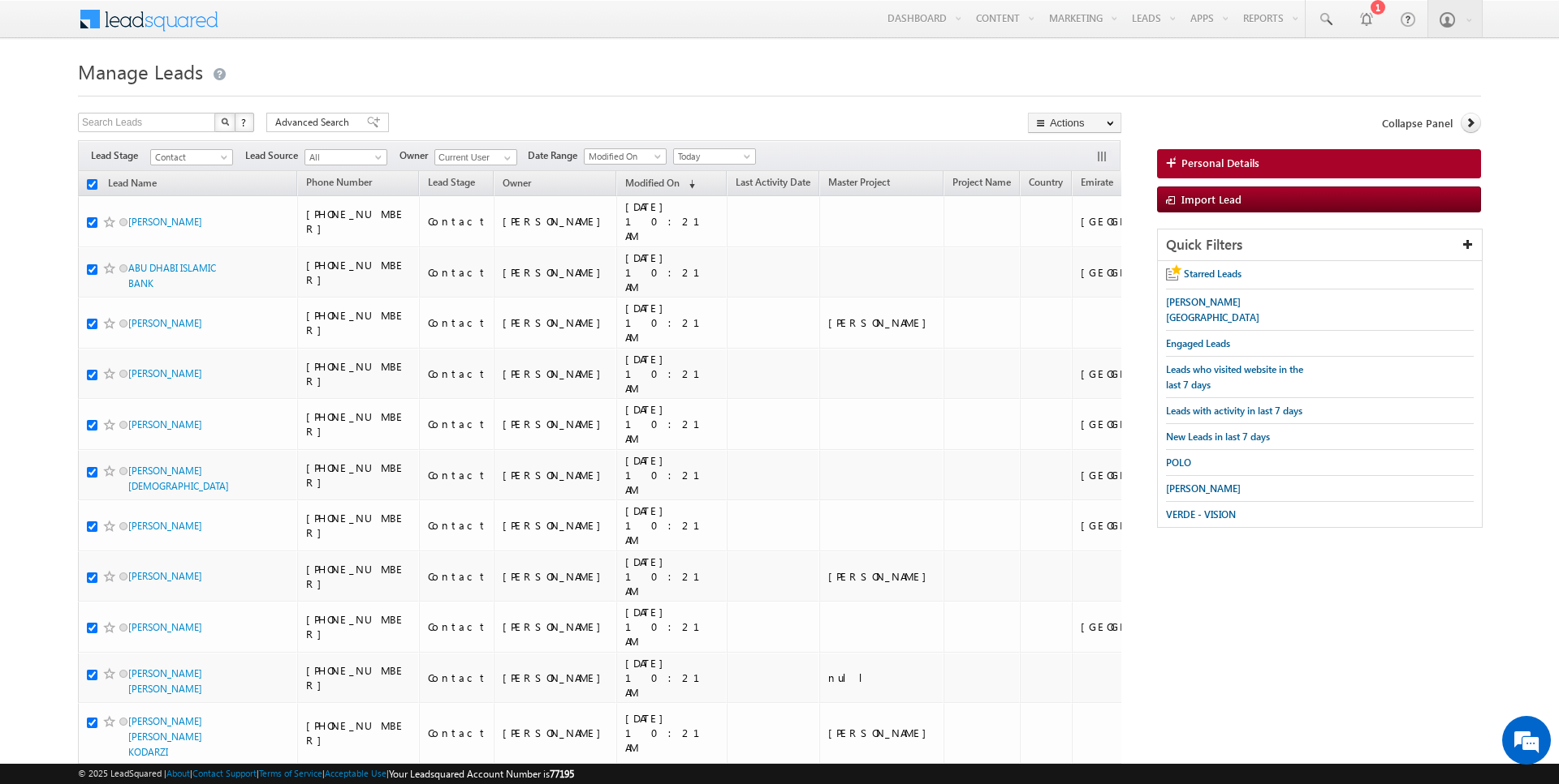
checkbox input "true"
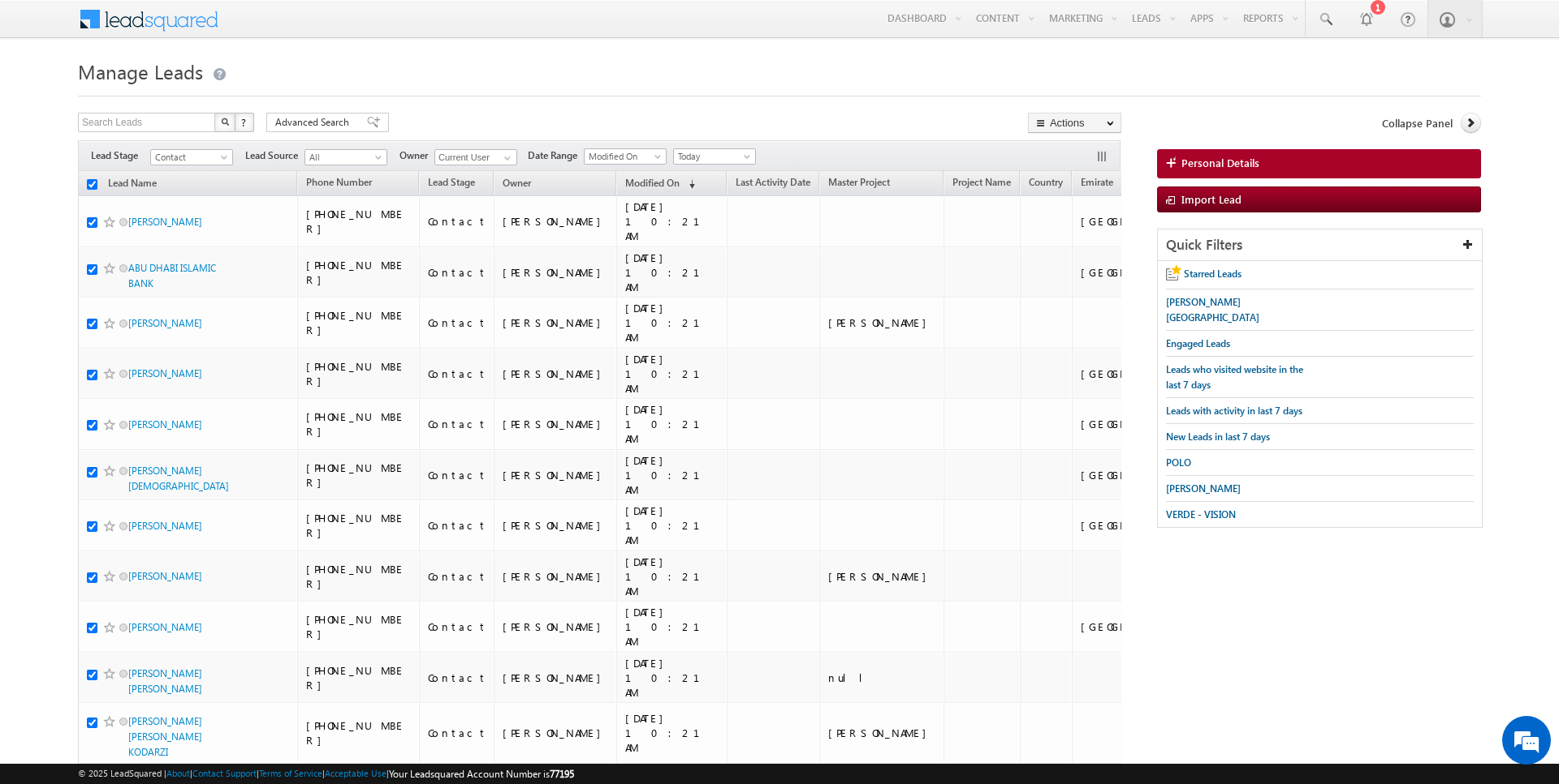
checkbox input "true"
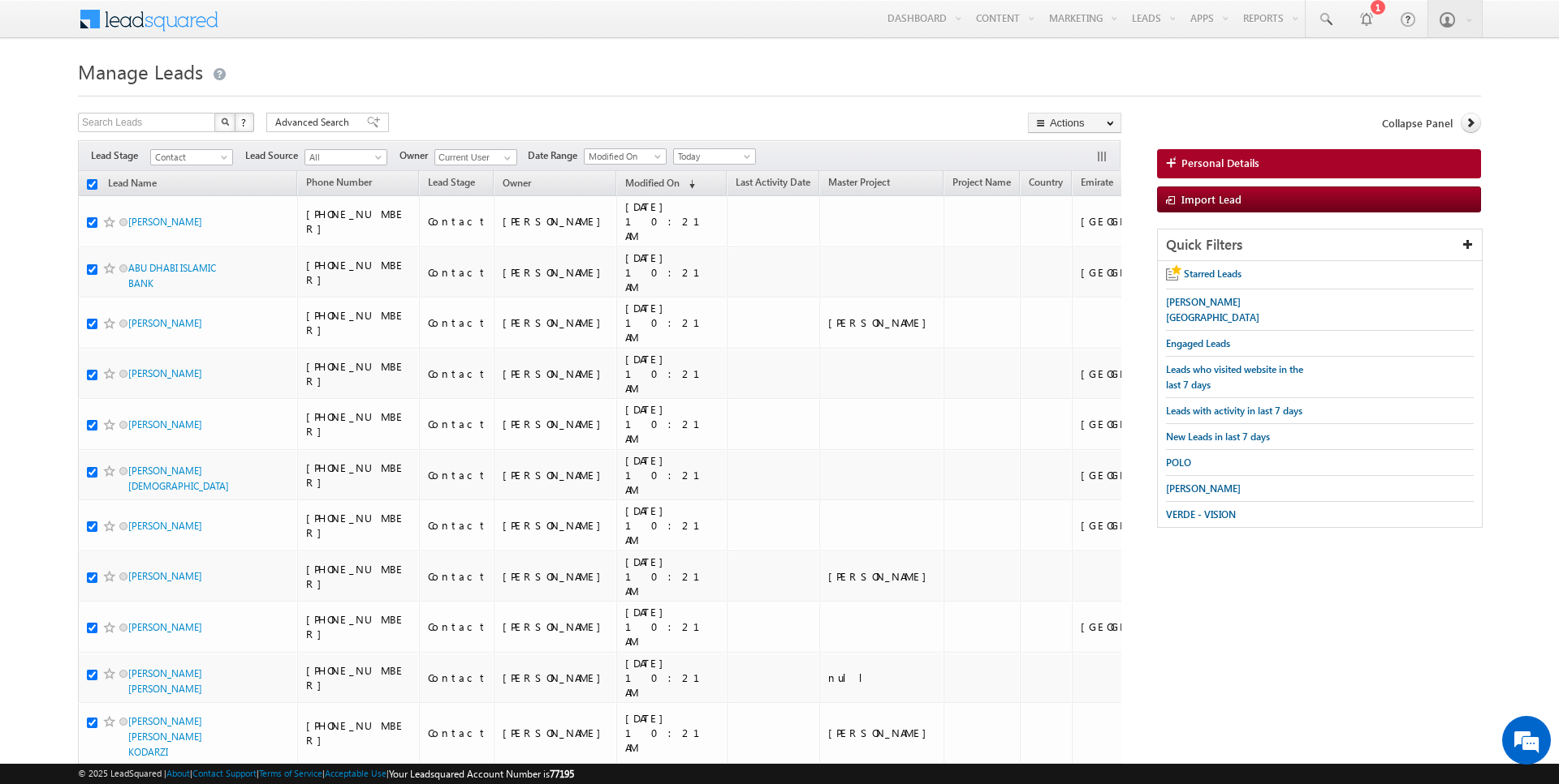
checkbox input "true"
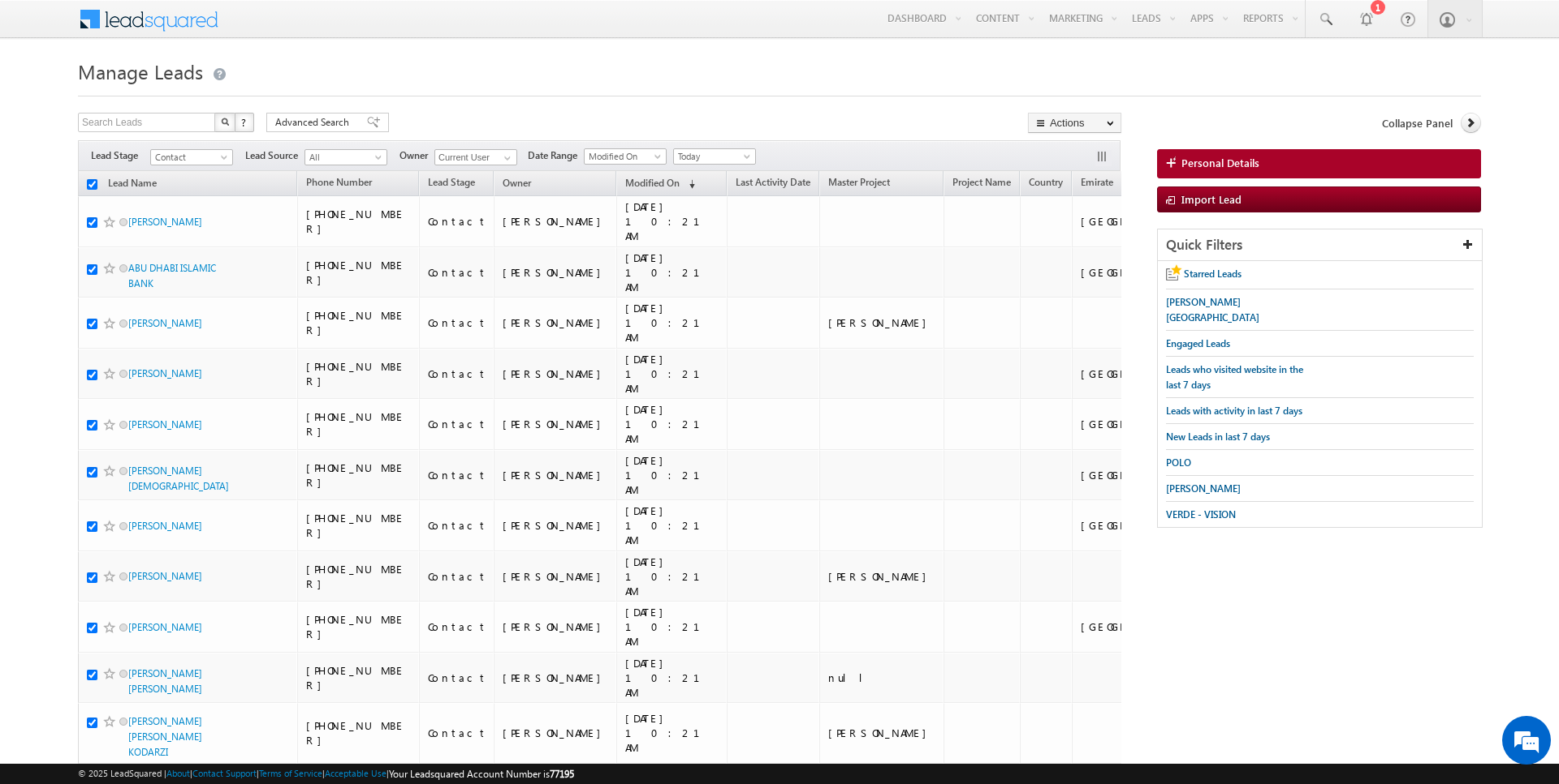
checkbox input "true"
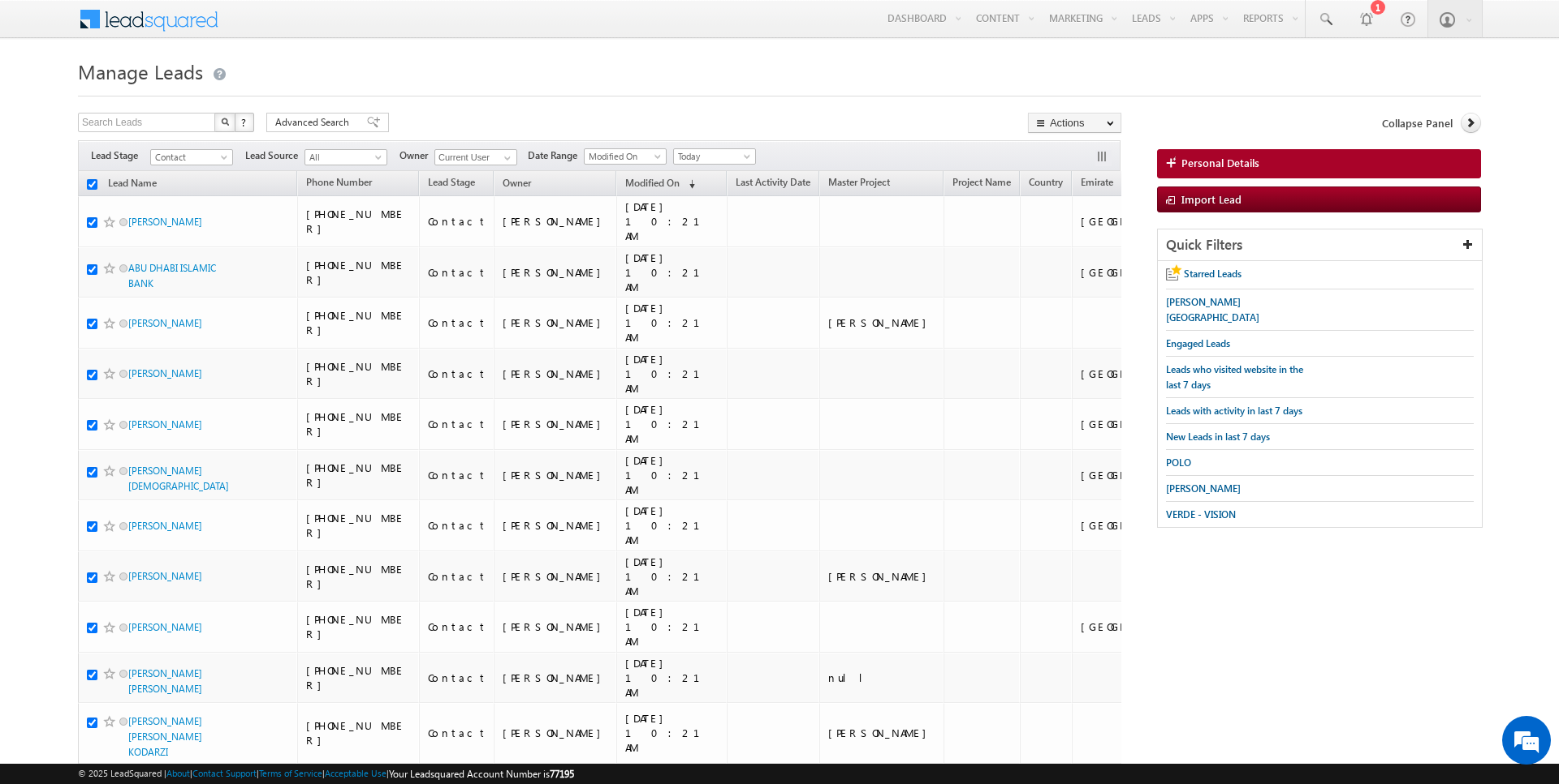
checkbox input "true"
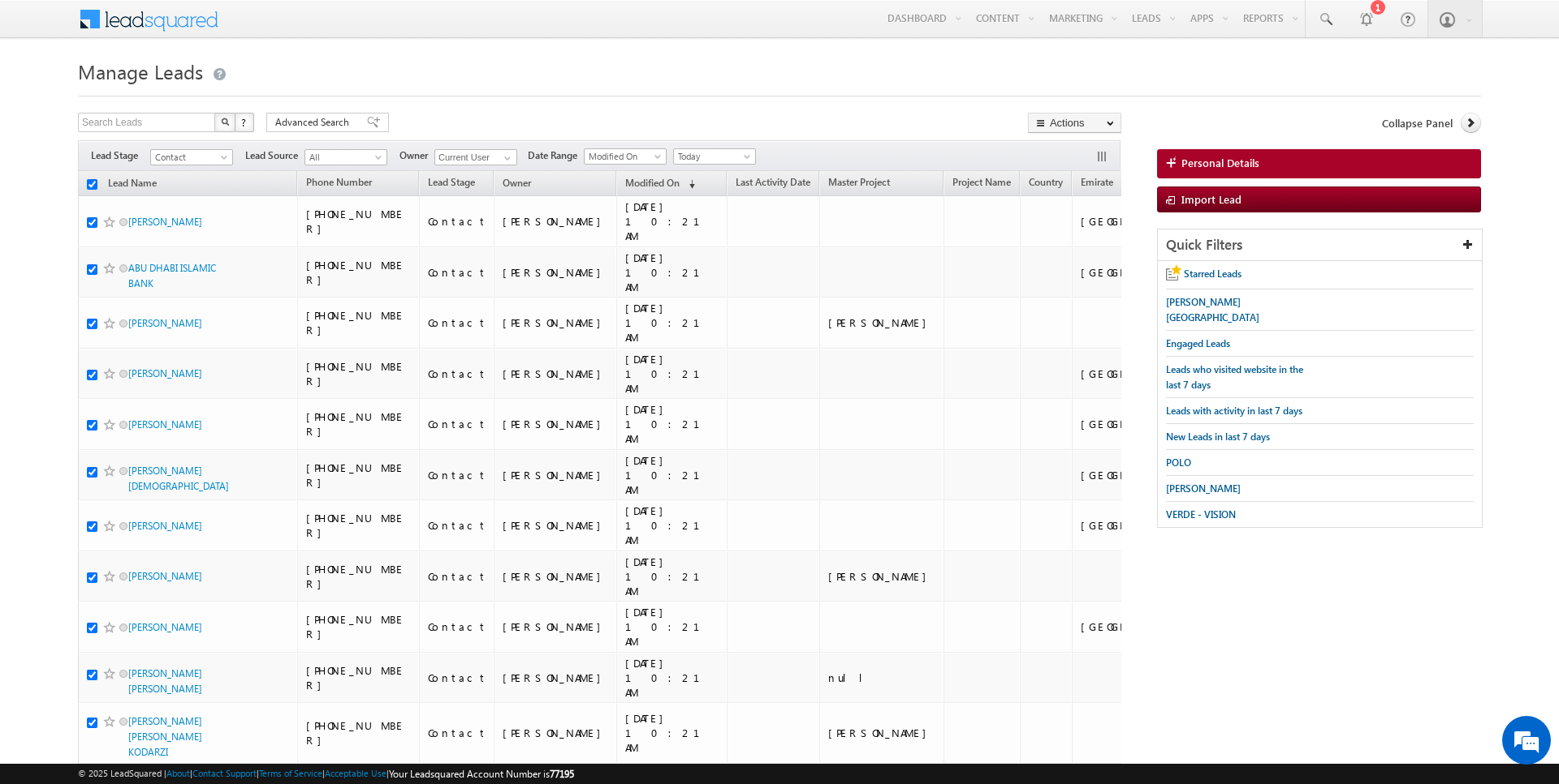
checkbox input "true"
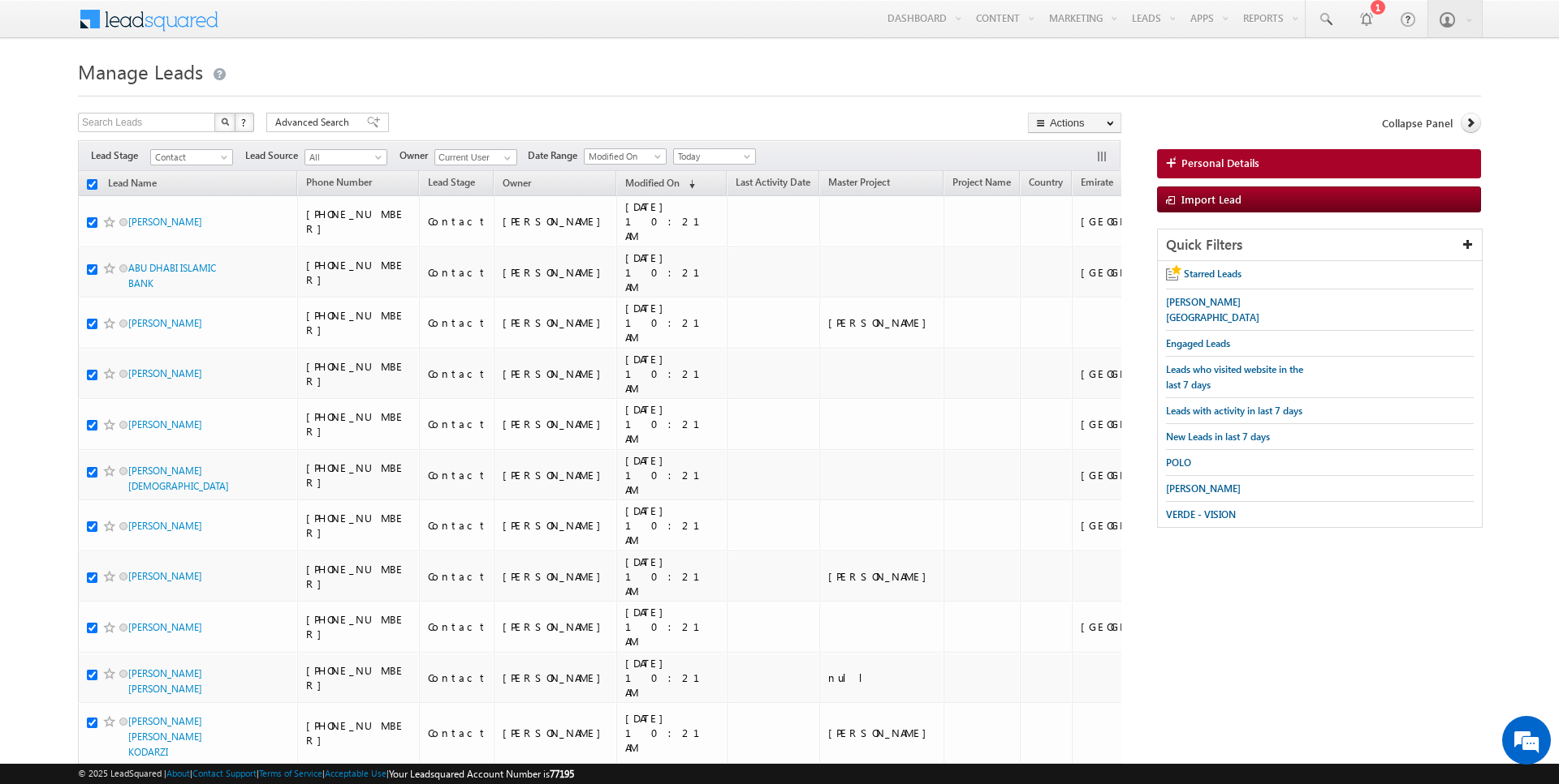
checkbox input "true"
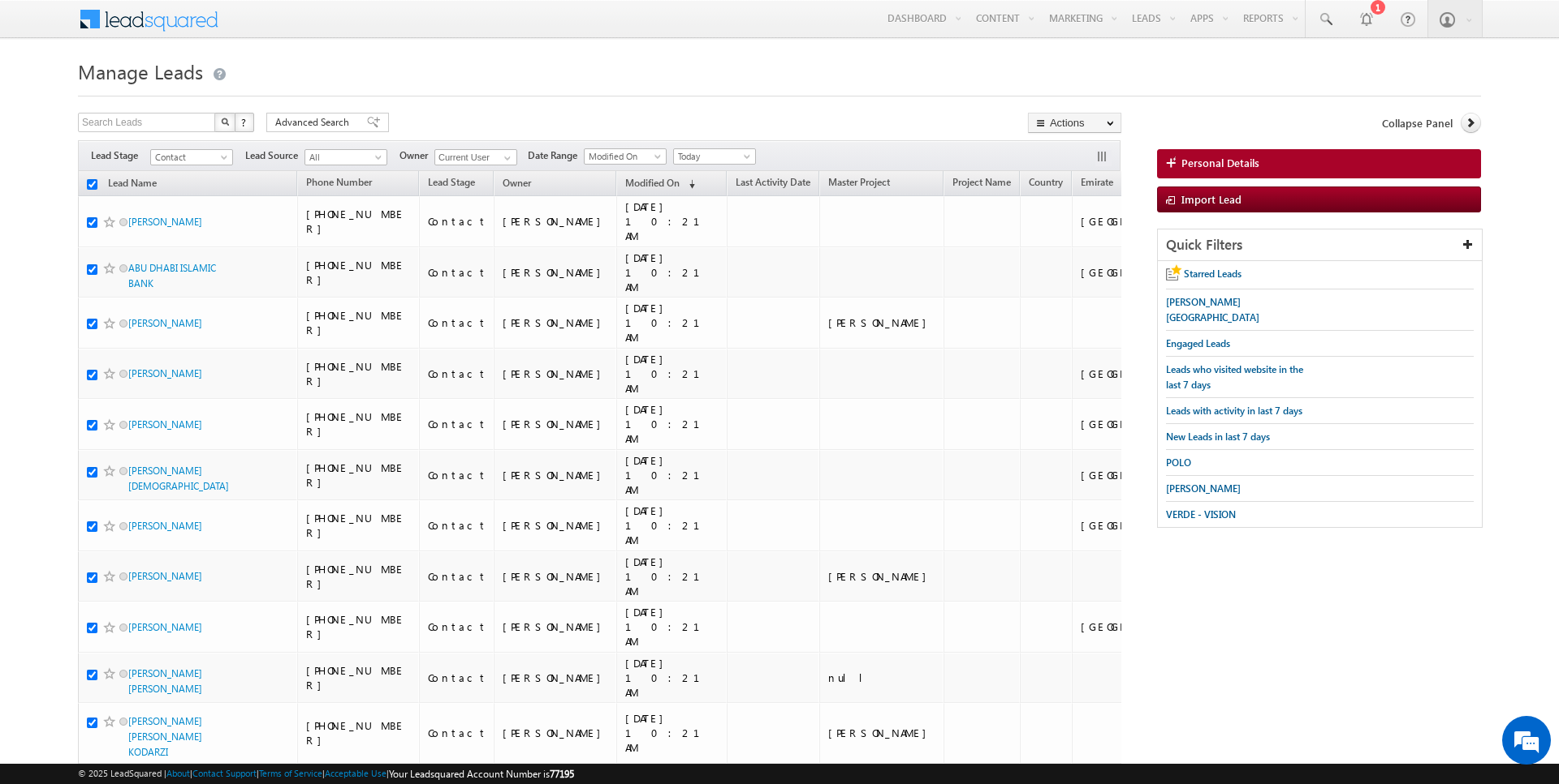
checkbox input "true"
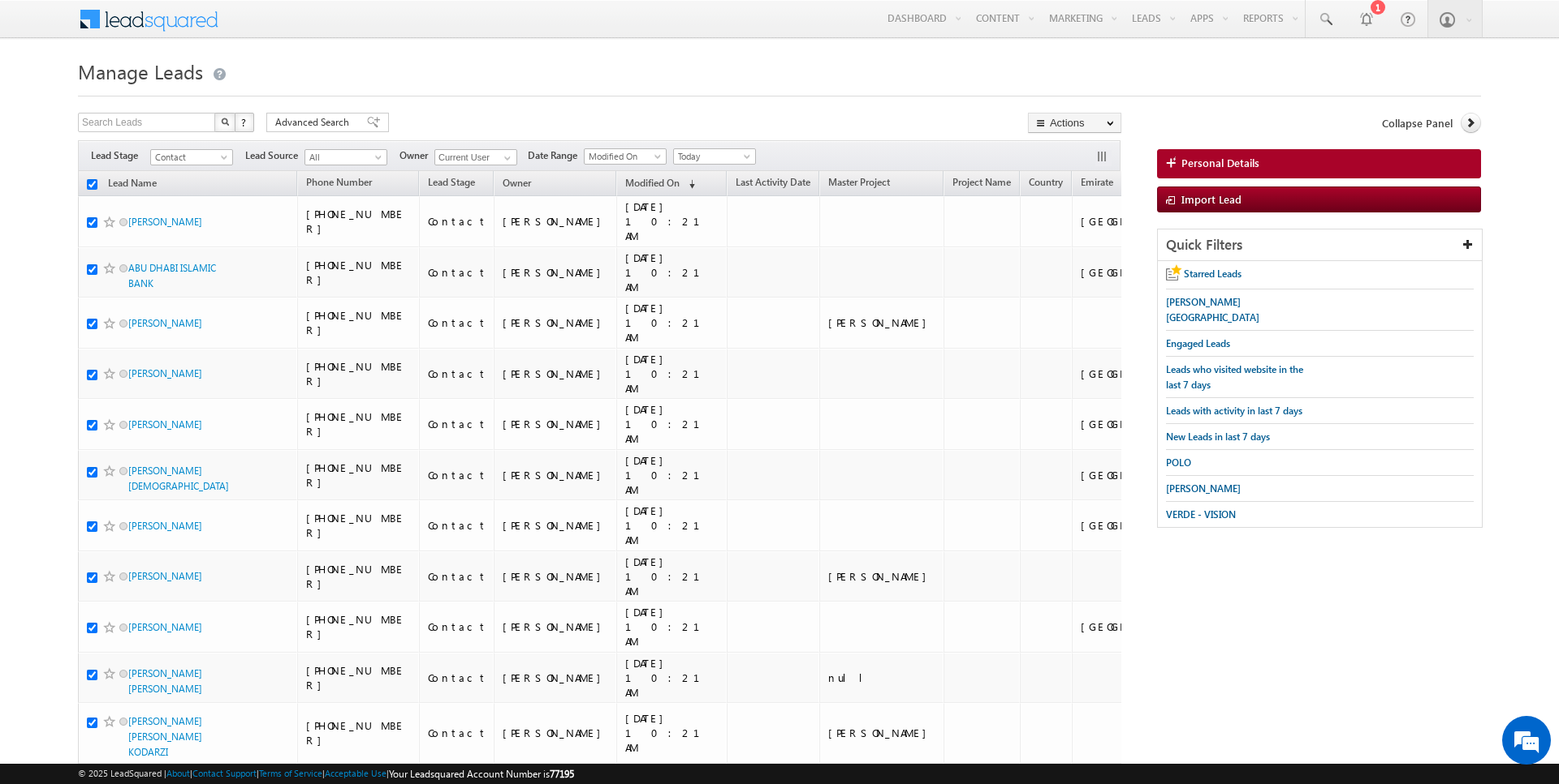
checkbox input "true"
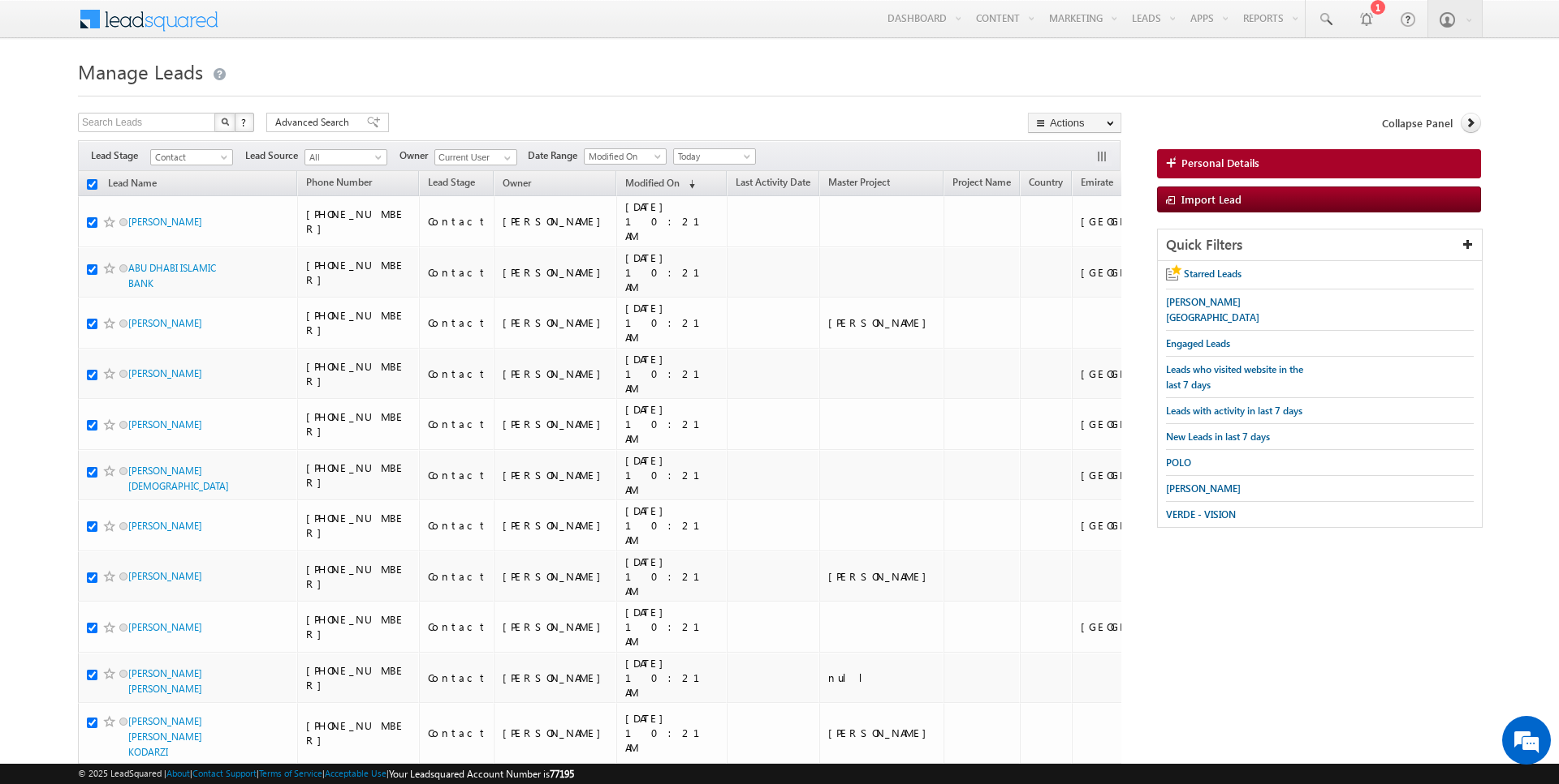
checkbox input "true"
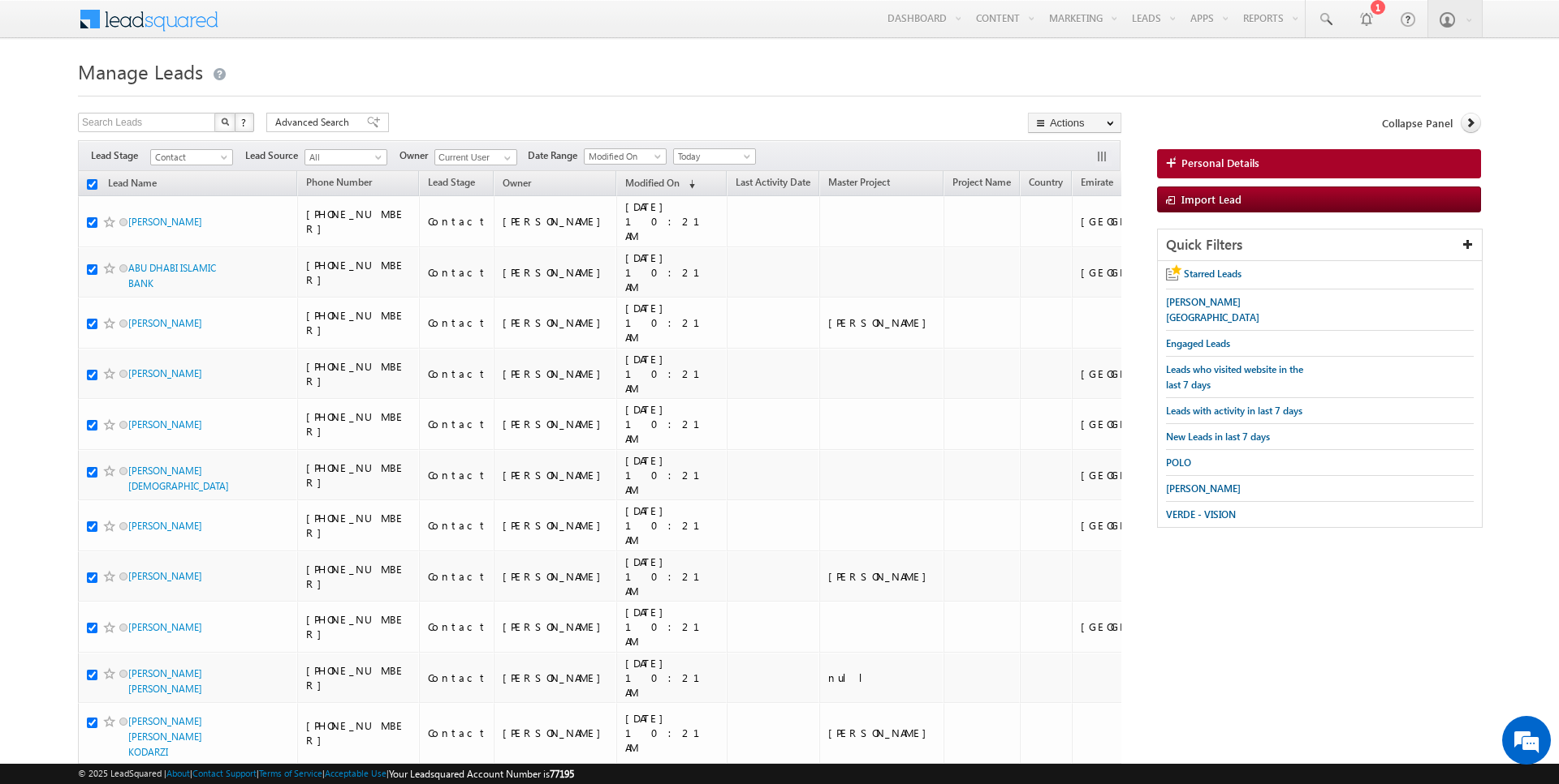
checkbox input "true"
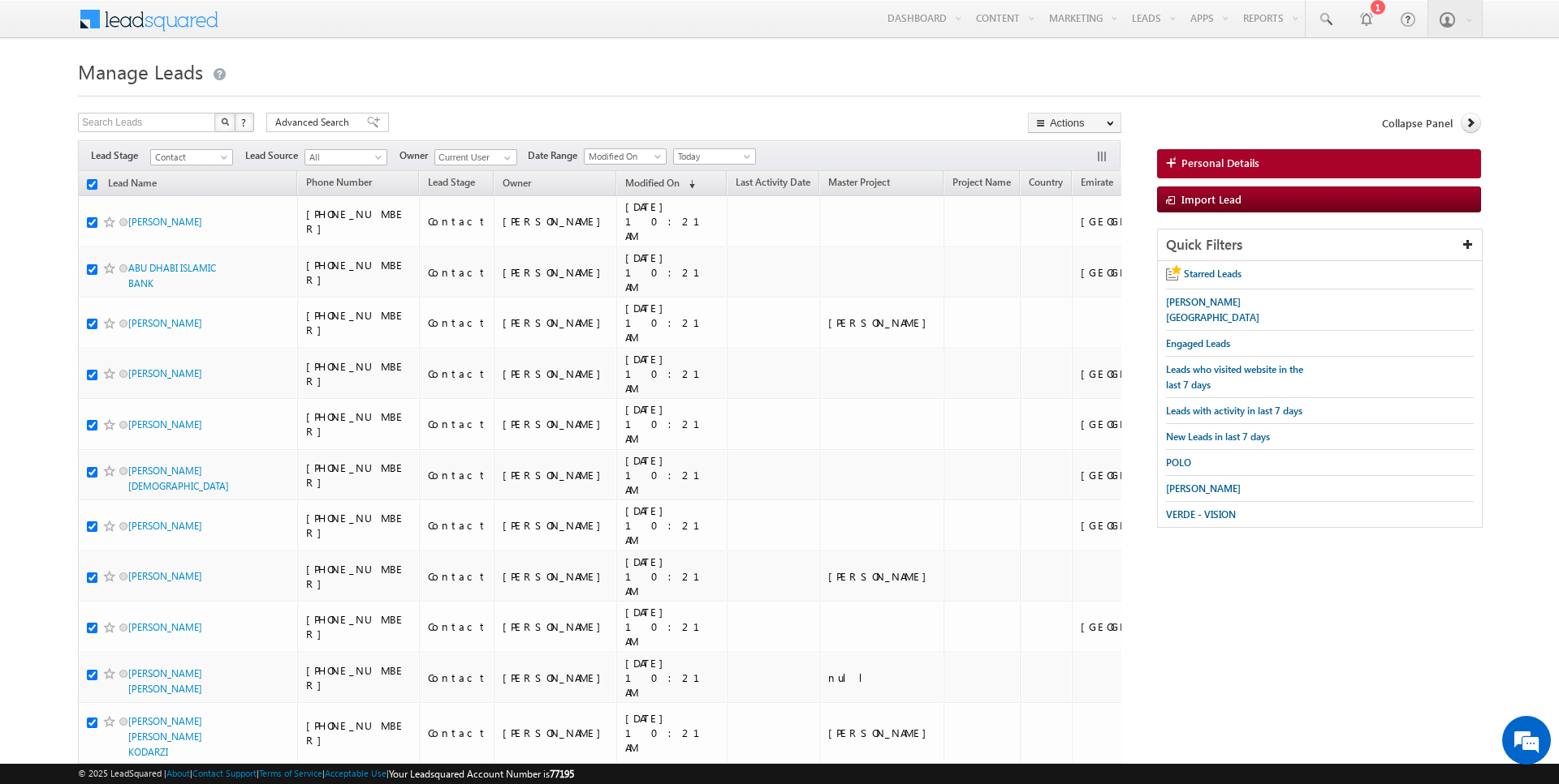
checkbox input "true"
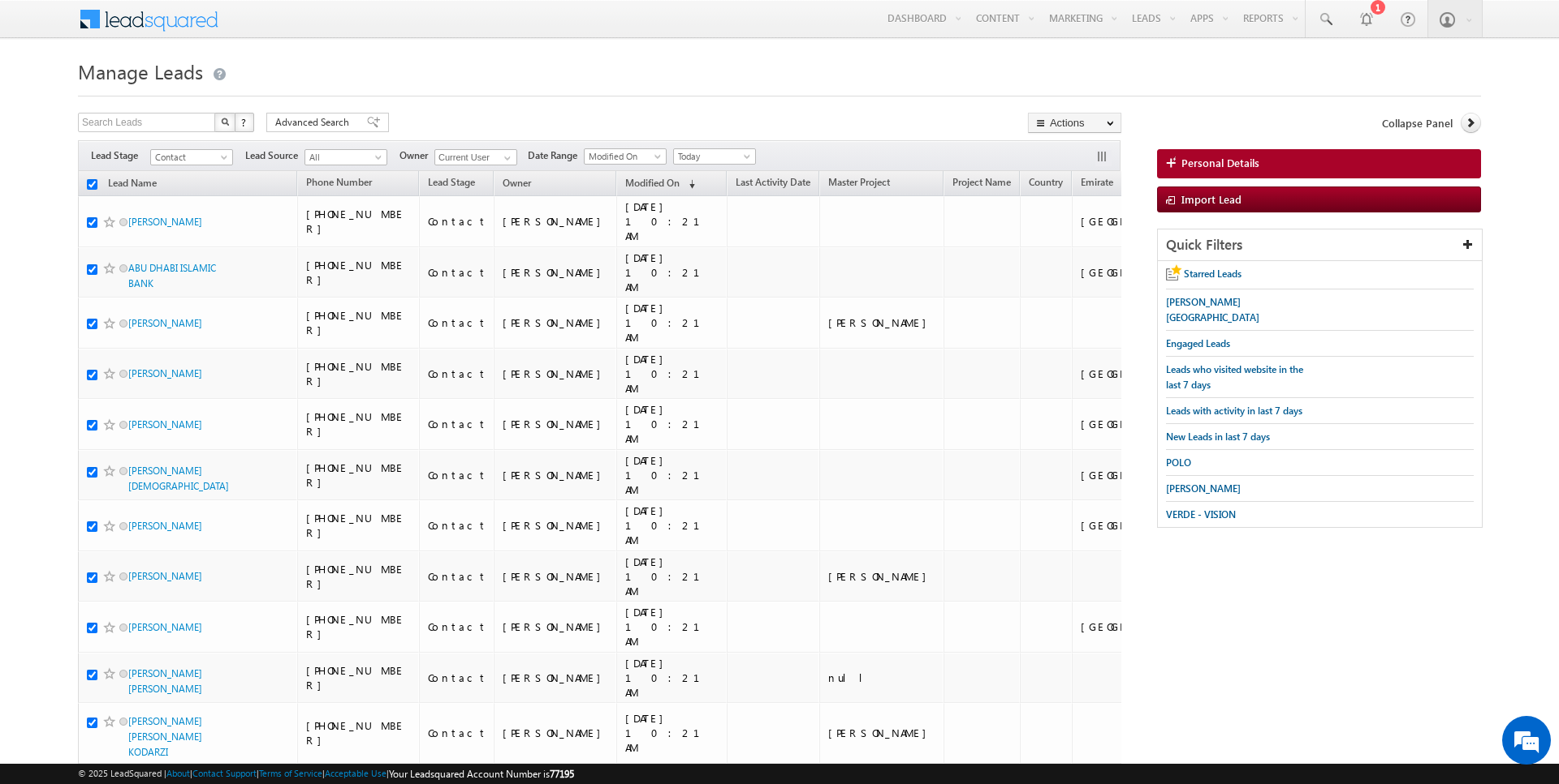
checkbox input "true"
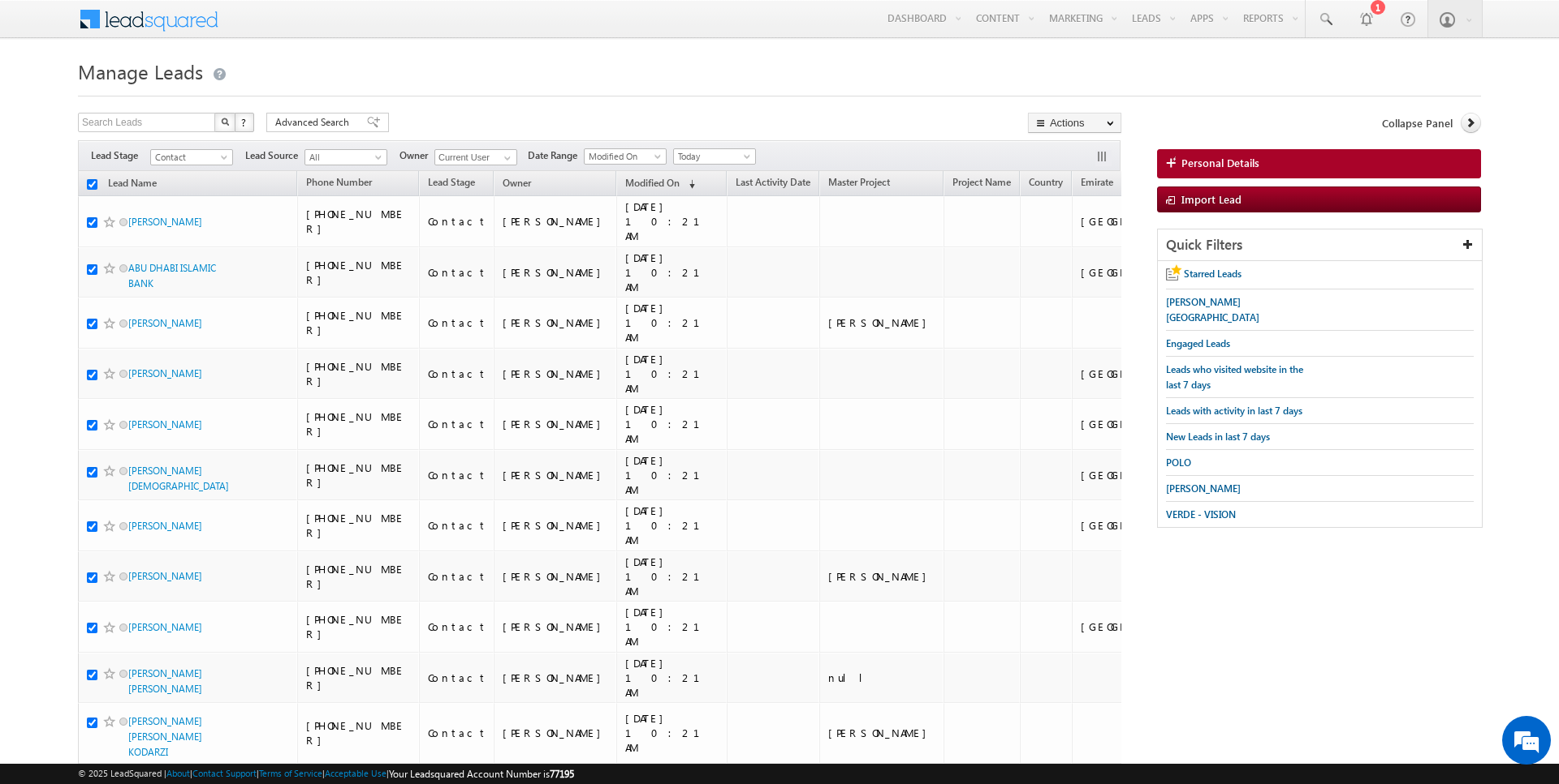
checkbox input "true"
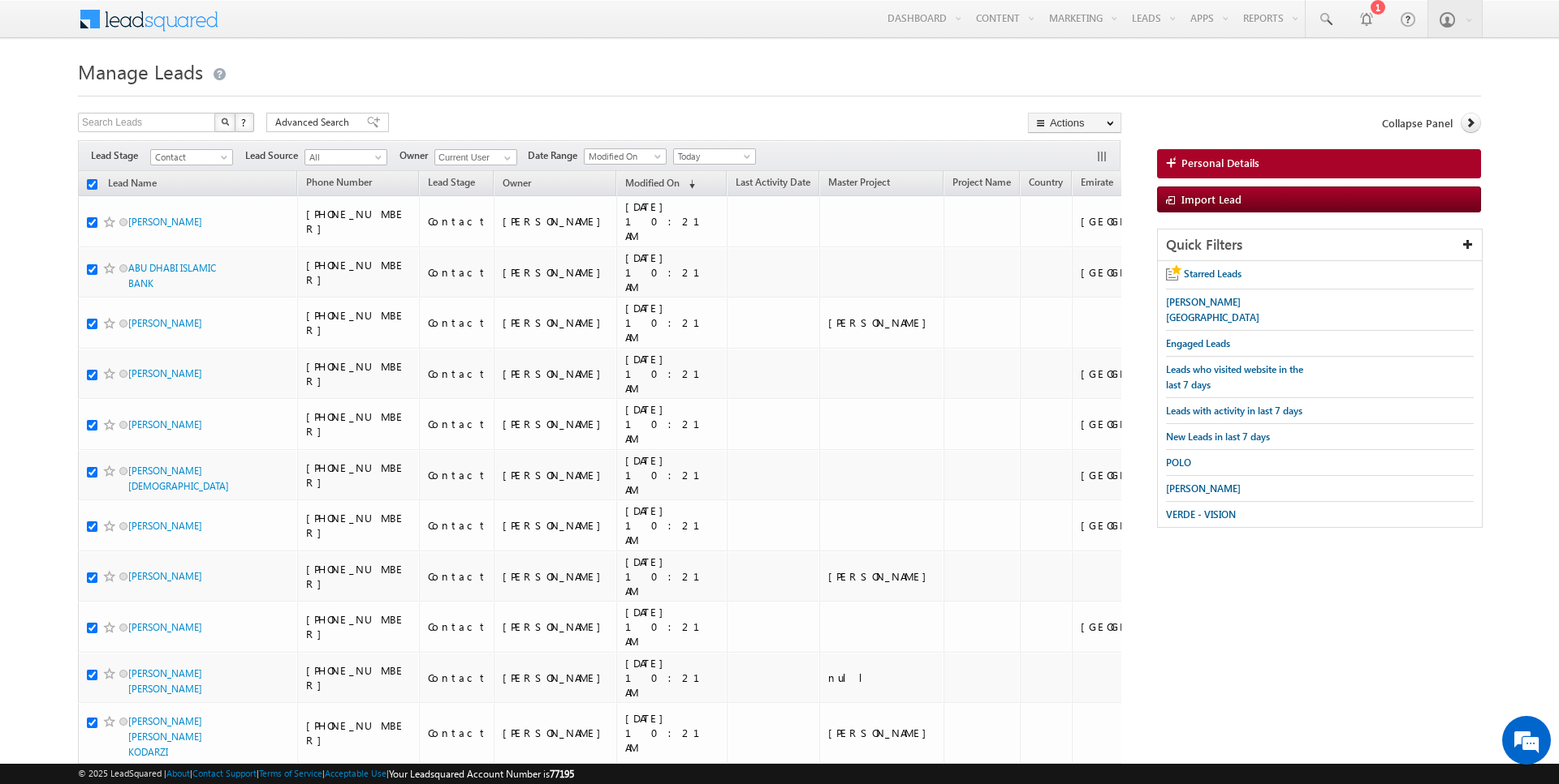
checkbox input "true"
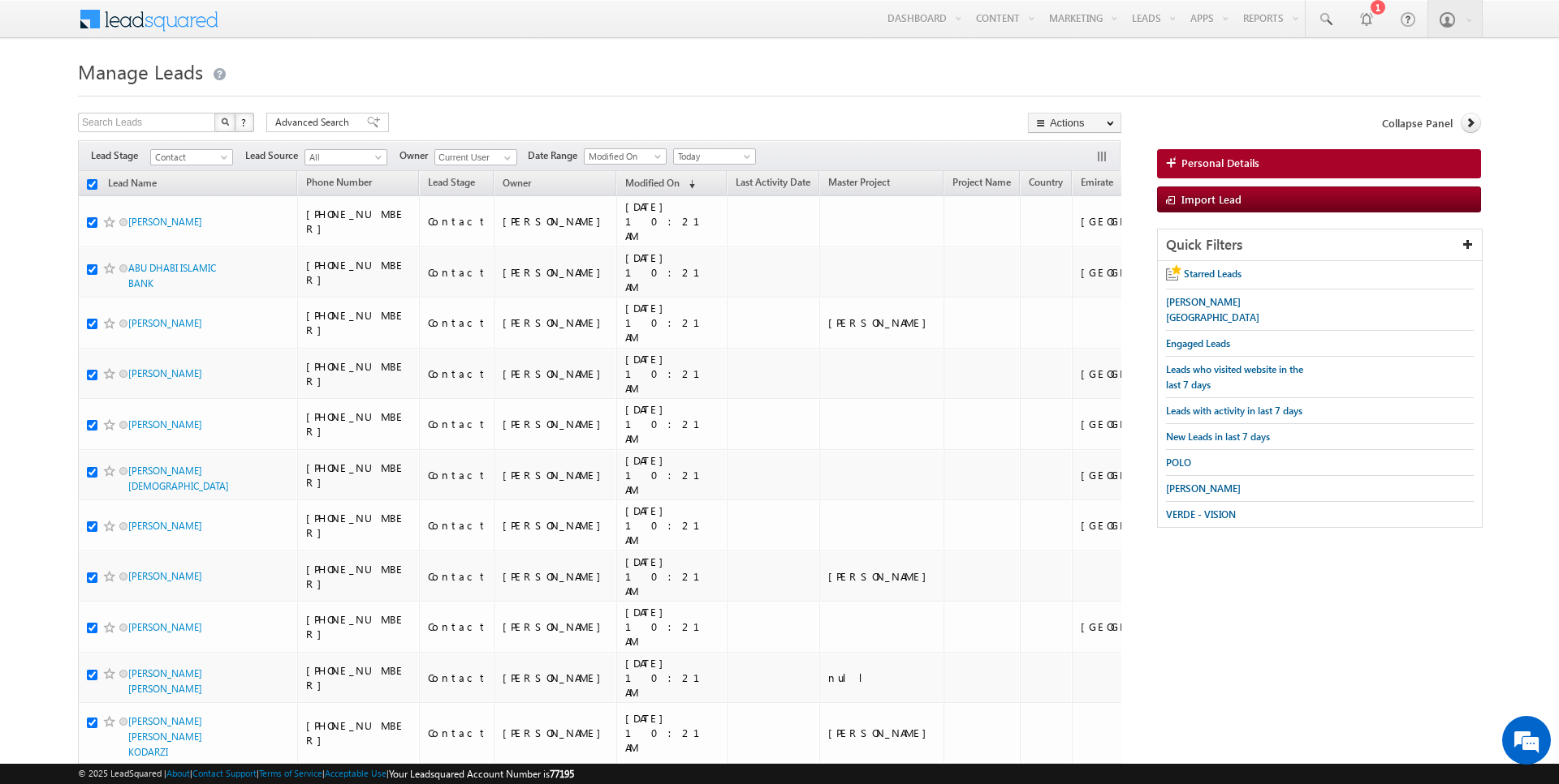
checkbox input "true"
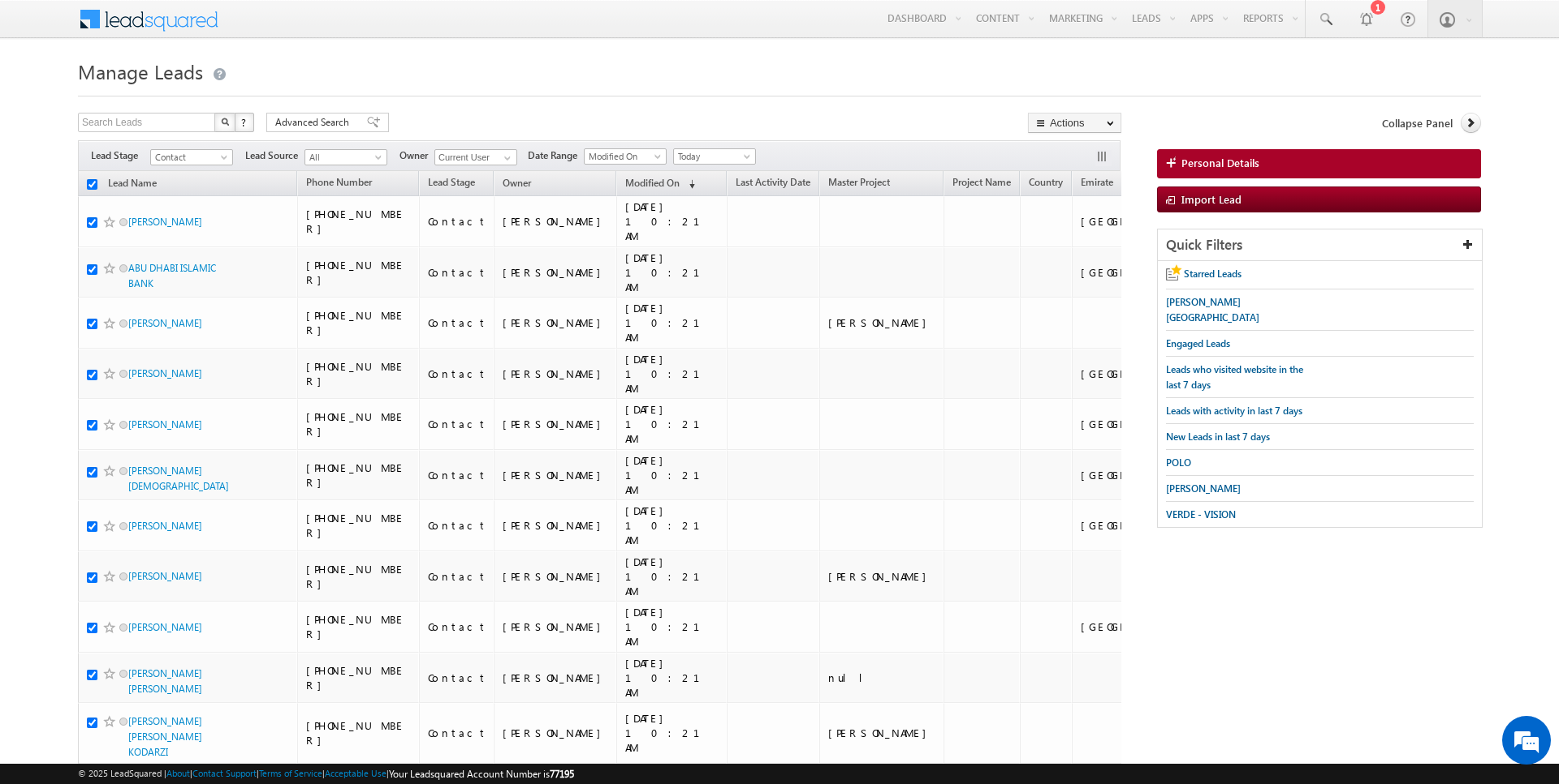
checkbox input "true"
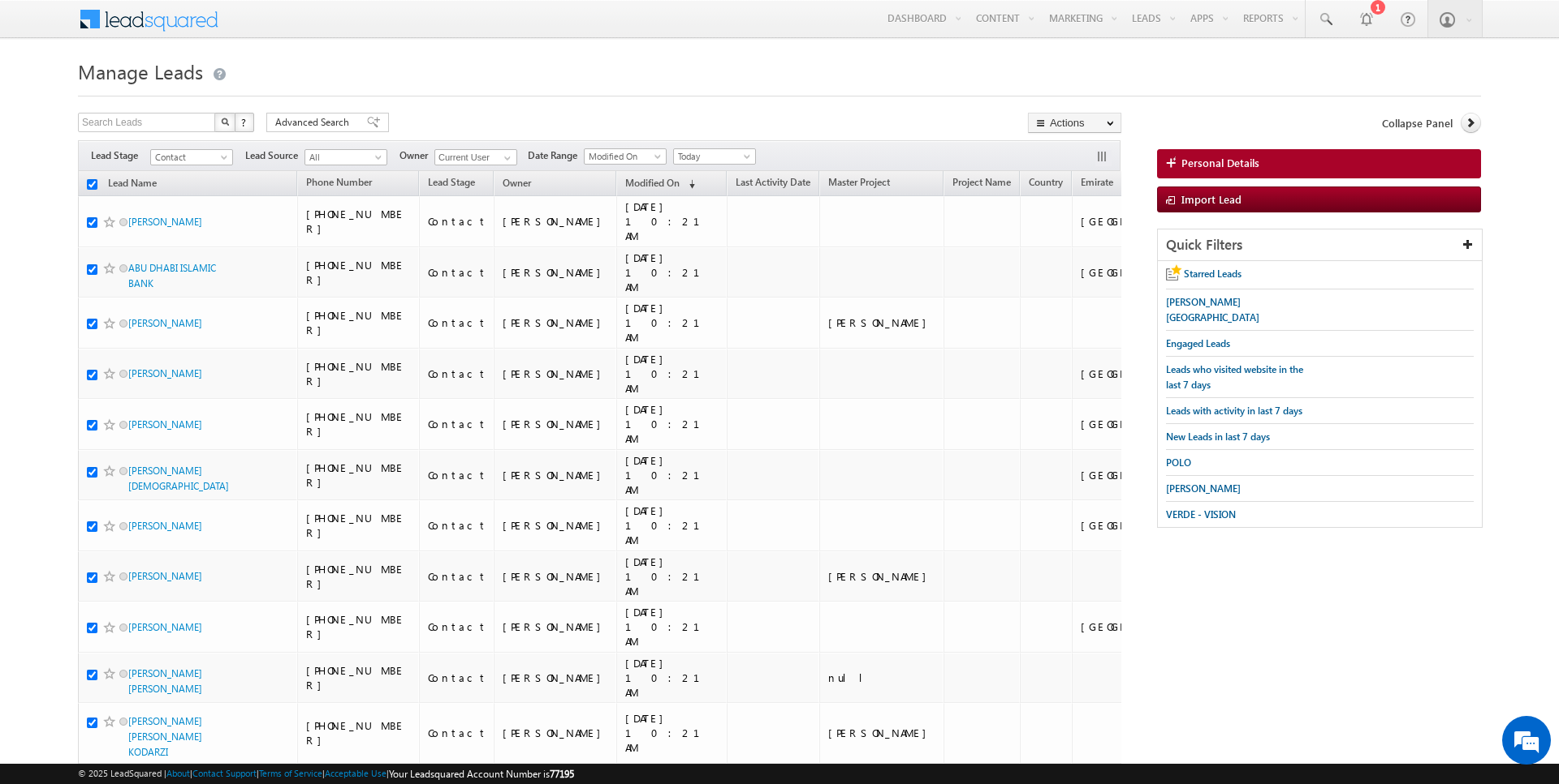
checkbox input "true"
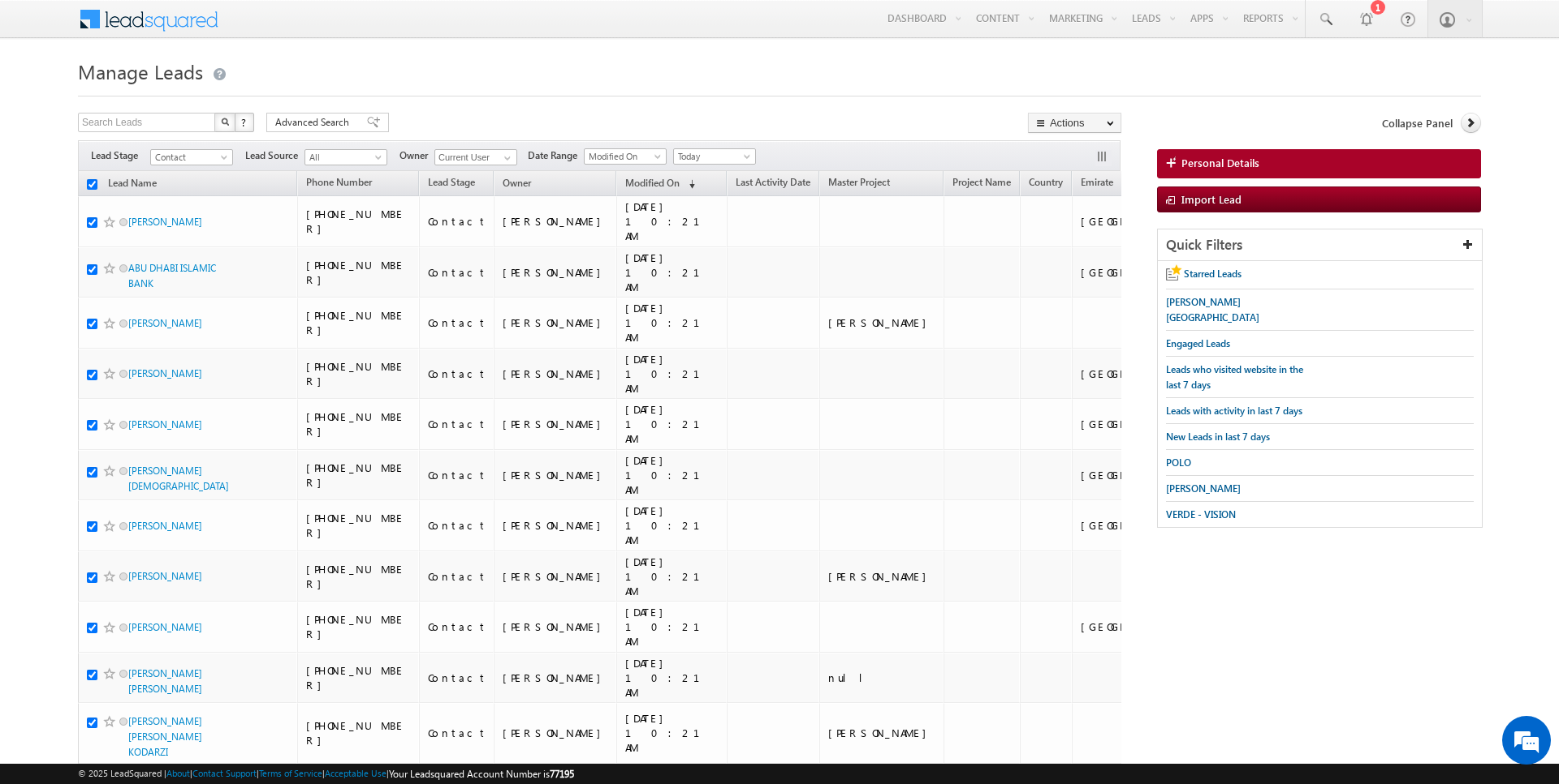
checkbox input "true"
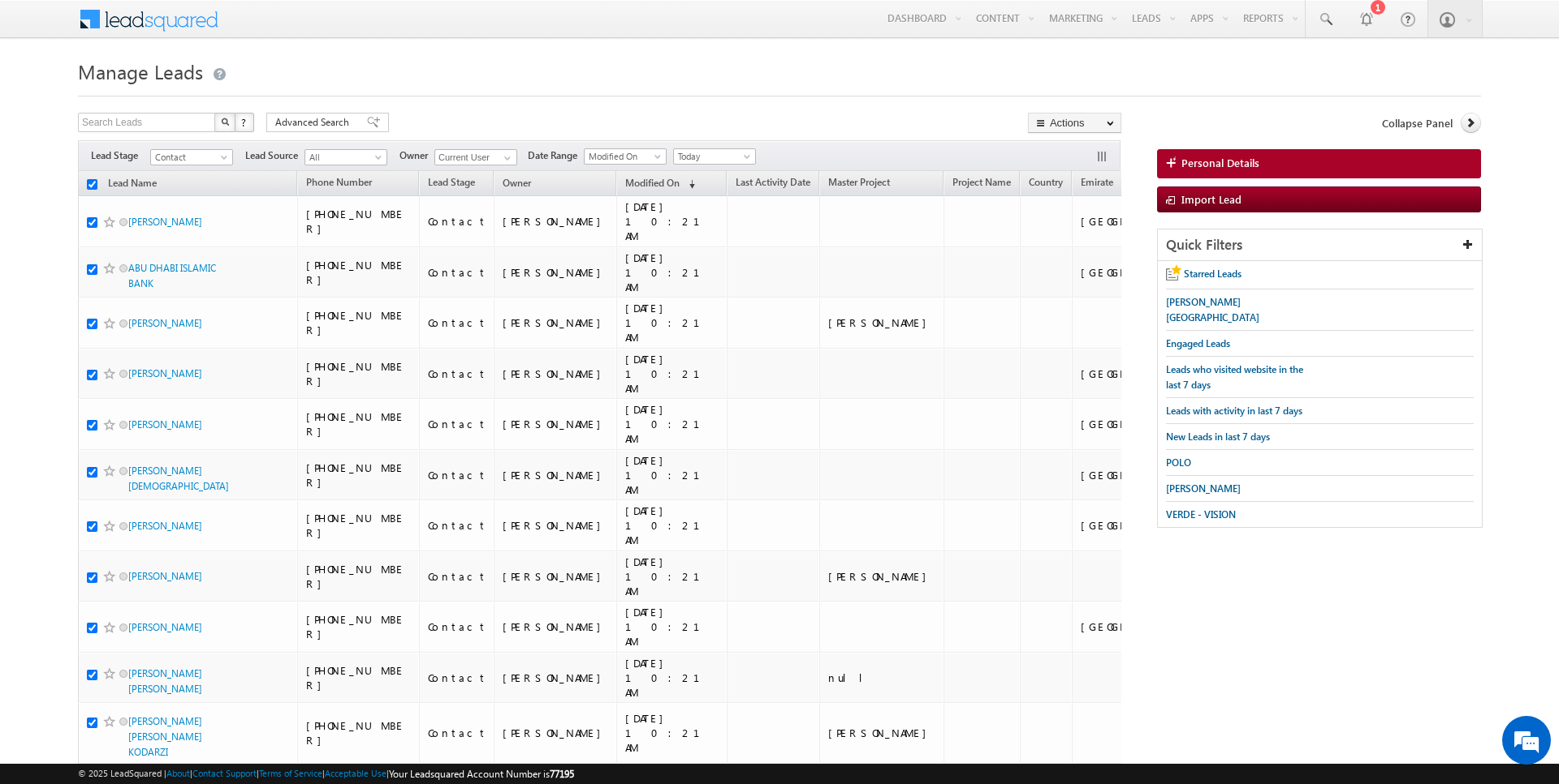
checkbox input "true"
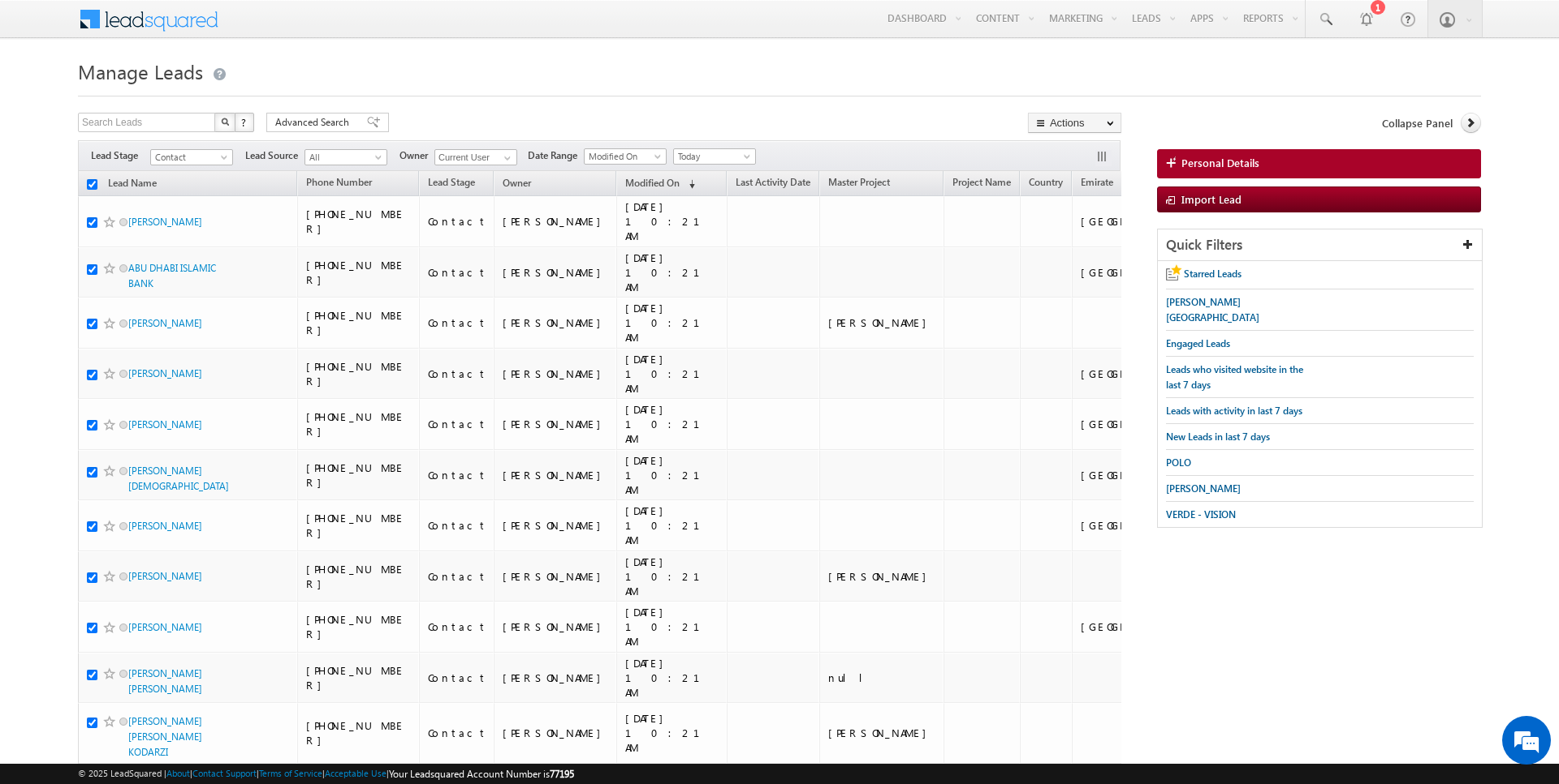
checkbox input "true"
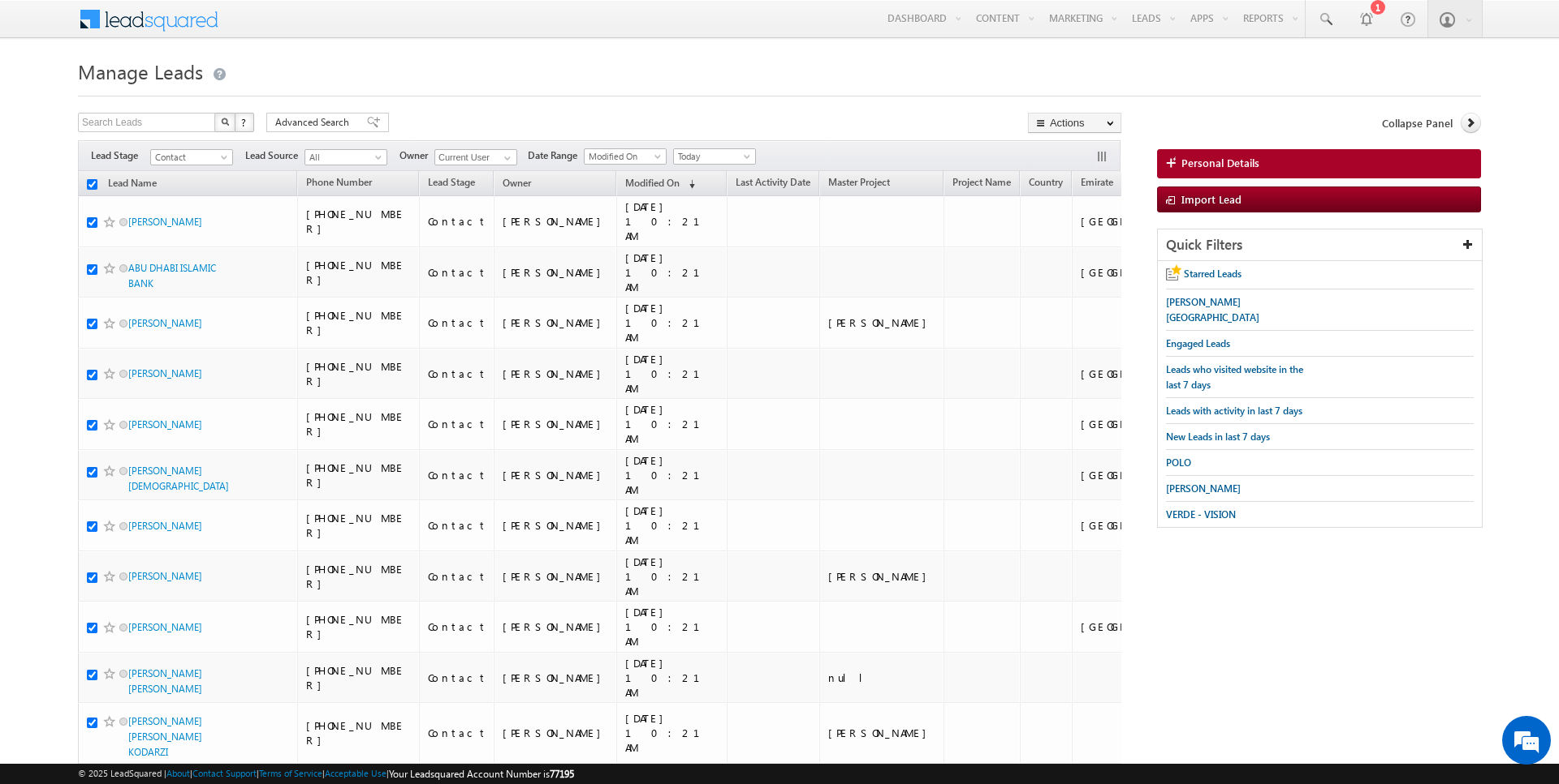
checkbox input "true"
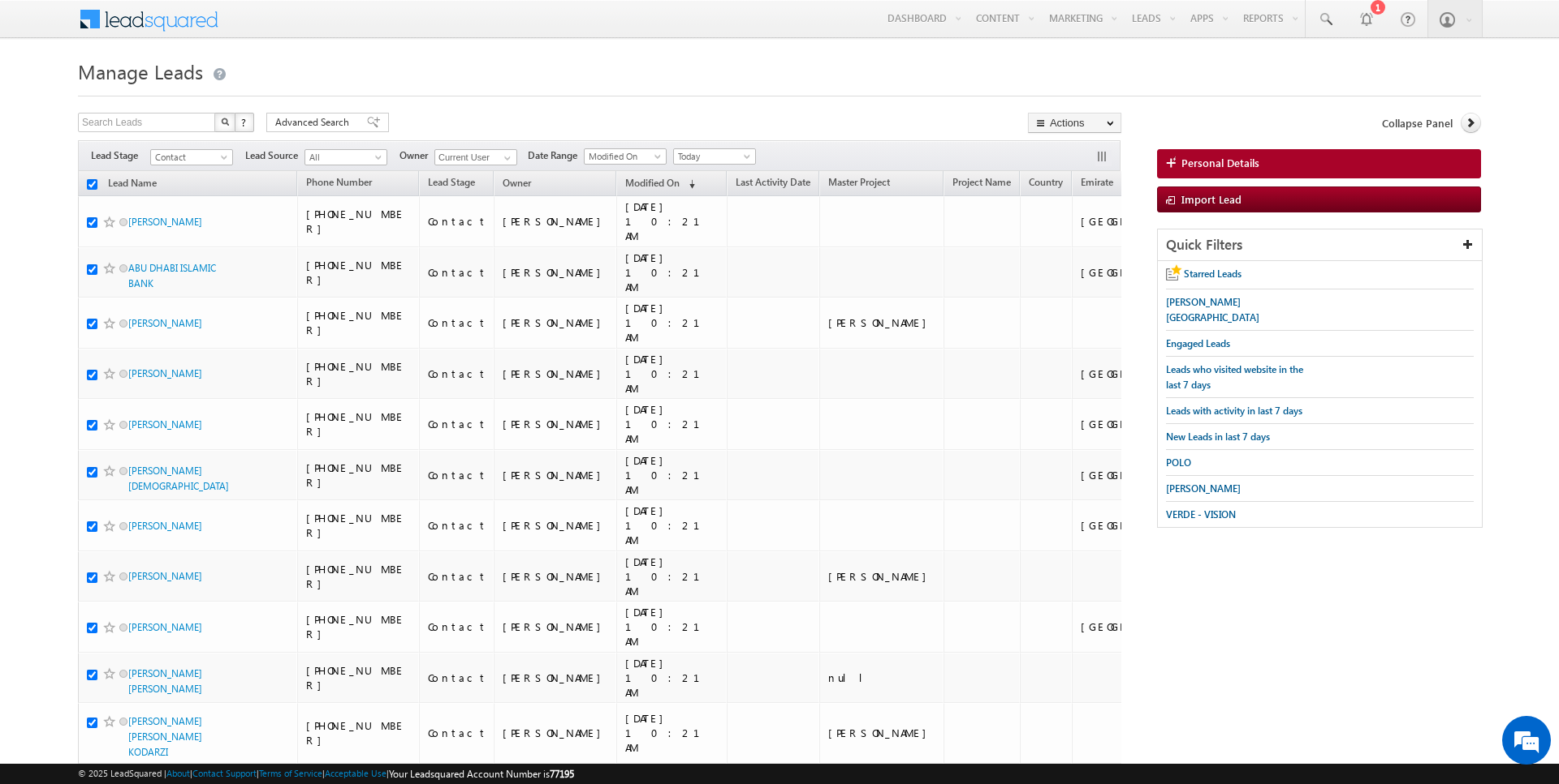
checkbox input "true"
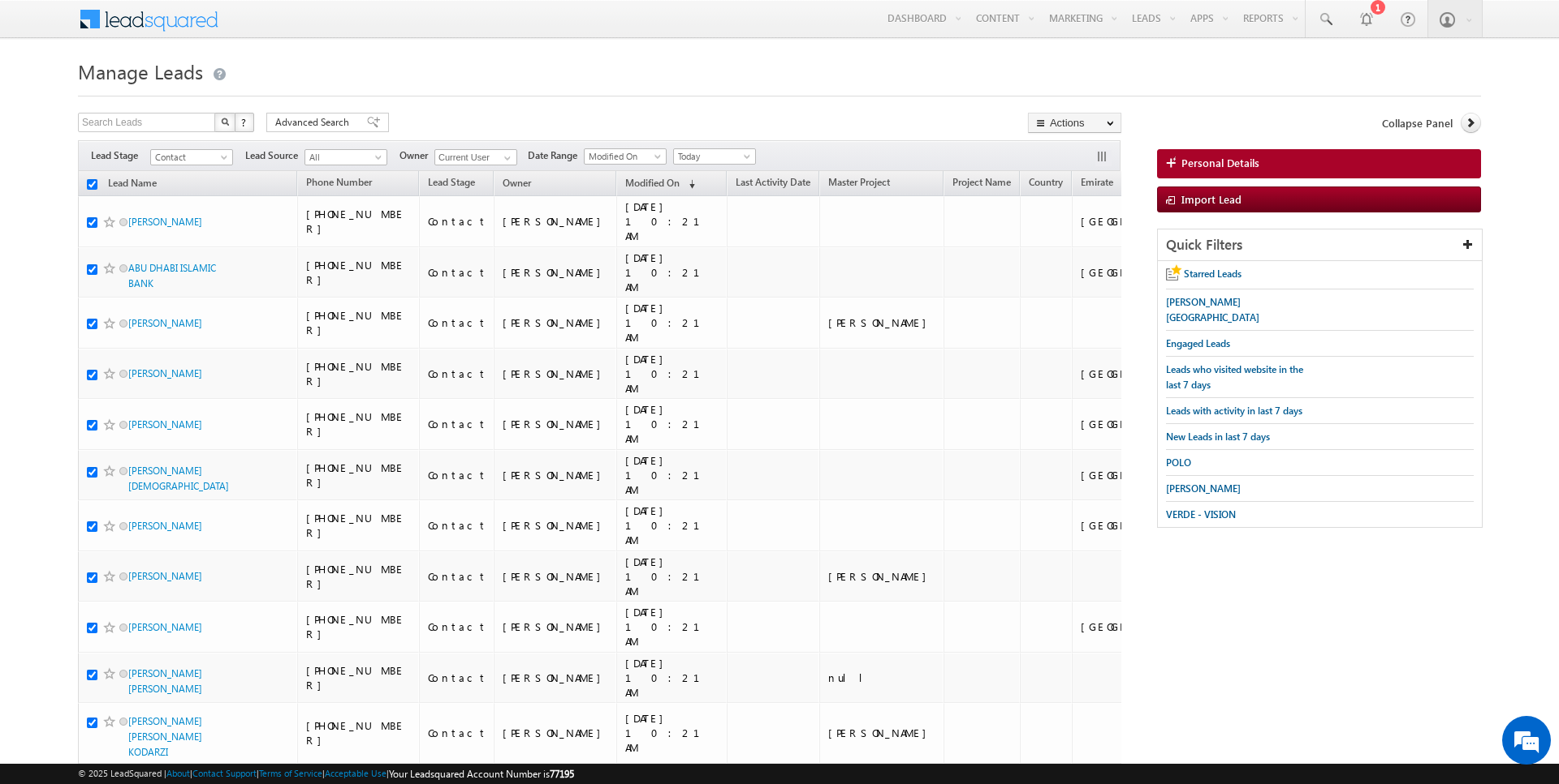
checkbox input "true"
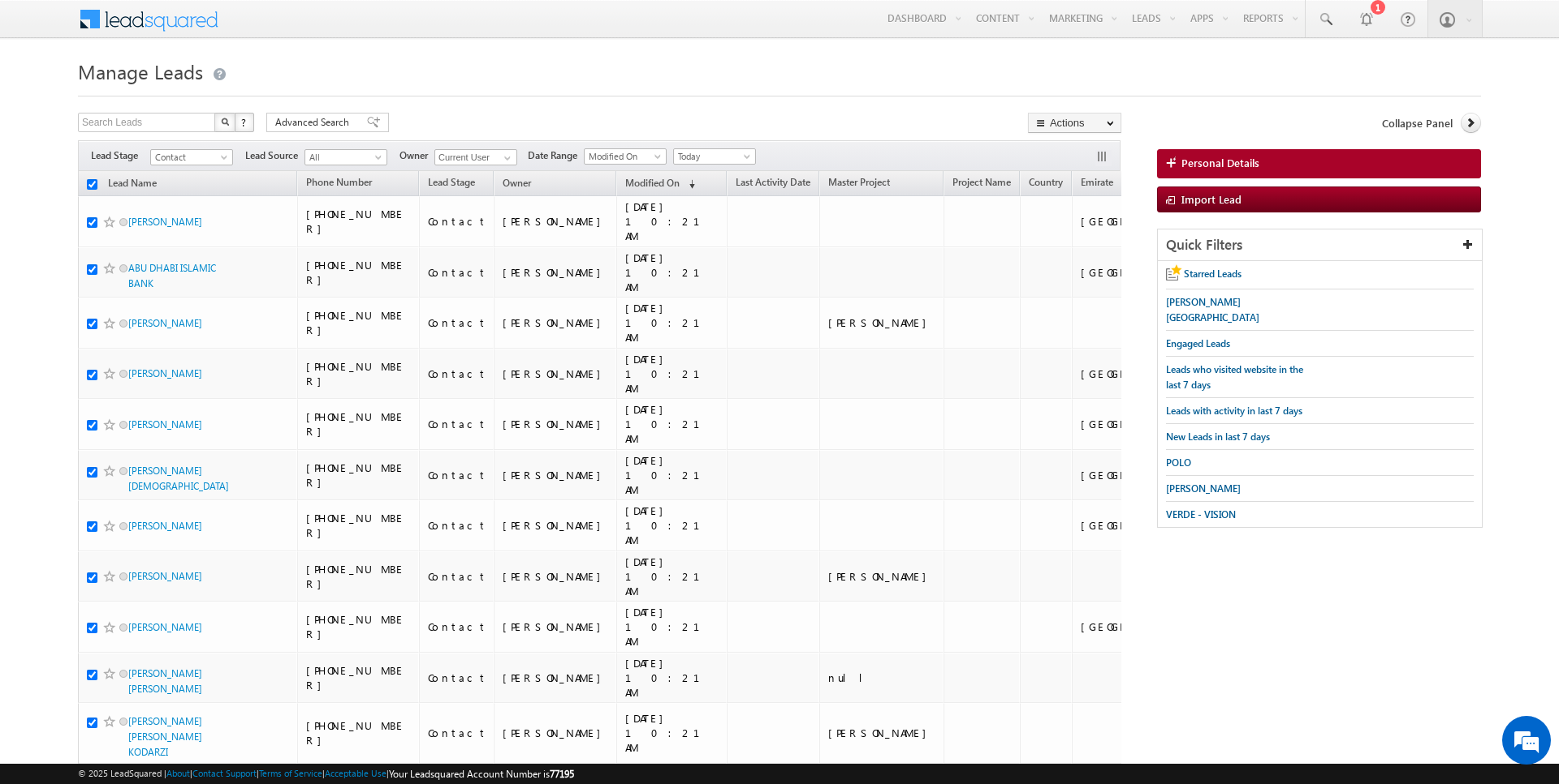
checkbox input "true"
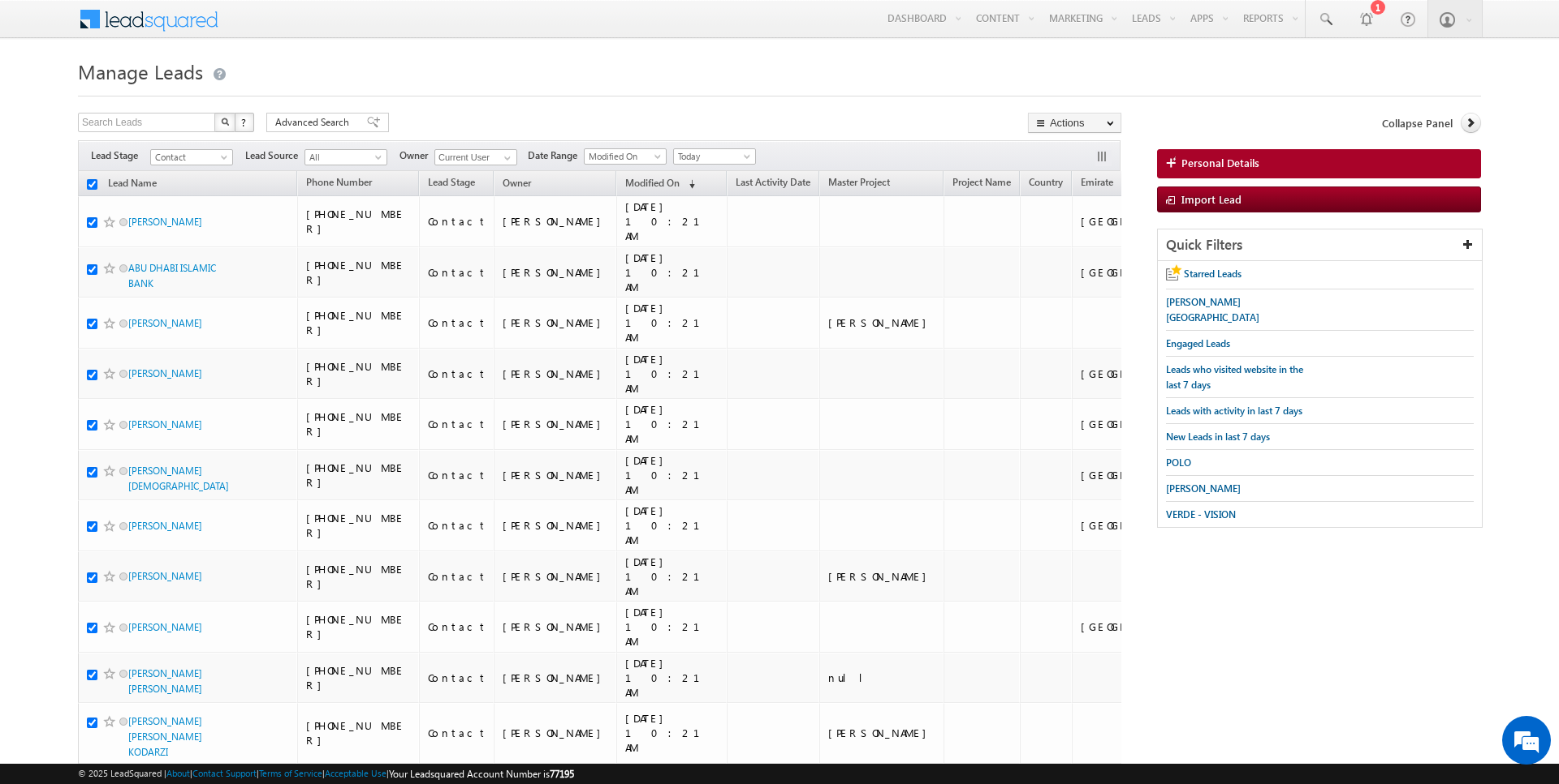
checkbox input "true"
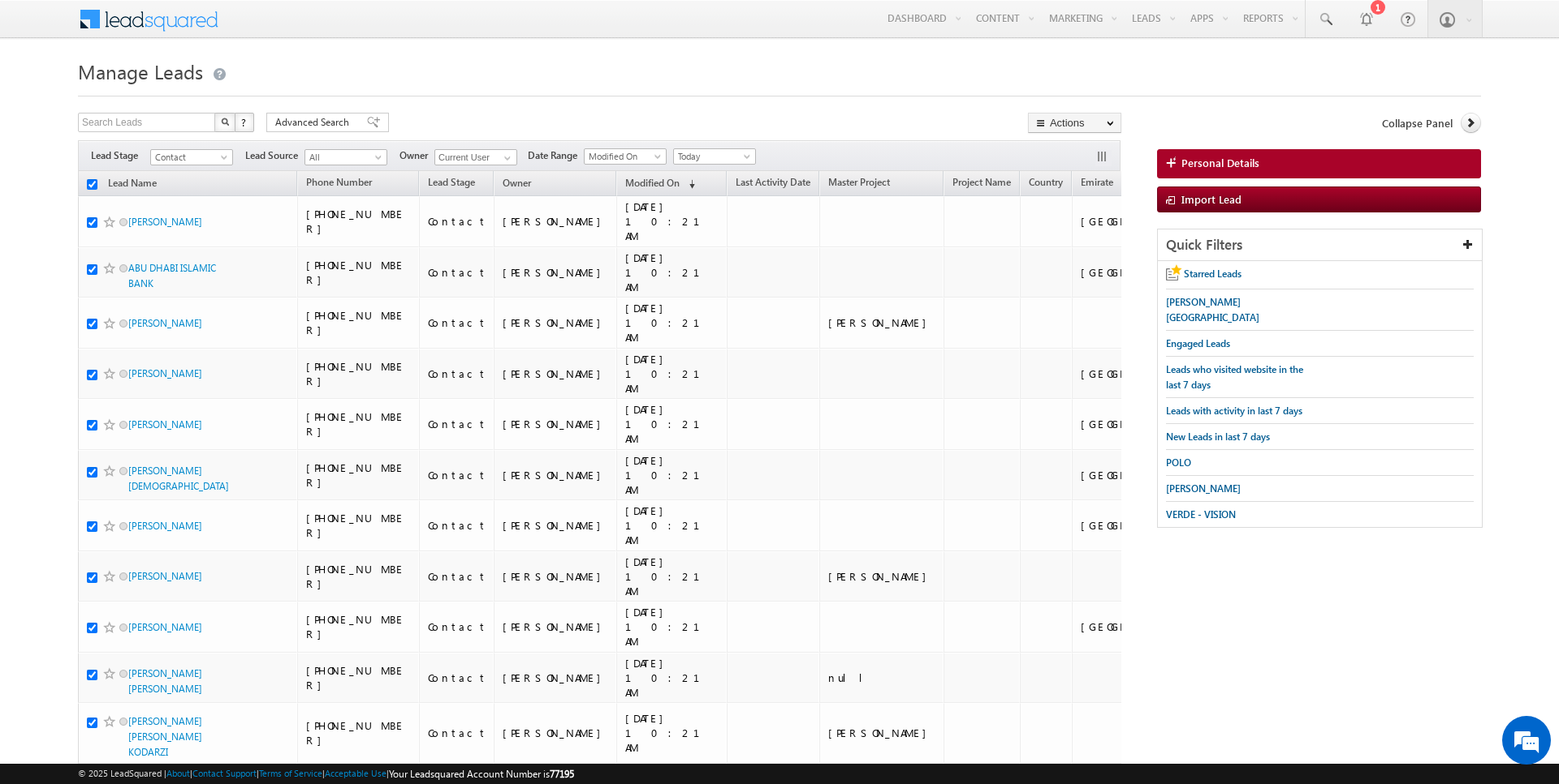
checkbox input "true"
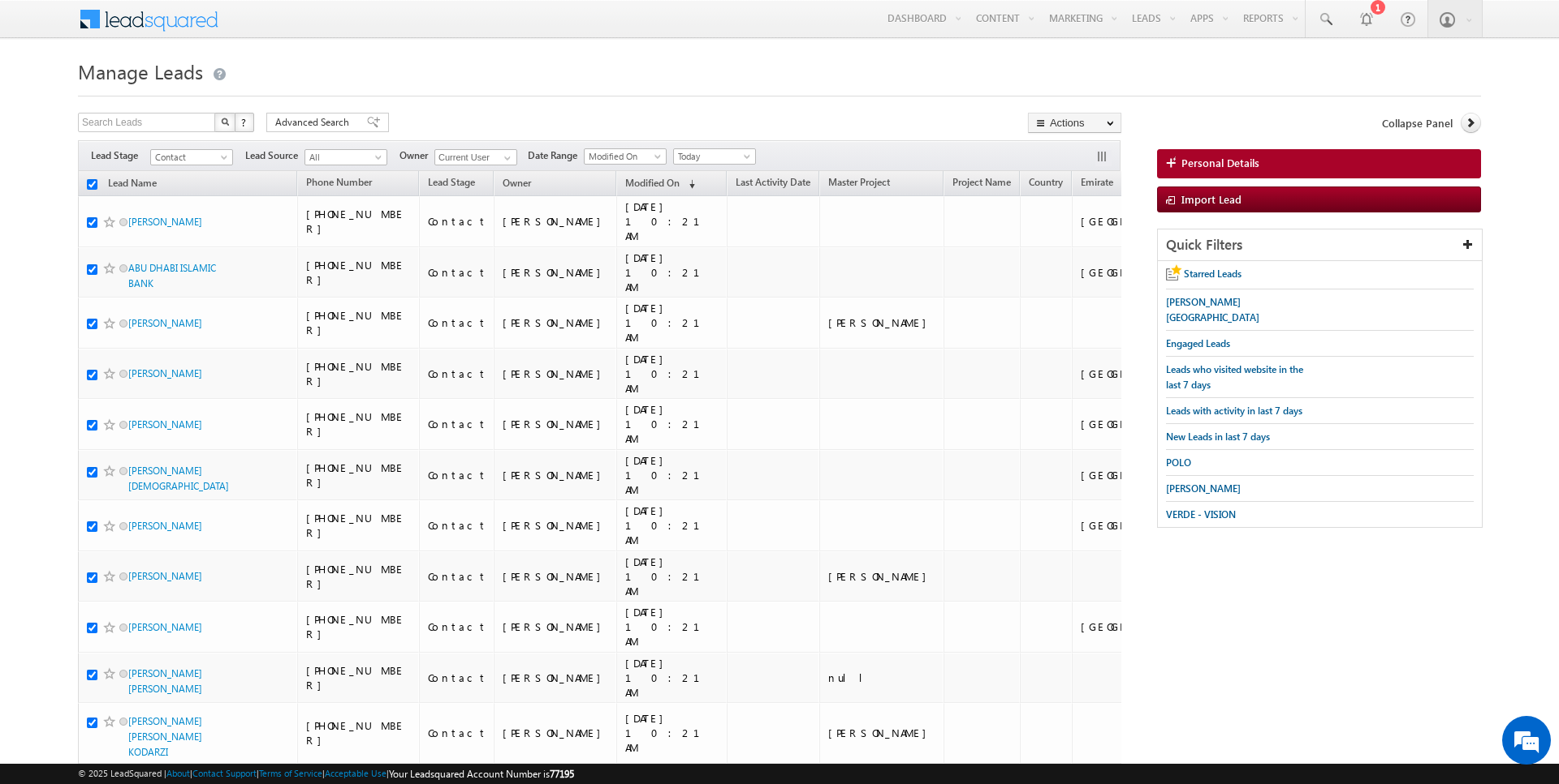
checkbox input "true"
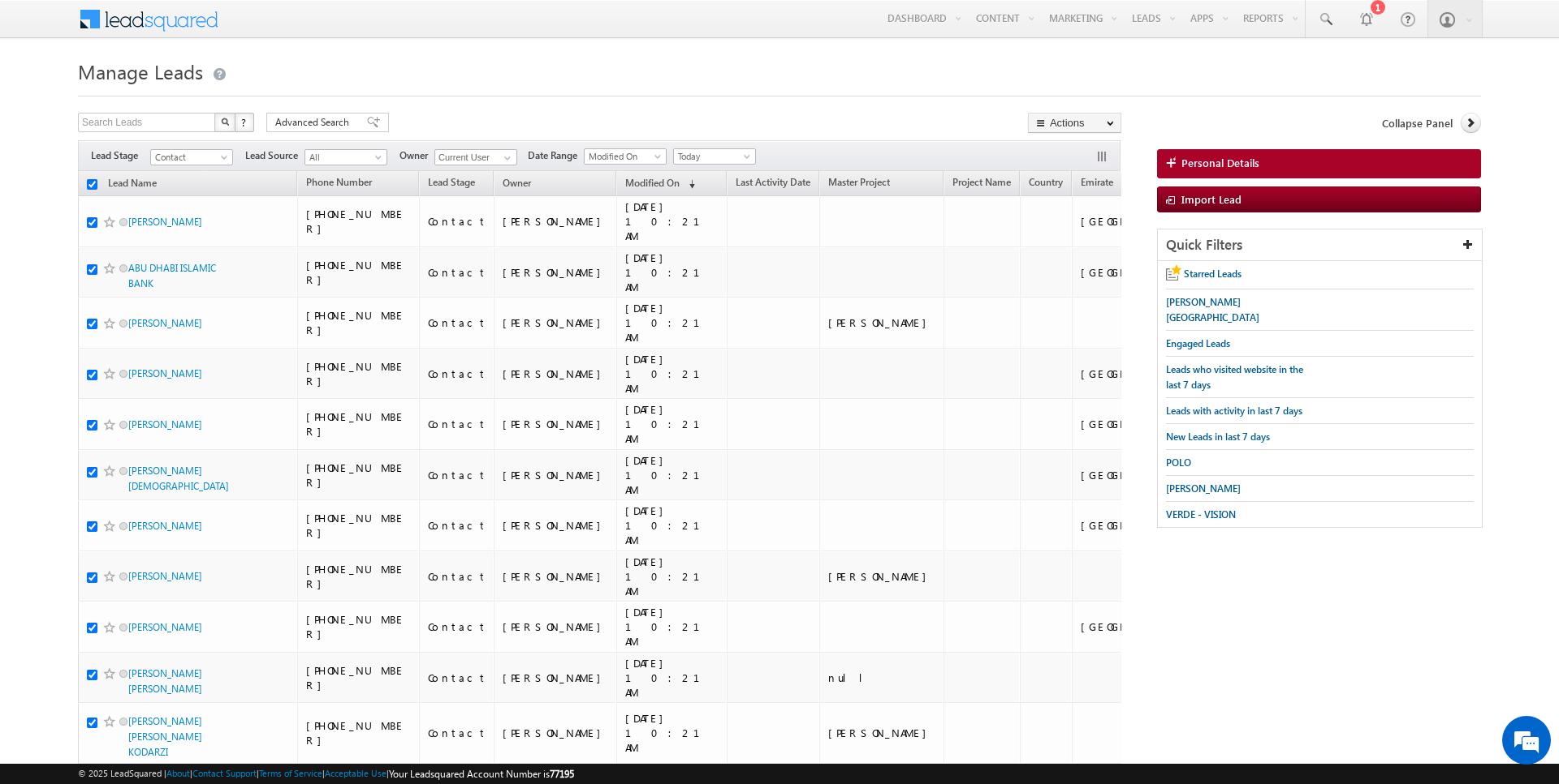
checkbox input "true"
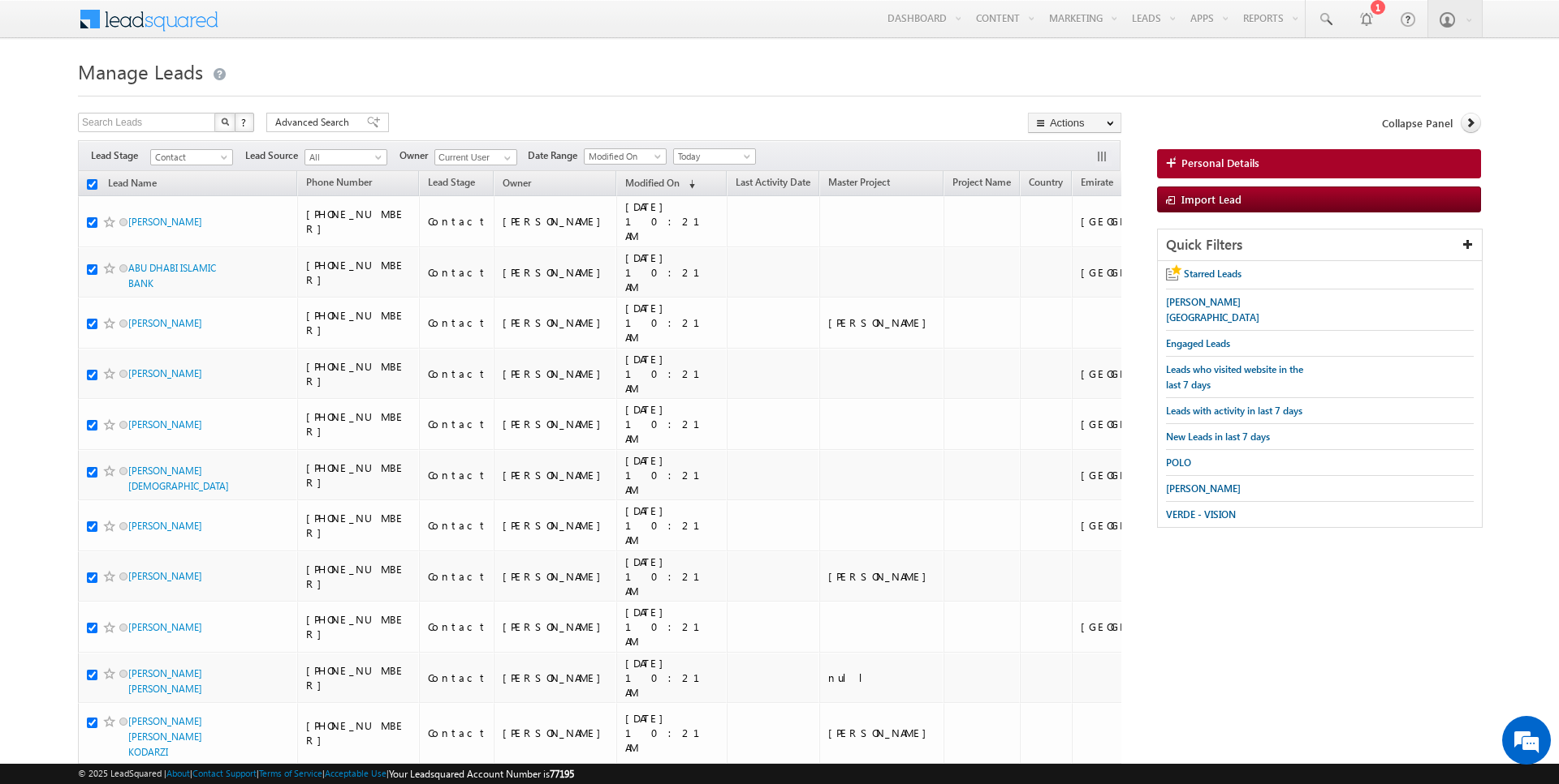
checkbox input "true"
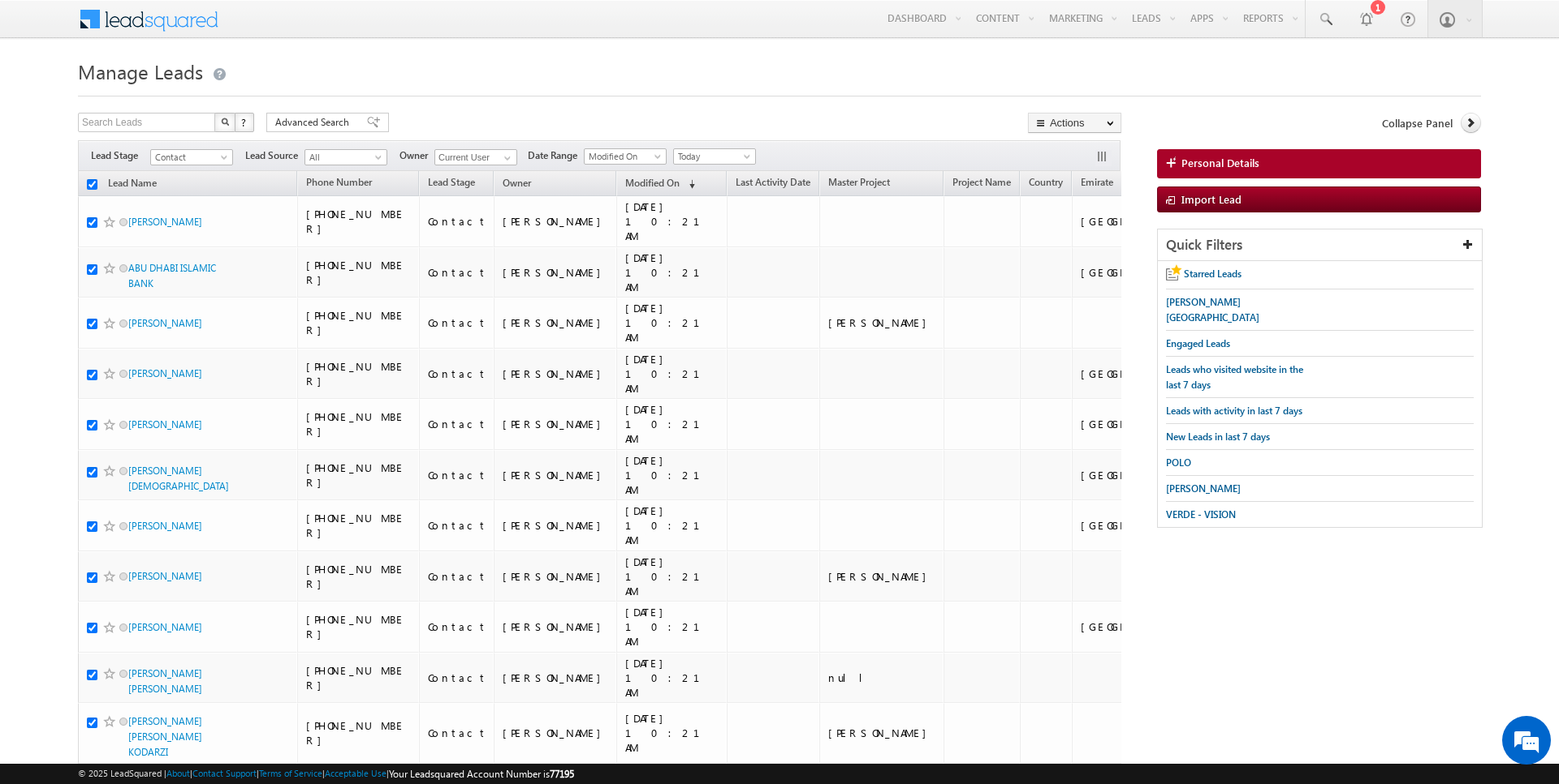
checkbox input "true"
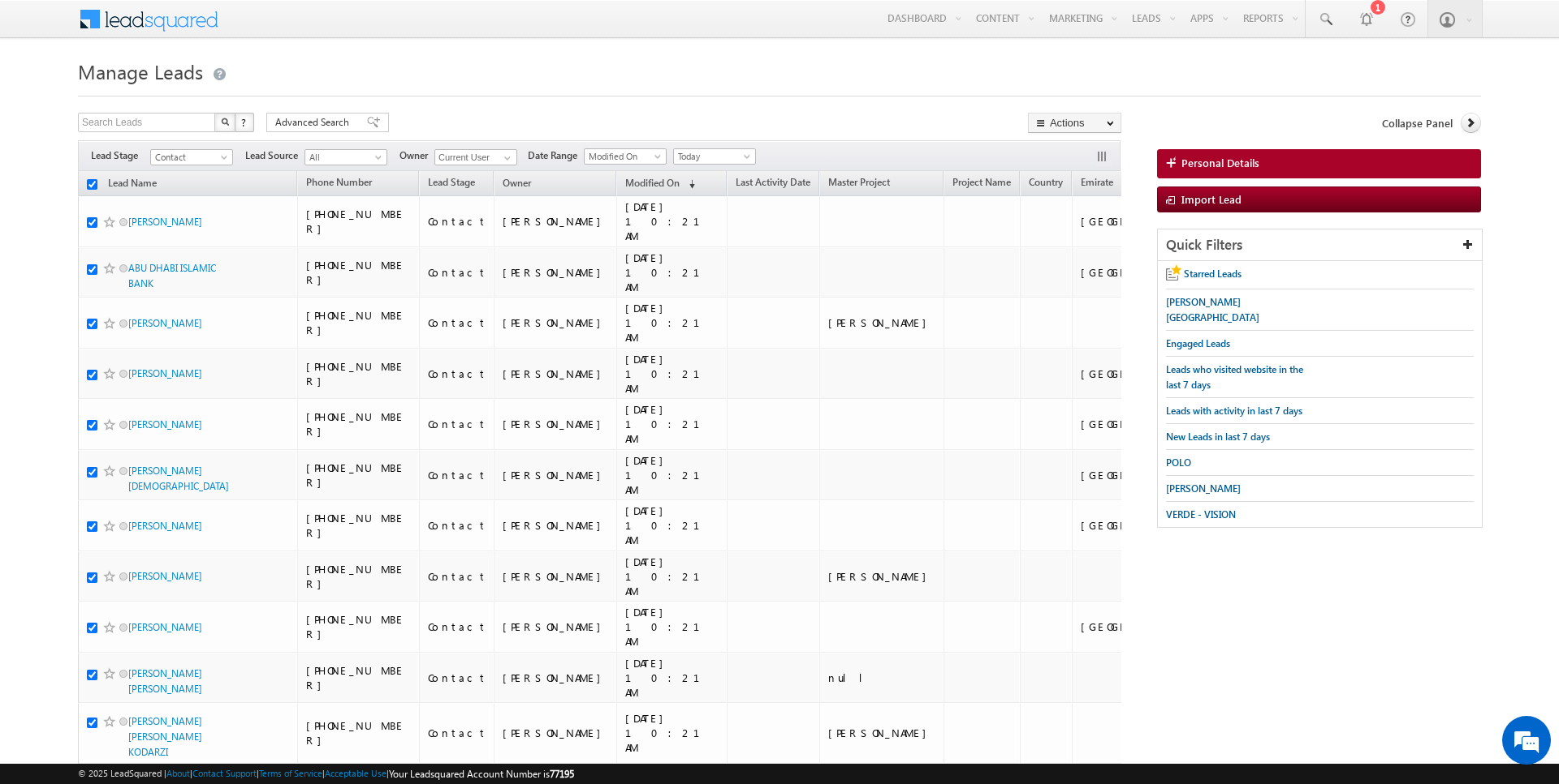
checkbox input "true"
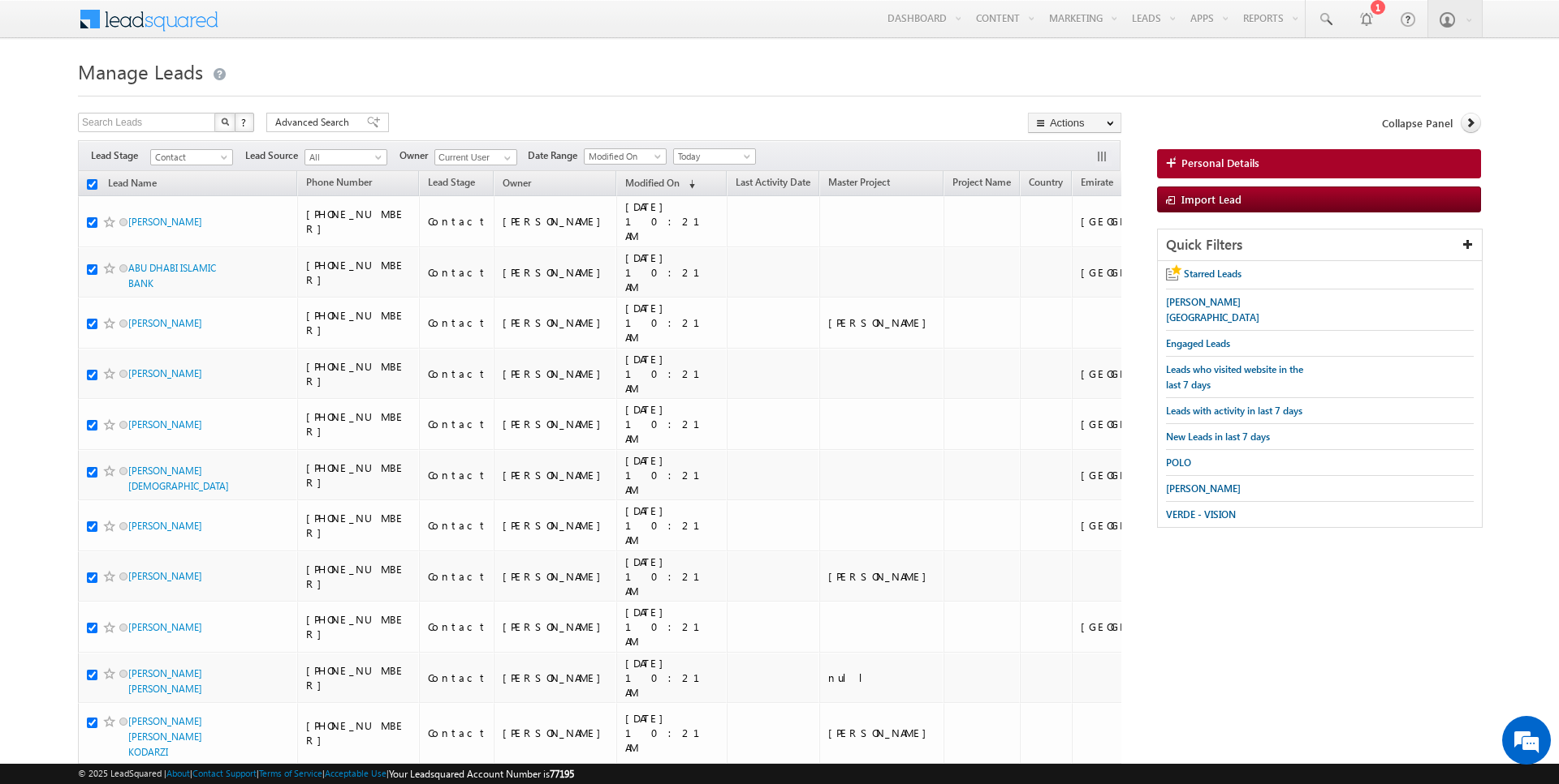
checkbox input "true"
click at [1052, 256] on link "Change Owner" at bounding box center [1074, 263] width 91 height 20
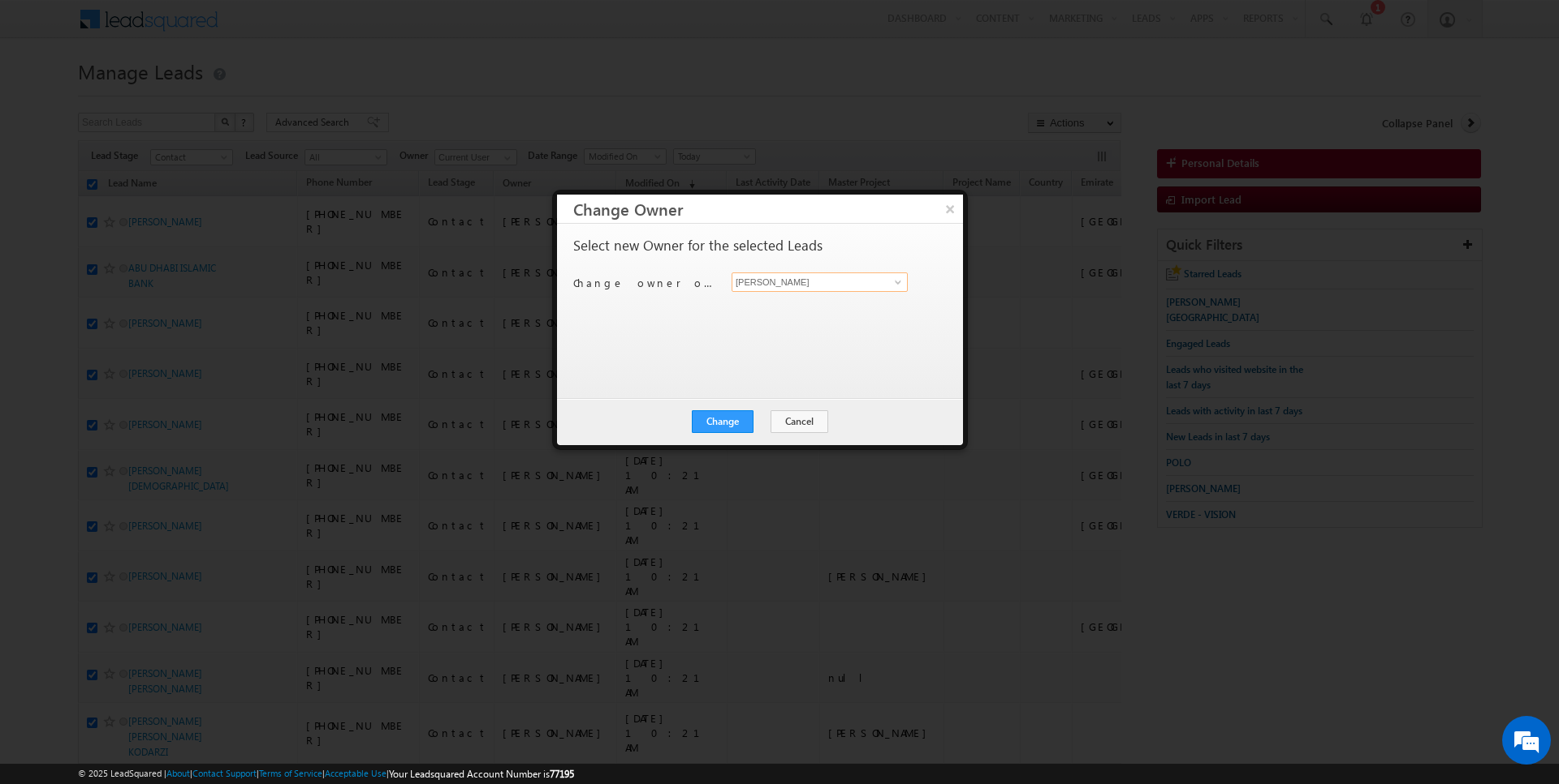
click at [777, 283] on input "[PERSON_NAME]" at bounding box center [819, 283] width 176 height 20
click at [723, 427] on button "Change" at bounding box center [722, 422] width 62 height 23
click at [765, 417] on button "Close" at bounding box center [762, 422] width 52 height 23
